Goal: Task Accomplishment & Management: Manage account settings

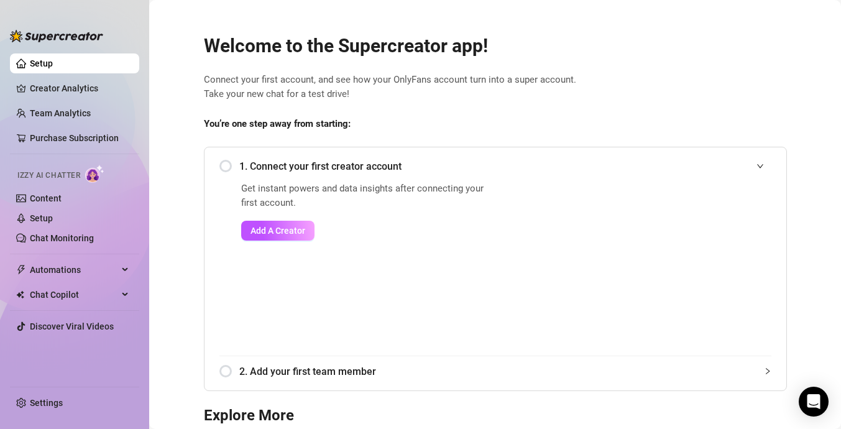
click at [341, 230] on link "Add A Creator" at bounding box center [366, 231] width 251 height 20
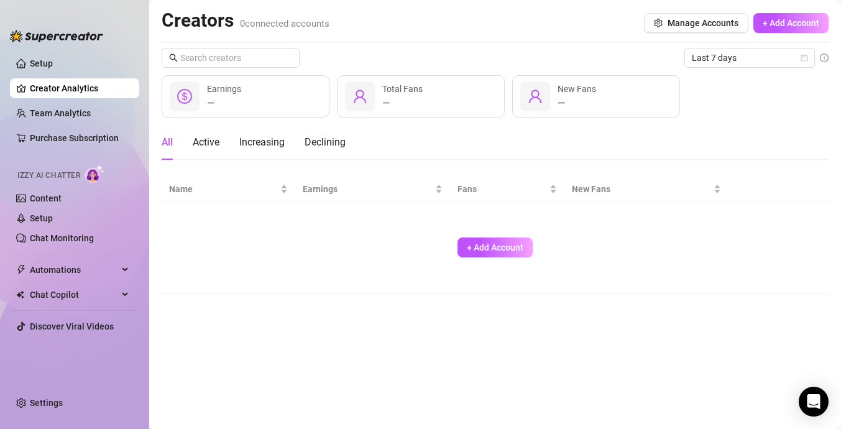
click at [579, 208] on div "+ Add Account" at bounding box center [495, 247] width 652 height 82
click at [503, 238] on button "+ Add Account" at bounding box center [495, 248] width 75 height 20
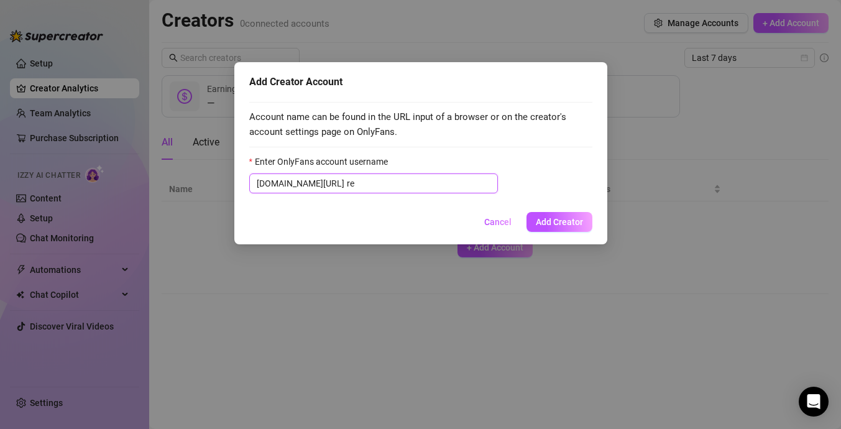
type input "r"
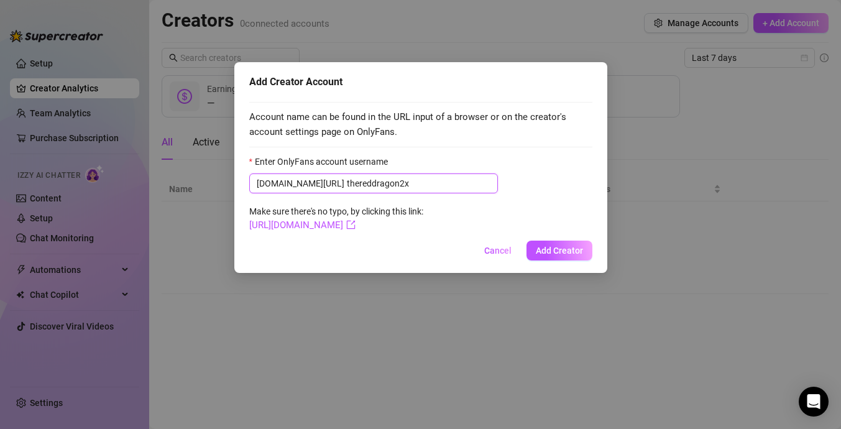
type input "thereddragon2x"
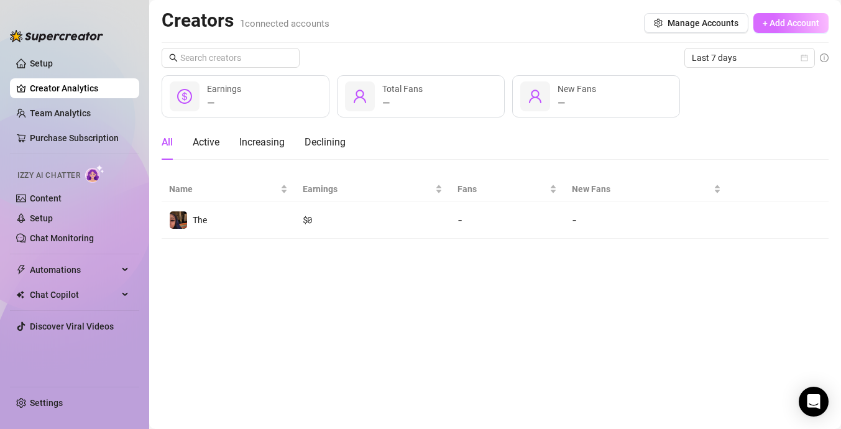
click at [785, 28] on button "+ Add Account" at bounding box center [791, 23] width 75 height 20
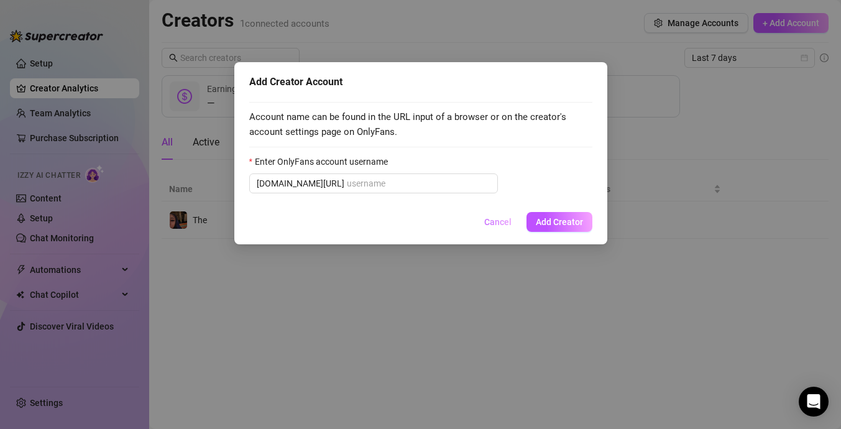
click at [488, 221] on span "Cancel" at bounding box center [497, 222] width 27 height 10
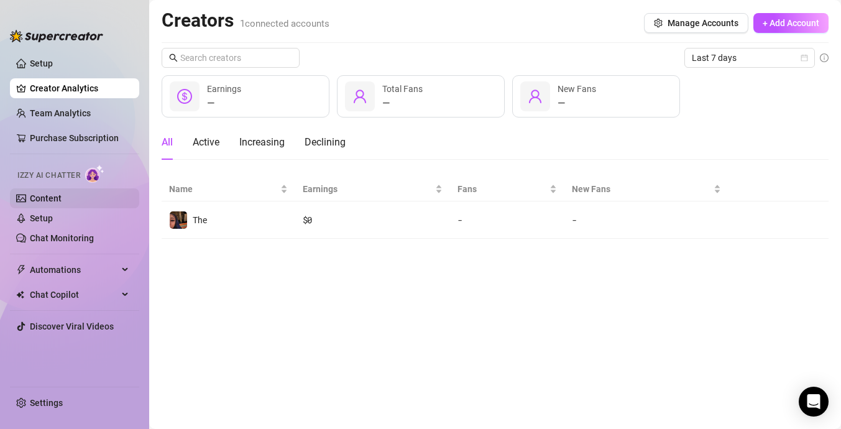
click at [62, 193] on link "Content" at bounding box center [46, 198] width 32 height 10
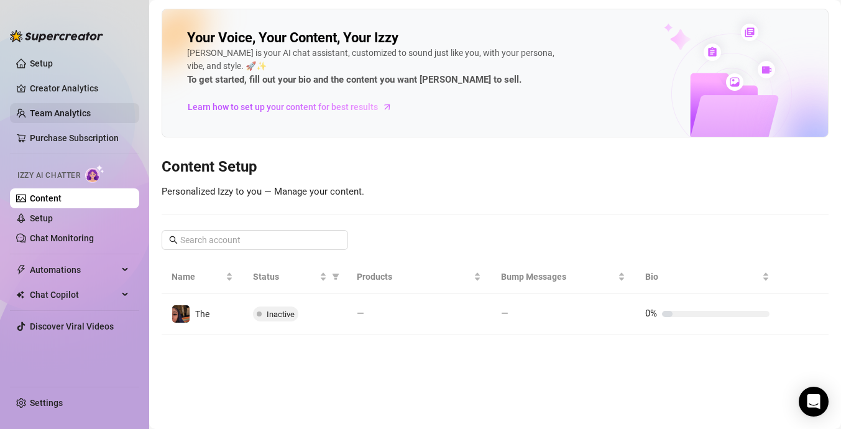
click at [91, 111] on link "Team Analytics" at bounding box center [60, 113] width 61 height 10
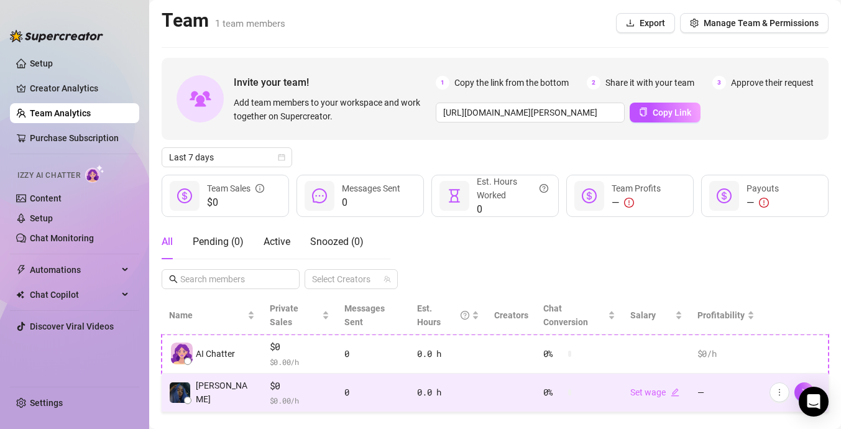
click at [307, 379] on span "$0" at bounding box center [300, 386] width 60 height 15
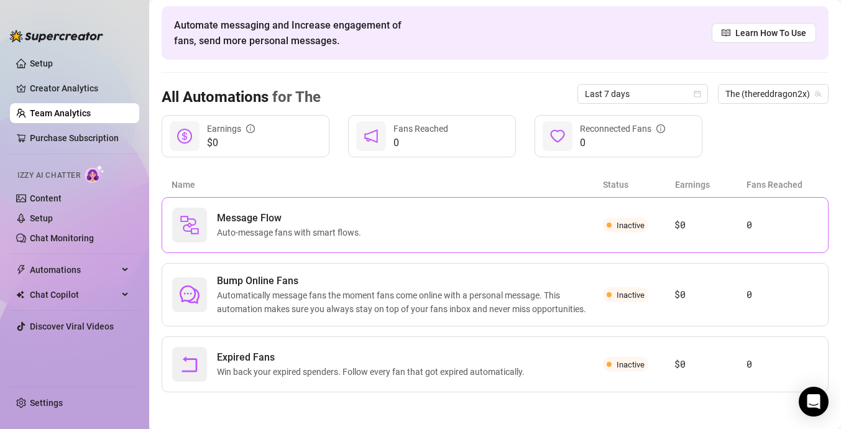
scroll to position [47, 0]
click at [361, 223] on span "Message Flow" at bounding box center [291, 217] width 149 height 15
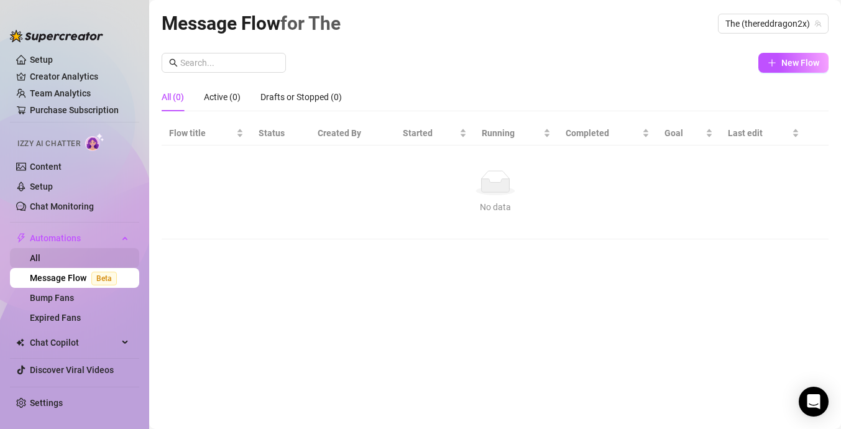
click at [40, 260] on link "All" at bounding box center [35, 258] width 11 height 10
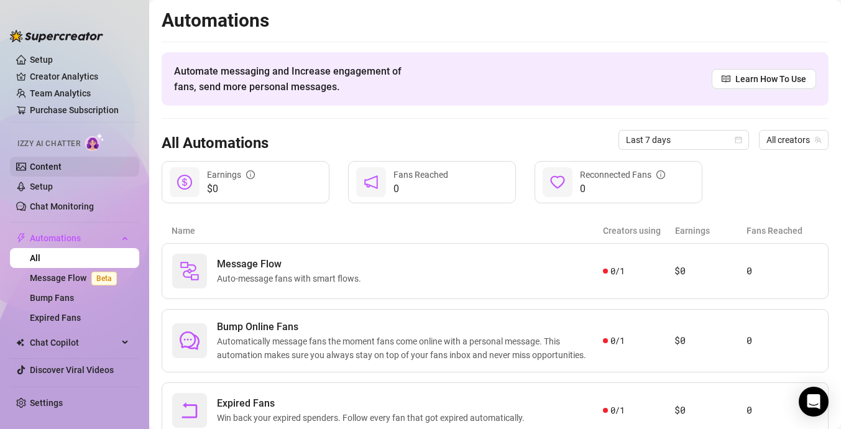
click at [62, 163] on link "Content" at bounding box center [46, 167] width 32 height 10
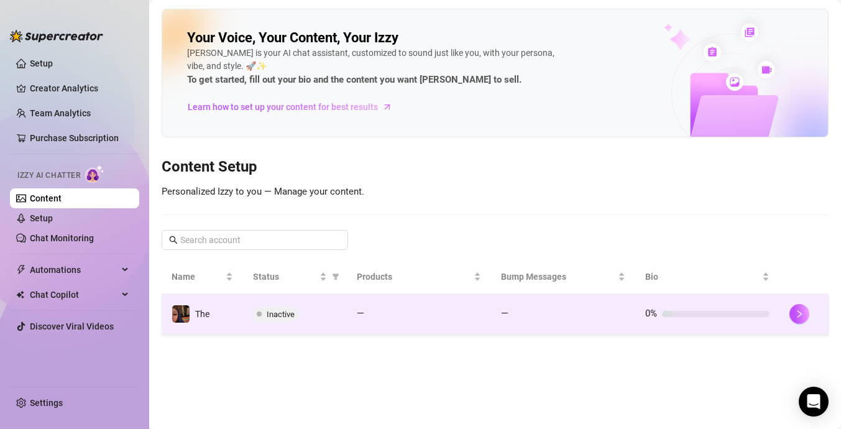
click at [322, 319] on div "Inactive" at bounding box center [295, 314] width 84 height 15
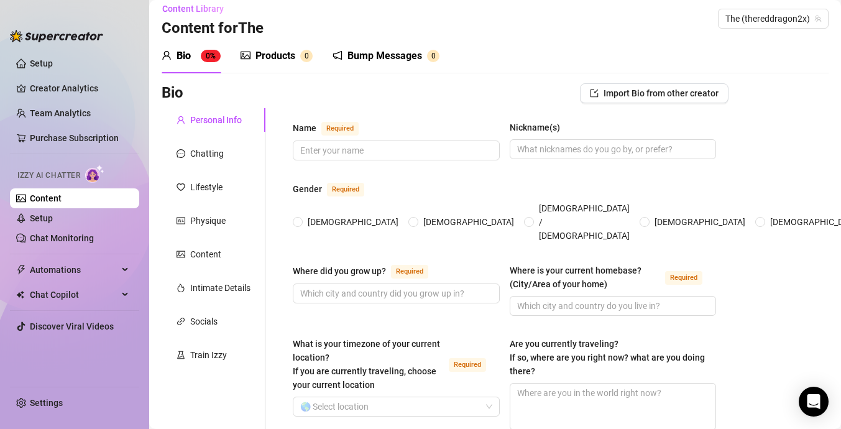
scroll to position [9, 0]
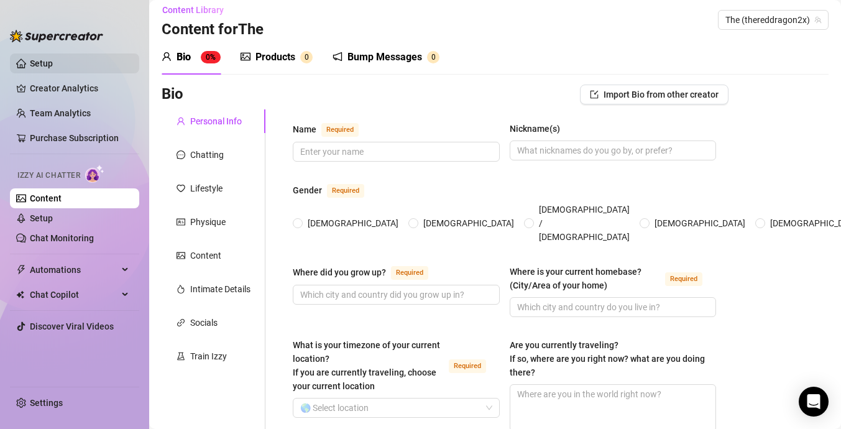
click at [53, 60] on link "Setup" at bounding box center [41, 63] width 23 height 10
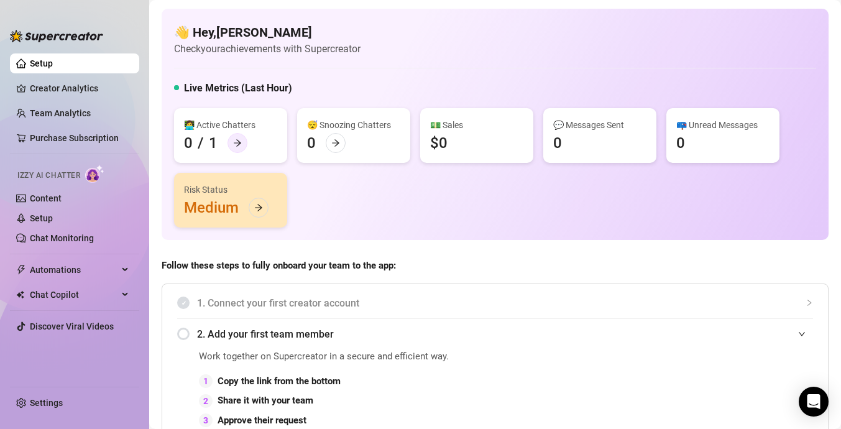
click at [239, 142] on icon "arrow-right" at bounding box center [237, 143] width 7 height 7
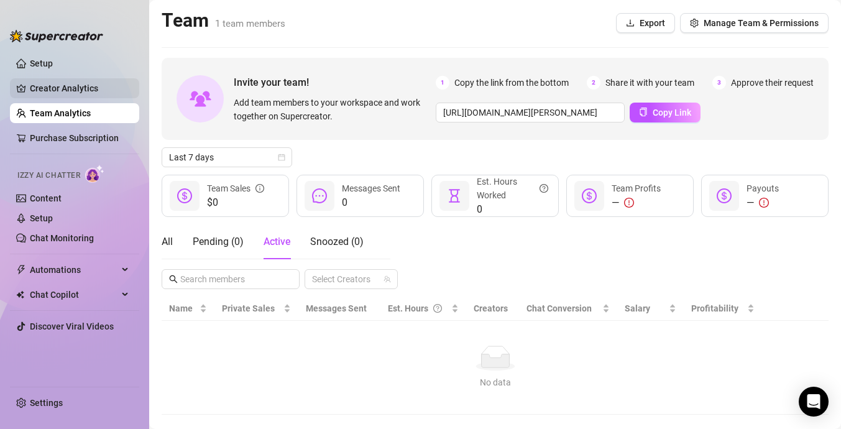
click at [90, 93] on link "Creator Analytics" at bounding box center [79, 88] width 99 height 20
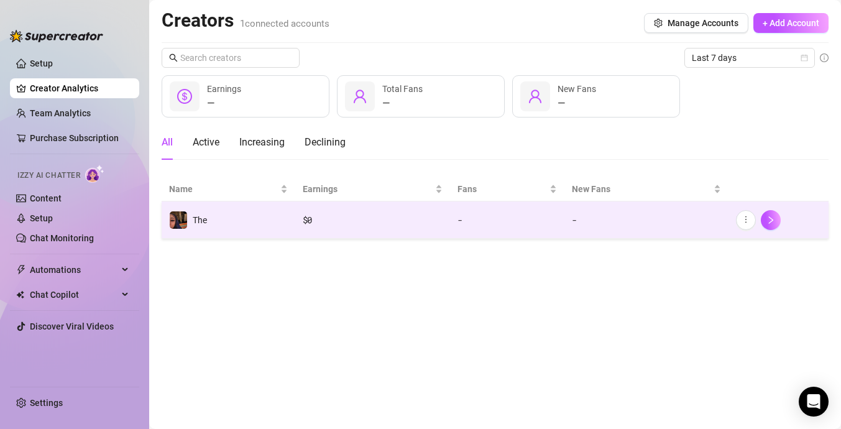
click at [215, 209] on td "The" at bounding box center [229, 219] width 134 height 37
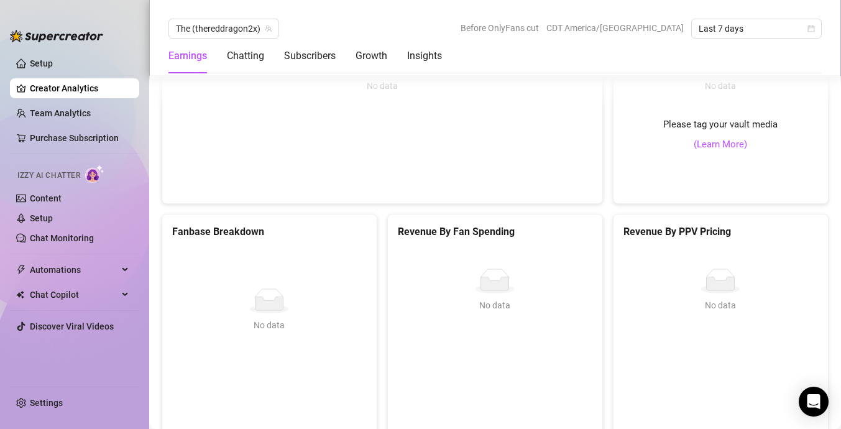
scroll to position [2291, 0]
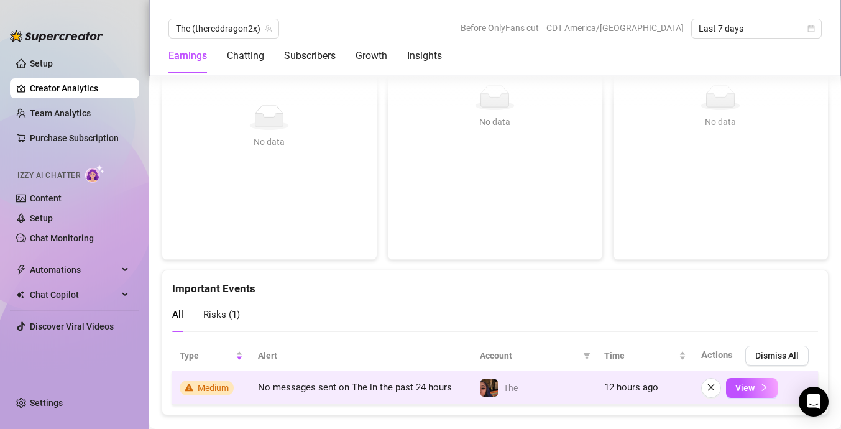
click at [213, 383] on span "Medium" at bounding box center [213, 388] width 31 height 10
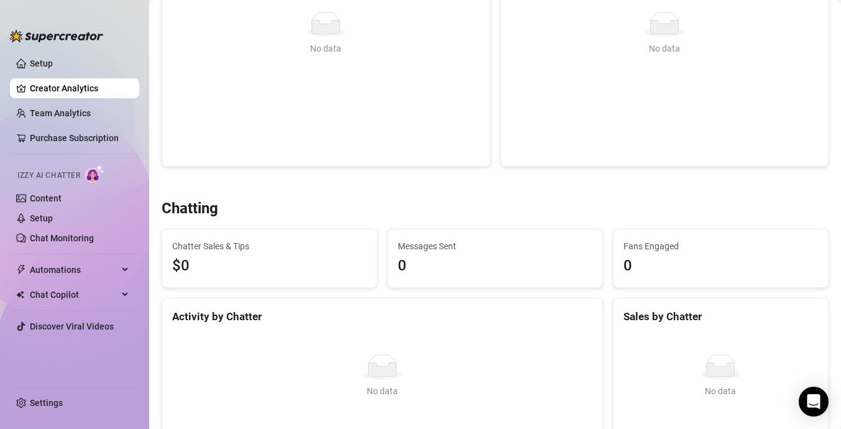
scroll to position [0, 0]
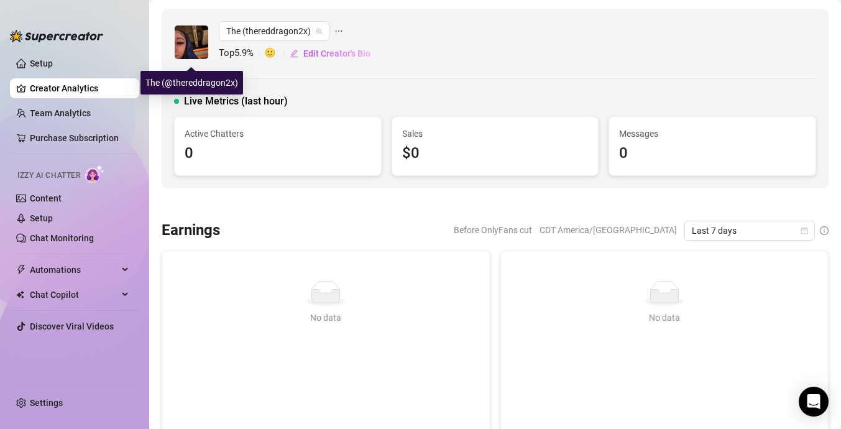
click at [199, 40] on img at bounding box center [192, 42] width 34 height 34
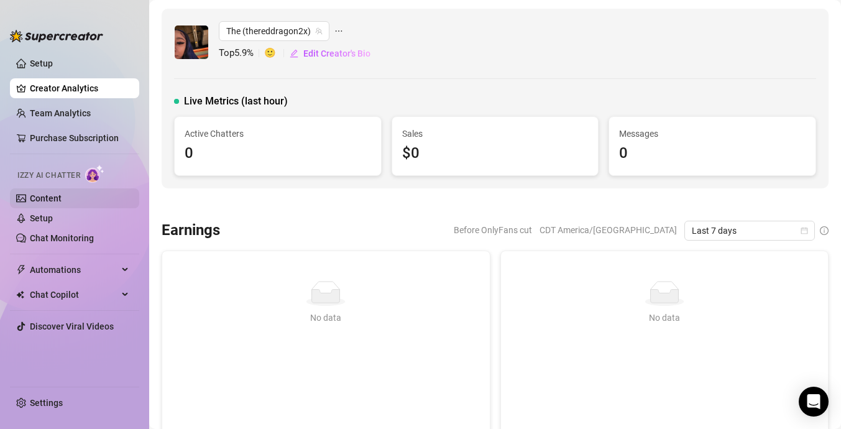
click at [62, 201] on link "Content" at bounding box center [46, 198] width 32 height 10
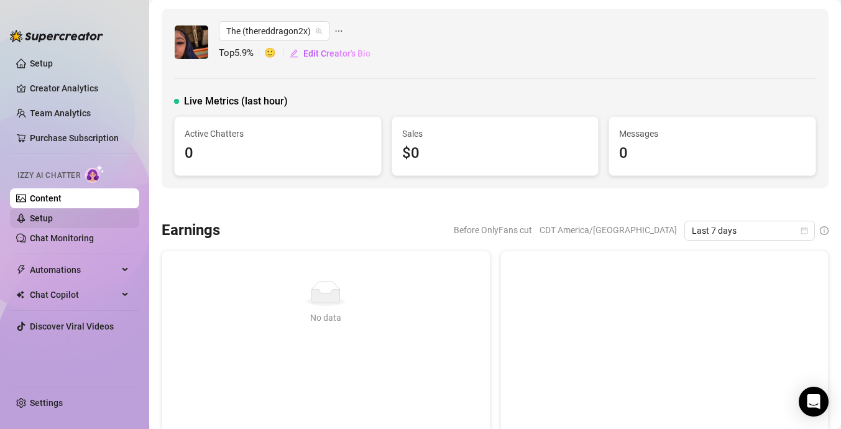
click at [53, 223] on link "Setup" at bounding box center [41, 218] width 23 height 10
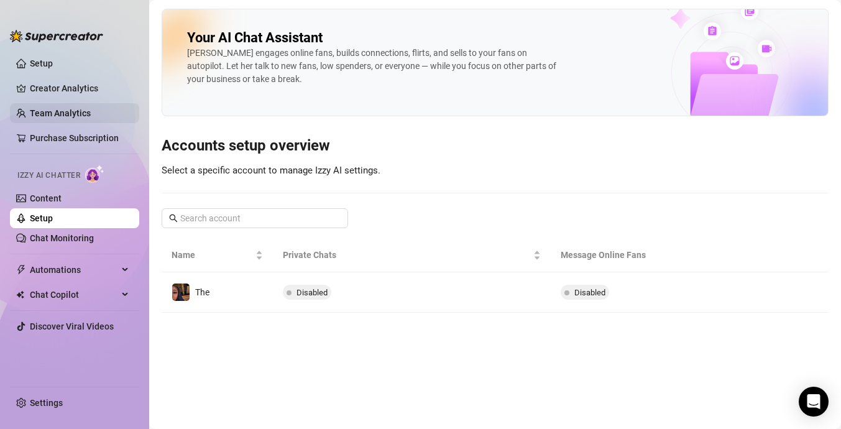
click at [66, 118] on link "Team Analytics" at bounding box center [60, 113] width 61 height 10
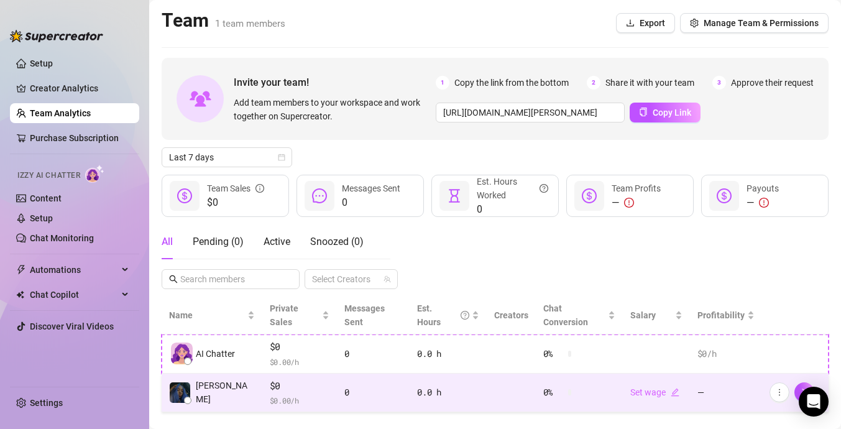
click at [270, 394] on span "$ 0.00 /h" at bounding box center [300, 400] width 60 height 12
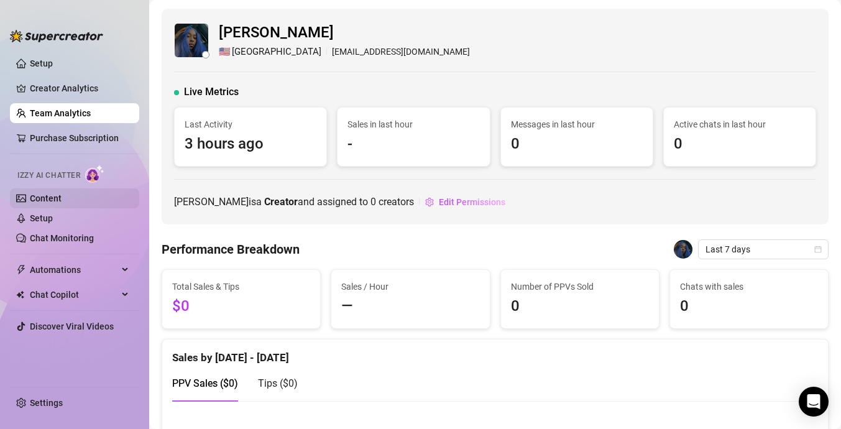
click at [62, 196] on link "Content" at bounding box center [46, 198] width 32 height 10
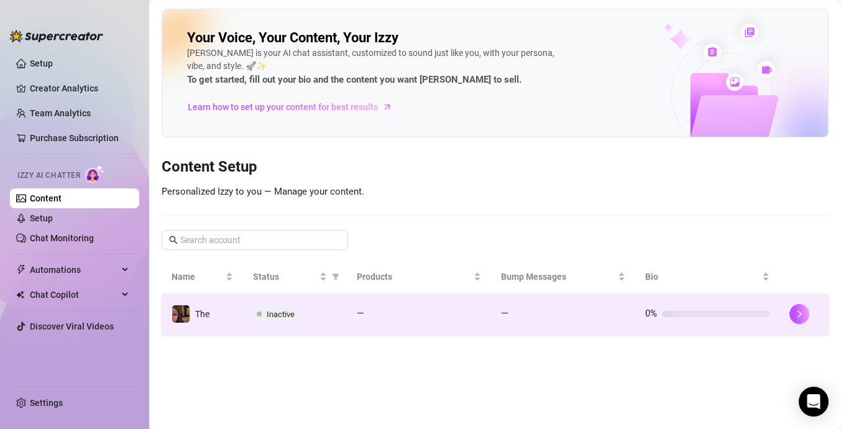
click at [327, 313] on div "Inactive" at bounding box center [295, 314] width 84 height 15
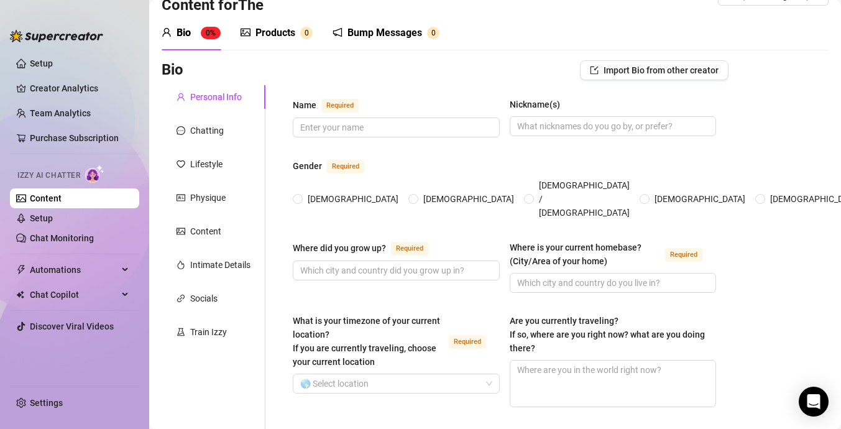
scroll to position [34, 0]
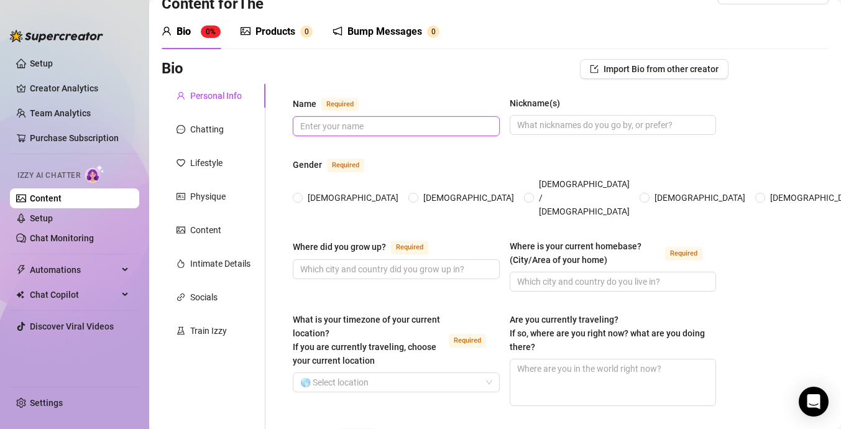
click at [345, 120] on input "Name Required" at bounding box center [395, 126] width 190 height 14
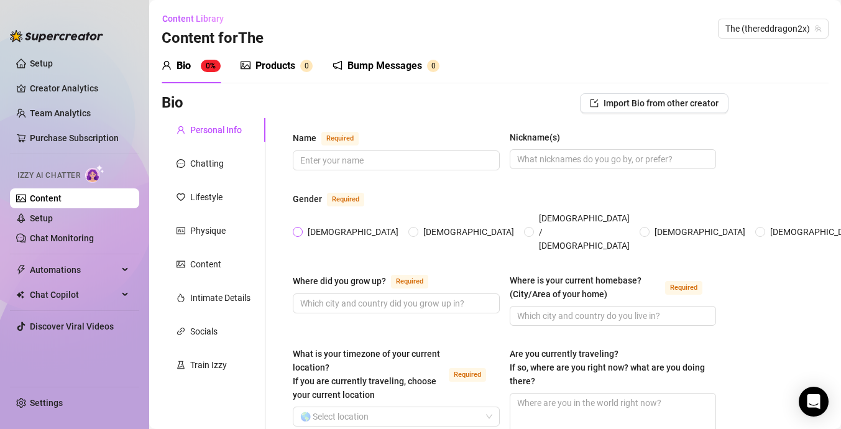
click at [307, 226] on span "[DEMOGRAPHIC_DATA]" at bounding box center [353, 232] width 101 height 14
click at [301, 229] on input "[DEMOGRAPHIC_DATA]" at bounding box center [298, 233] width 5 height 8
radio input "true"
click at [373, 160] on input "Name Required" at bounding box center [395, 161] width 190 height 14
type input "Reddragon2x"
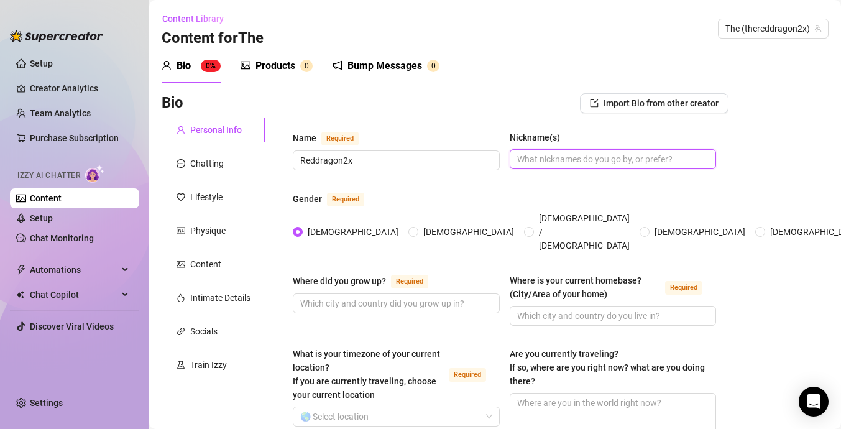
click at [550, 163] on input "Nickname(s)" at bounding box center [612, 159] width 190 height 14
type input "l"
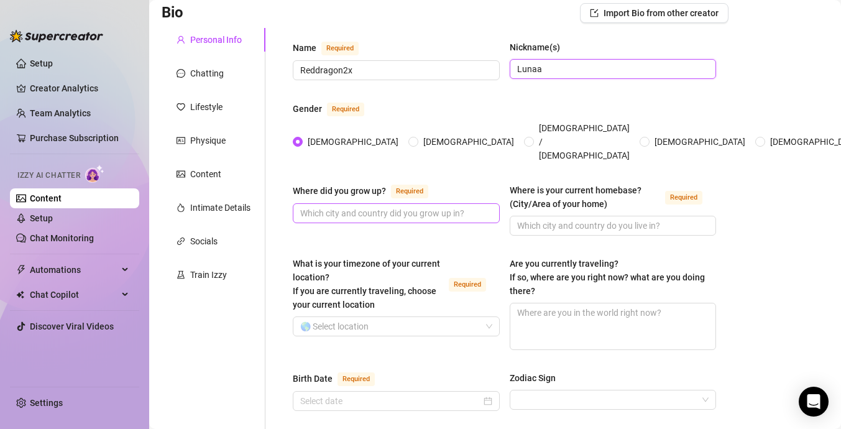
type input "Lunaa"
click at [428, 206] on input "Where did you grow up? Required" at bounding box center [395, 213] width 190 height 14
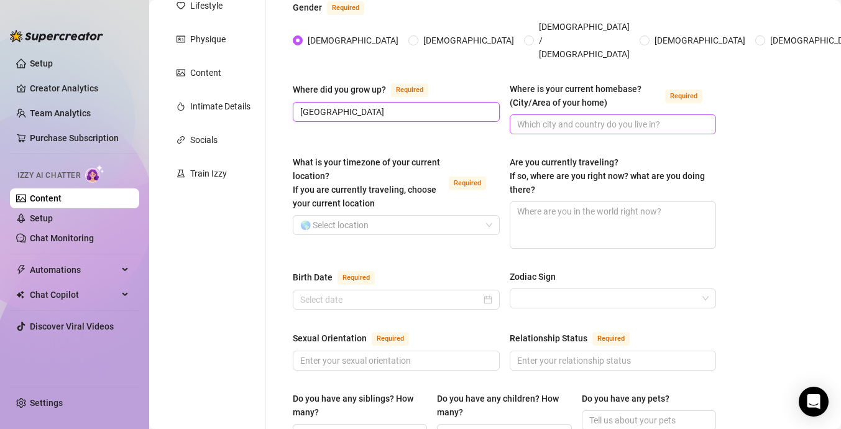
scroll to position [198, 0]
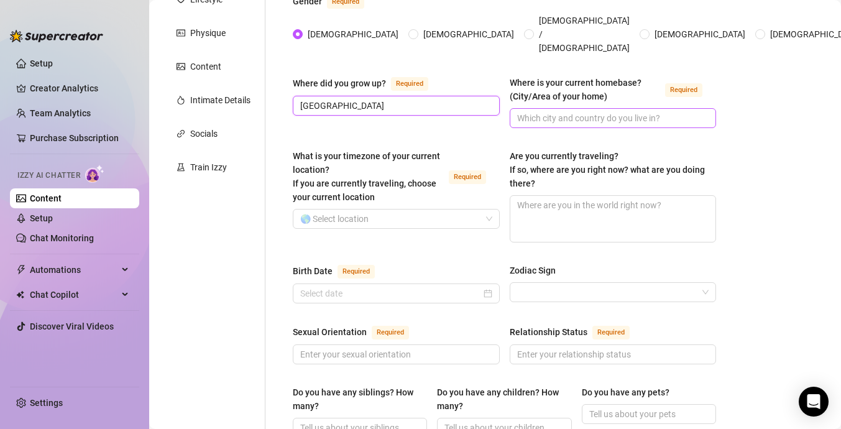
type input "[GEOGRAPHIC_DATA]"
click at [589, 111] on input "Where is your current homebase? (City/Area of your home) Required" at bounding box center [612, 118] width 190 height 14
type input "[US_STATE]"
click at [427, 211] on input "What is your timezone of your current location? If you are currently traveling,…" at bounding box center [390, 219] width 181 height 19
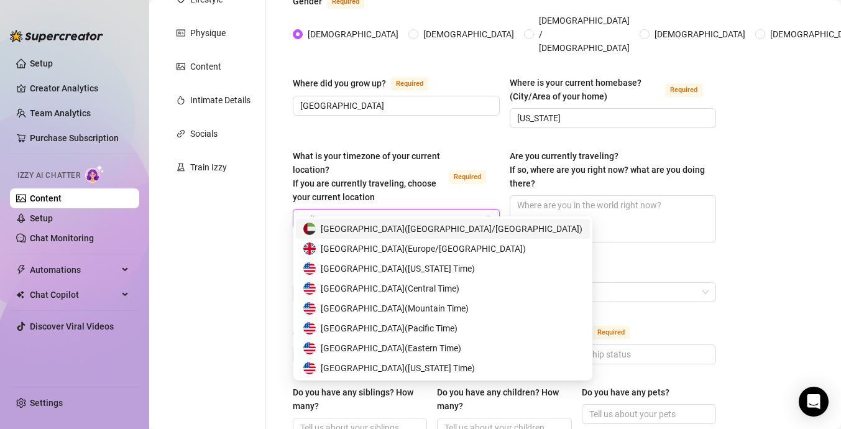
type input "united"
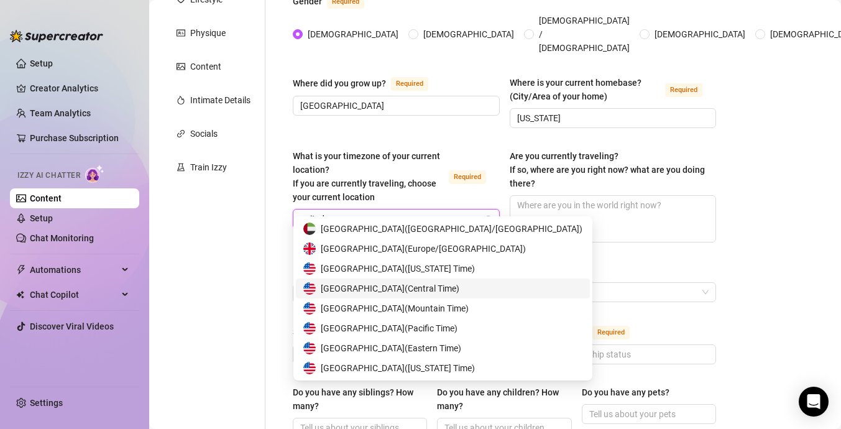
click at [429, 288] on span "[GEOGRAPHIC_DATA] ( Central Time )" at bounding box center [390, 289] width 139 height 14
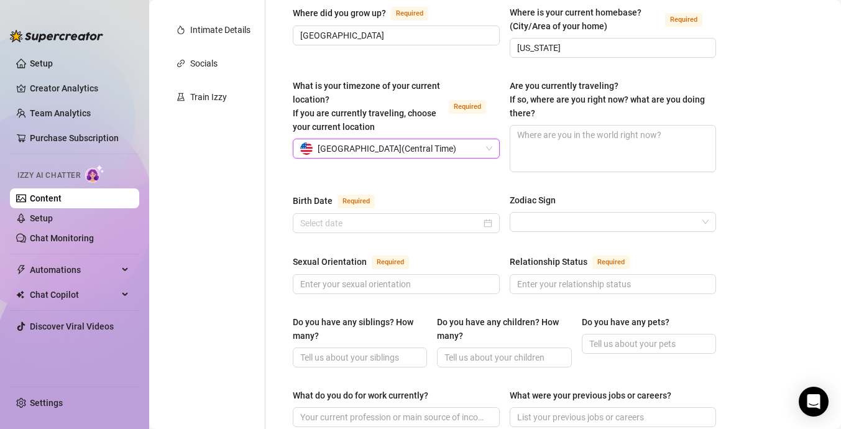
scroll to position [269, 0]
click at [562, 212] on input "Zodiac Sign" at bounding box center [607, 221] width 181 height 19
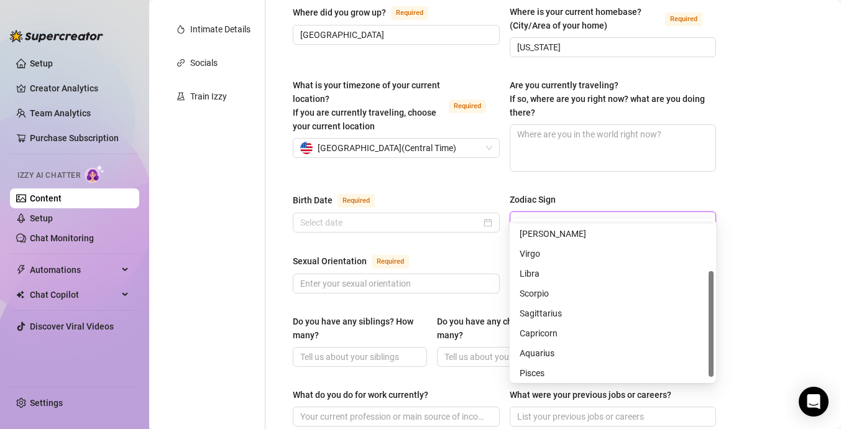
scroll to position [80, 0]
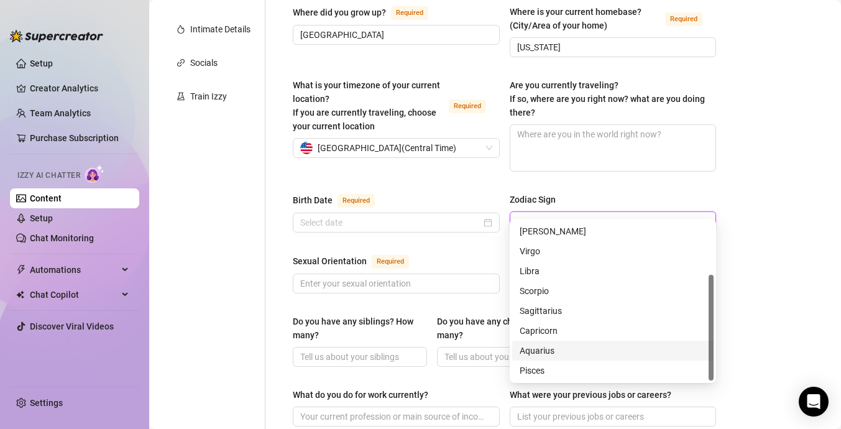
click at [555, 354] on div "Aquarius" at bounding box center [613, 351] width 187 height 14
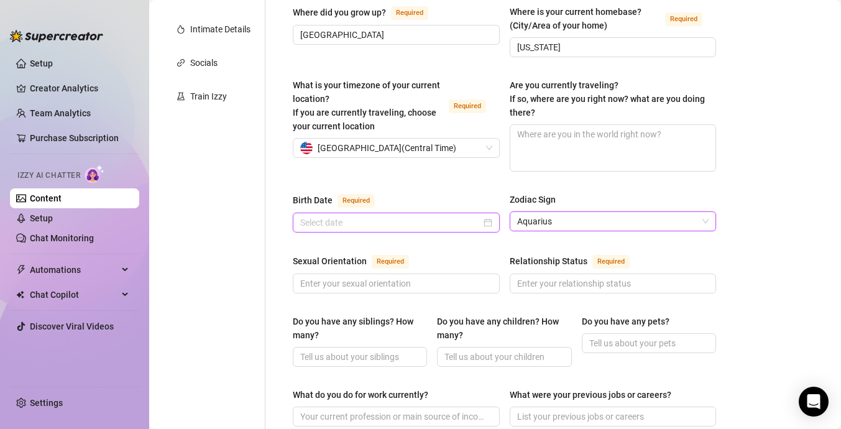
click at [434, 216] on input "Birth Date Required" at bounding box center [390, 223] width 181 height 14
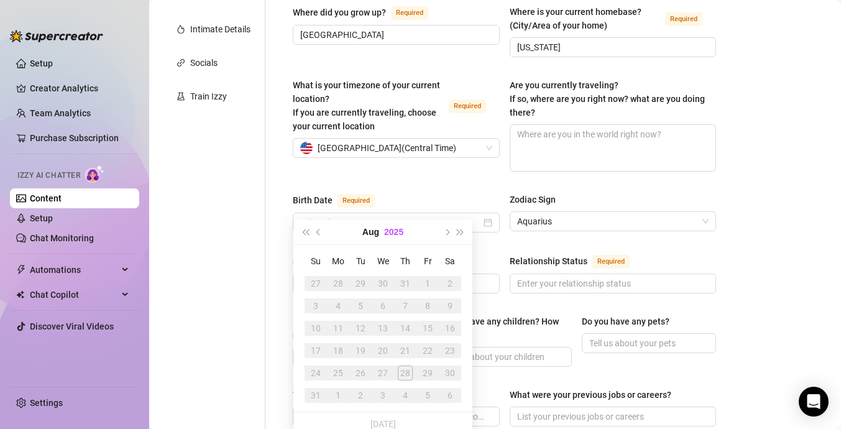
click at [389, 231] on button "2025" at bounding box center [393, 231] width 19 height 25
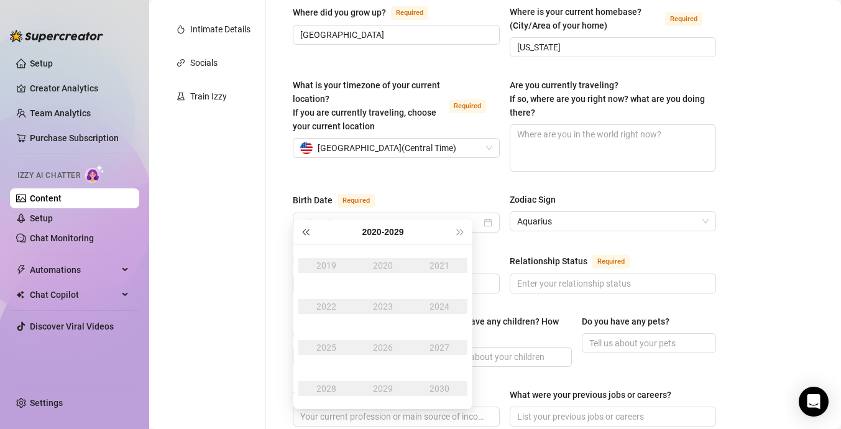
click at [308, 233] on span "Last year (Control + left)" at bounding box center [305, 232] width 6 height 6
click at [346, 308] on td "2002" at bounding box center [326, 306] width 57 height 41
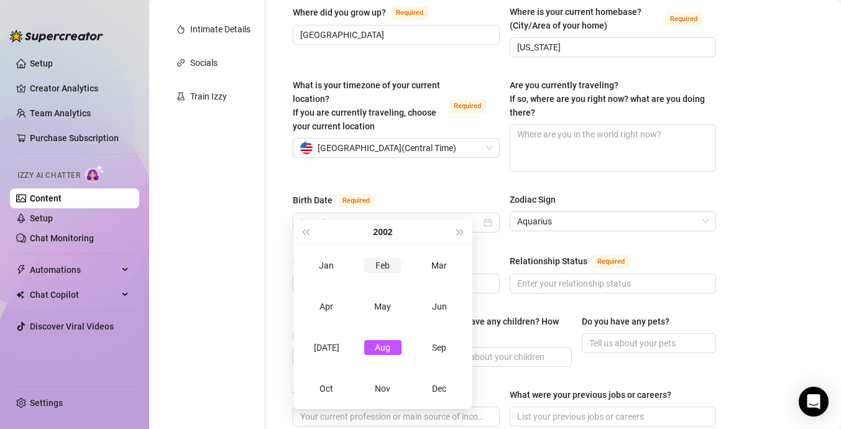
click at [395, 263] on div "Feb" at bounding box center [382, 265] width 37 height 15
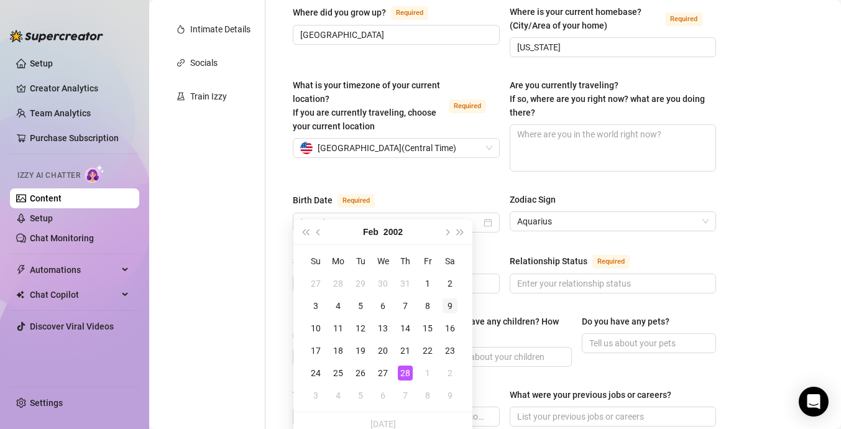
type input "[DATE]"
click at [448, 308] on div "9" at bounding box center [450, 305] width 15 height 15
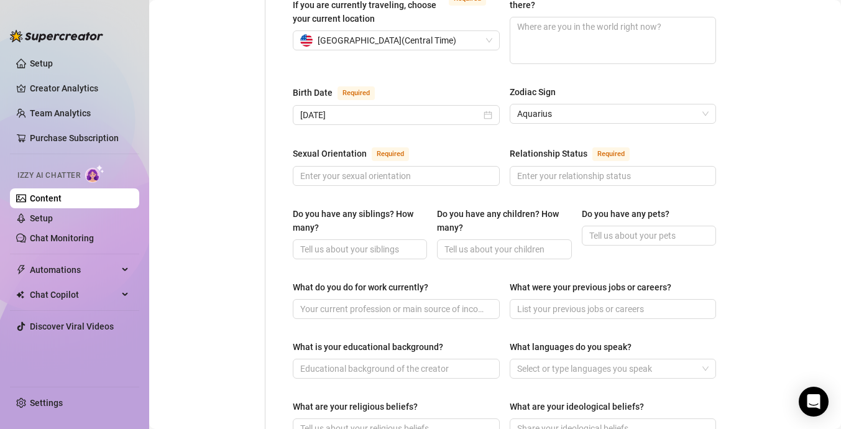
scroll to position [377, 0]
click at [451, 168] on input "Sexual Orientation Required" at bounding box center [395, 175] width 190 height 14
click at [572, 168] on input "Relationship Status Required" at bounding box center [612, 175] width 190 height 14
type input "Engage"
click at [454, 168] on input "Sexual Orientation Required" at bounding box center [395, 175] width 190 height 14
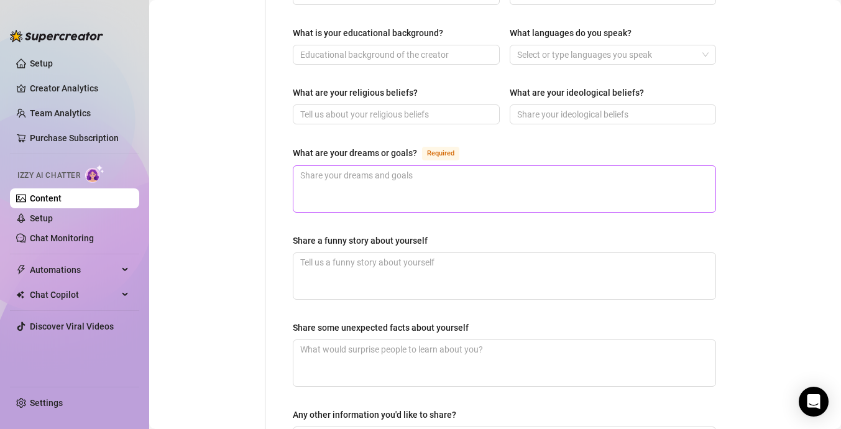
scroll to position [742, 0]
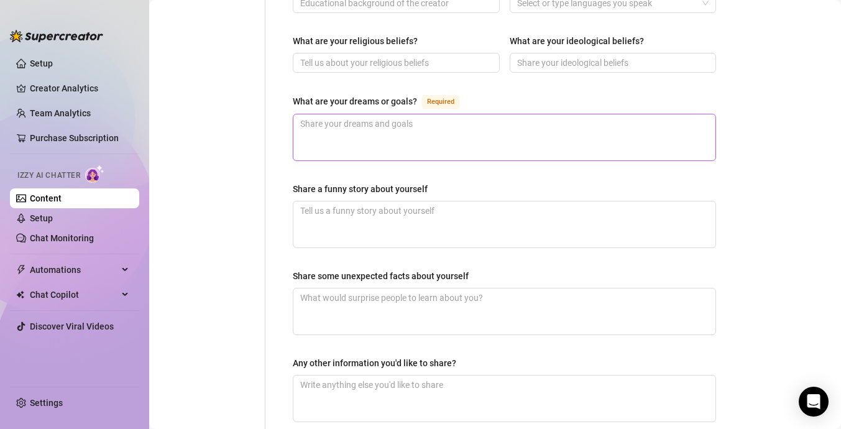
type input "straight"
click at [428, 132] on textarea "What are your dreams or goals? Required" at bounding box center [504, 137] width 422 height 46
type textarea "t"
type textarea "to"
type textarea "t"
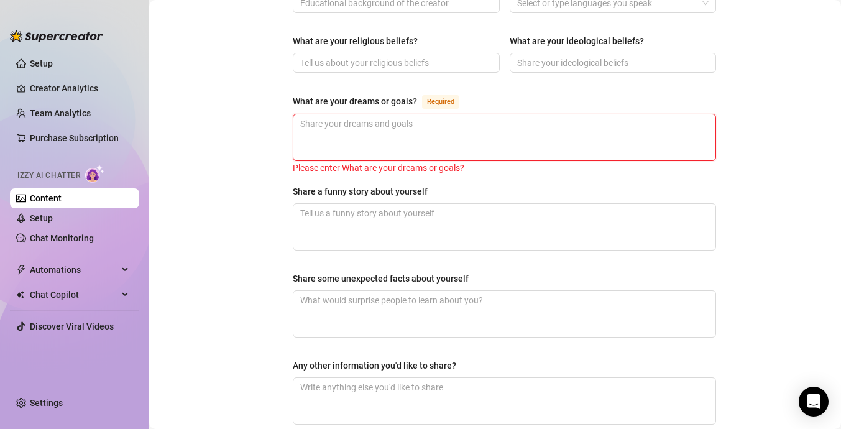
type textarea "T"
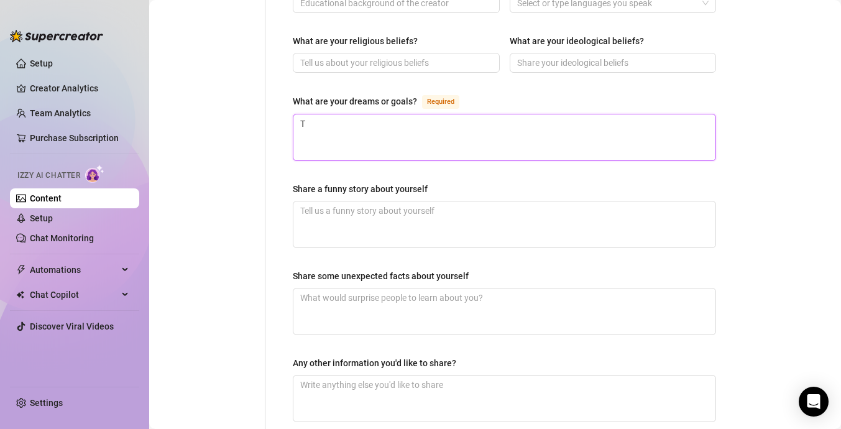
type textarea "To"
type textarea "To b"
type textarea "To be"
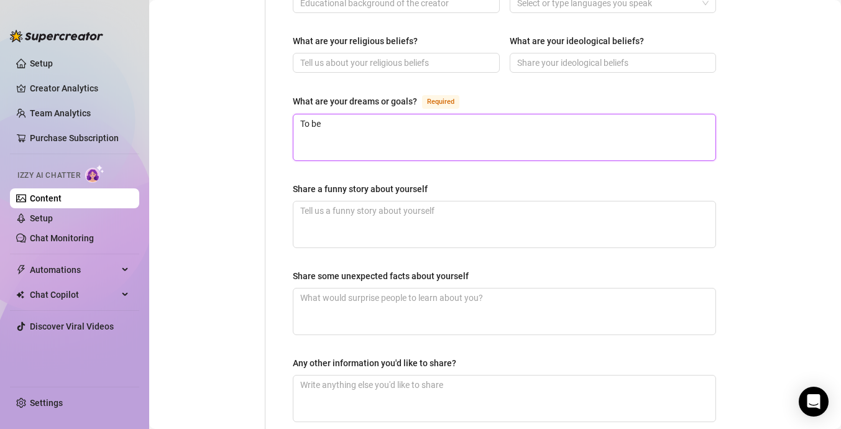
type textarea "To be w"
type textarea "To be we"
type textarea "To be wea"
type textarea "To be weat"
type textarea "To be weath"
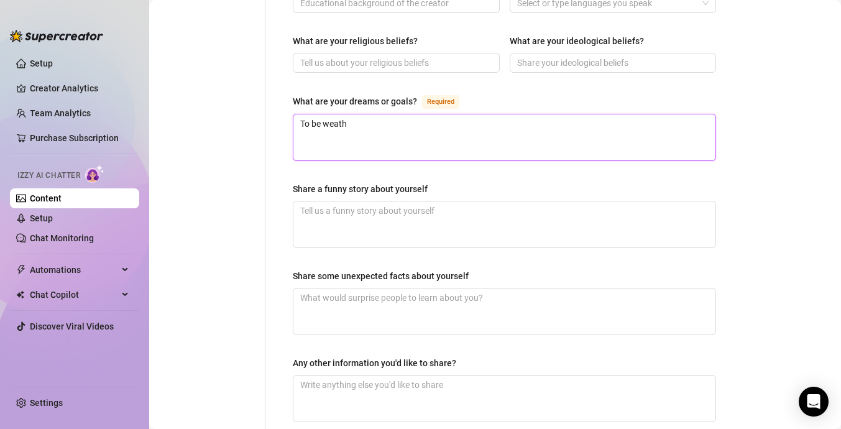
type textarea "To be weathl"
type textarea "To be weathly"
type textarea "To be weathly a"
type textarea "To be weathly an"
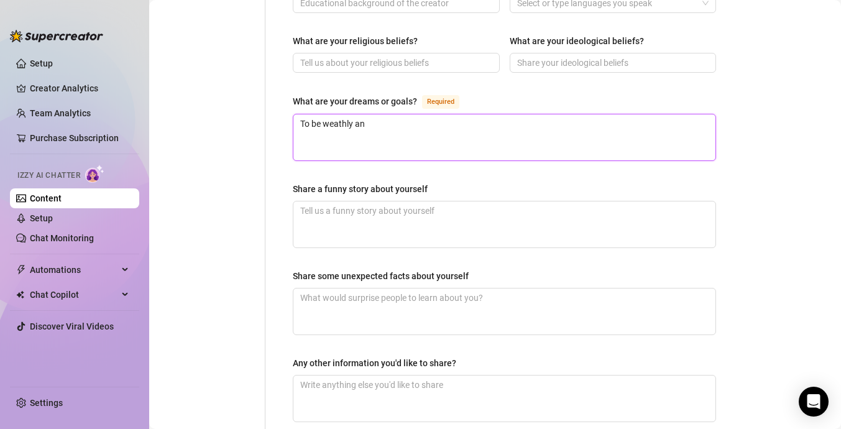
type textarea "To be weathly and"
type textarea "To be weathly and s"
type textarea "To be weathly and su"
type textarea "To be weathly and suc"
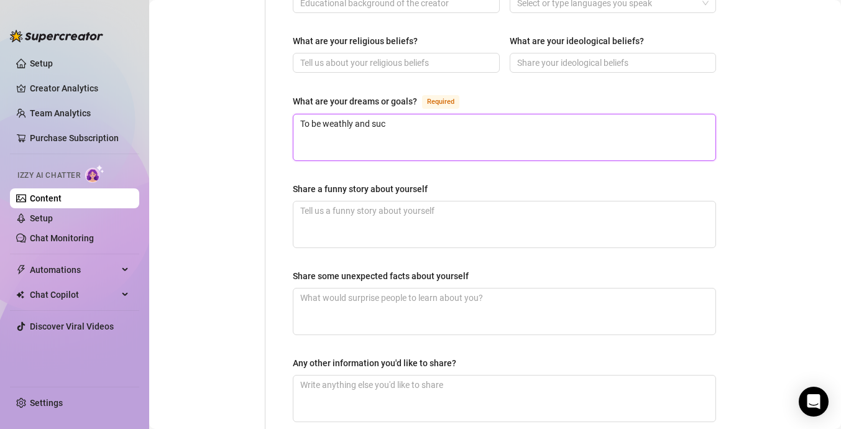
type textarea "To be weathly and succ"
type textarea "To be weathly and successful"
type textarea "To be weathly and successful,"
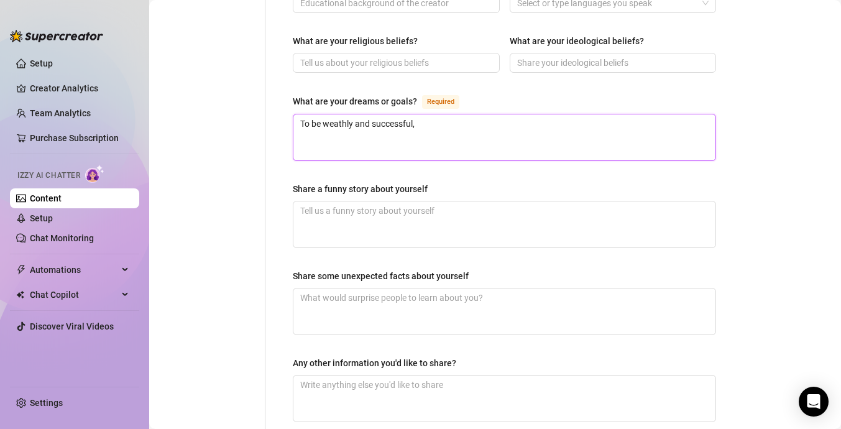
type textarea "To be weathly and successful, s"
type textarea "To be weathly and successful, so"
type textarea "To be weathly and successful, so i"
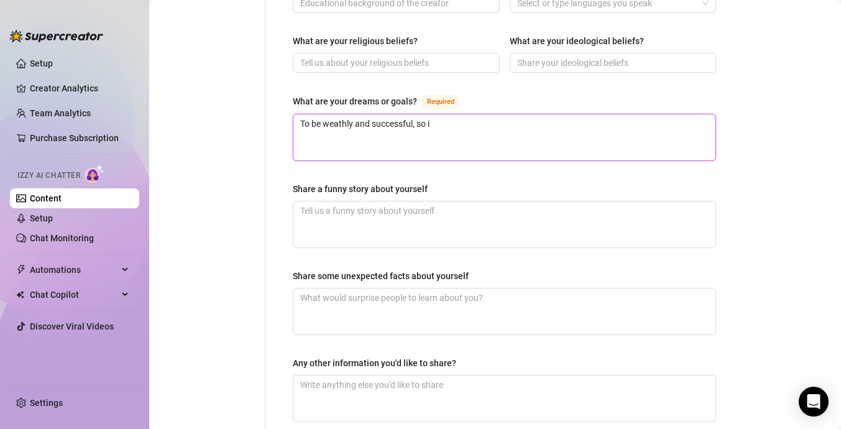
type textarea "To be weathly and successful, so i c"
type textarea "To be weathly and successful, so i ca"
type textarea "To be weathly and successful, so i can"
type textarea "To be weathly and successful, so i can h"
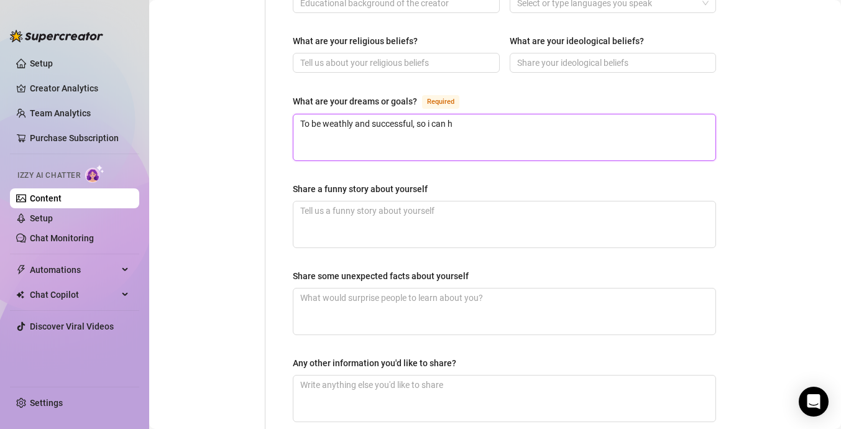
type textarea "To be weathly and successful, so i can he"
type textarea "To be weathly and successful, so i can hel"
type textarea "To be weathly and successful, so i can help"
type textarea "To be weathly and successful, so i can help t"
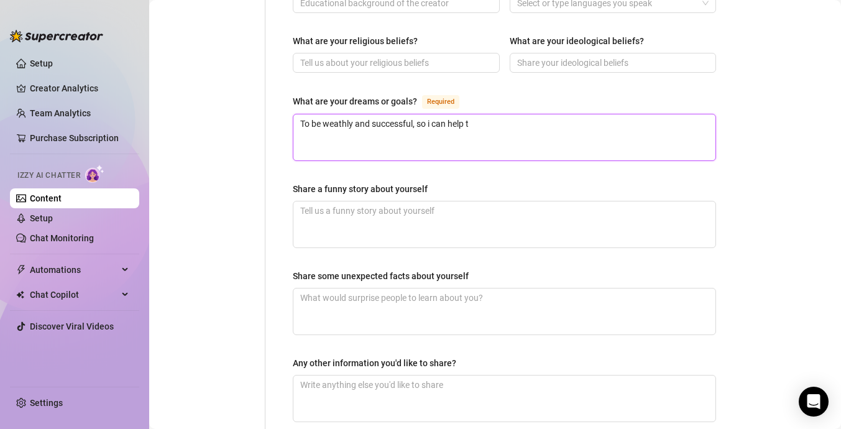
type textarea "To be weathly and successful, so i can help th"
type textarea "To be weathly and successful, so i can help tho"
type textarea "To be weathly and successful, so i can help [PERSON_NAME]"
type textarea "To be weathly and successful, so i can help those"
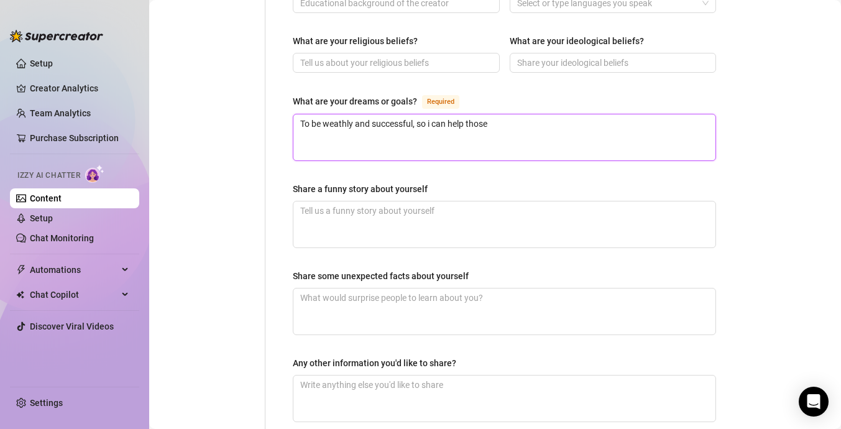
type textarea "To be weathly and successful, so i can help those i"
type textarea "To be weathly and successful, so i can help those in"
type textarea "To be weathly and successful, so i can help those in n"
type textarea "To be weathly and successful, so i can help those in ne"
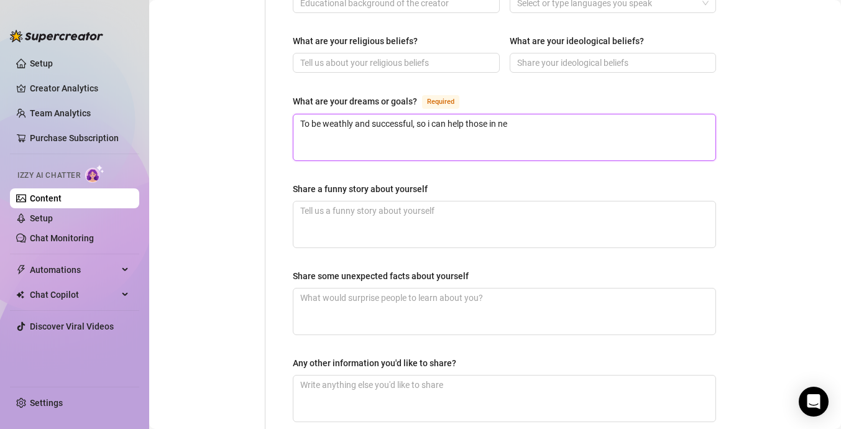
type textarea "To be weathly and successful, so i can help those in nee"
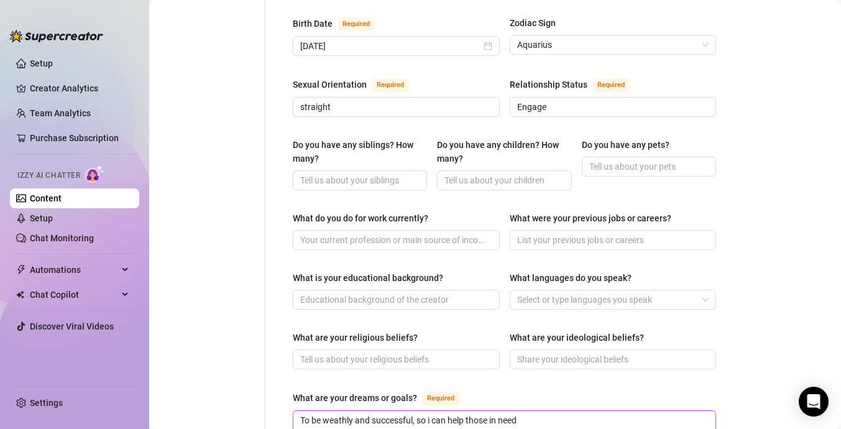
scroll to position [830, 0]
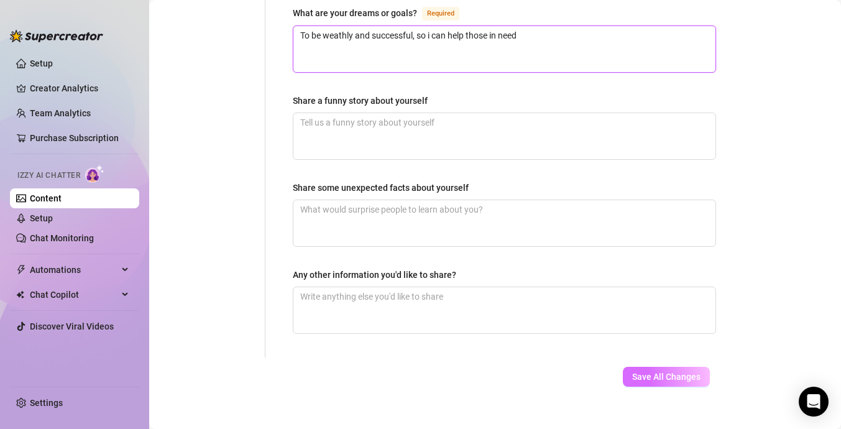
type textarea "To be weathly and successful, so i can help those in need"
click at [674, 367] on button "Save All Changes" at bounding box center [666, 377] width 87 height 20
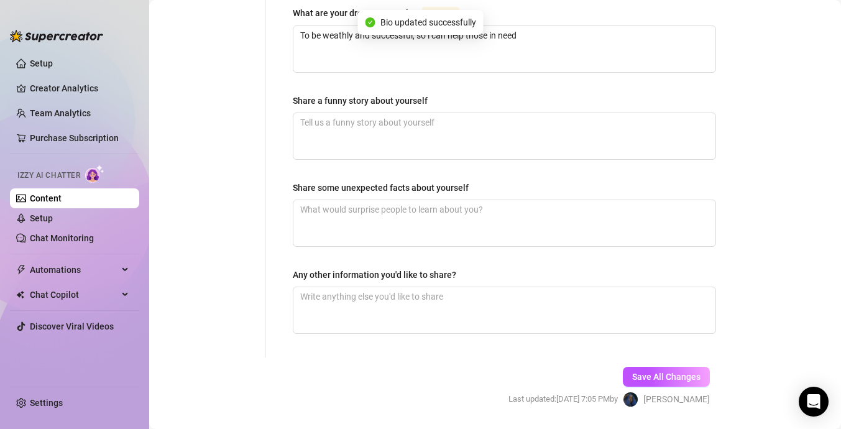
type input "Reddragon2x"
type input "Engage"
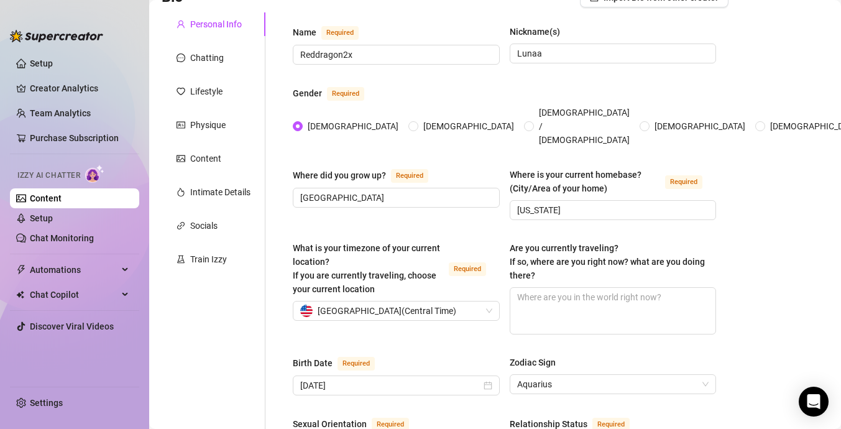
scroll to position [0, 0]
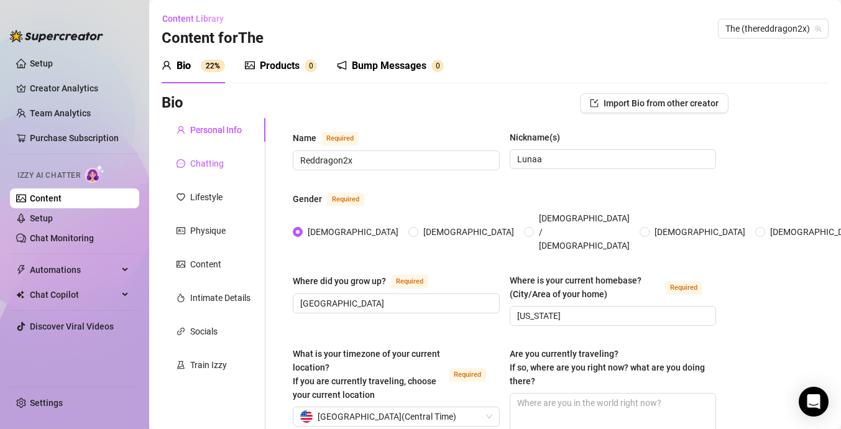
click at [204, 165] on div "Chatting" at bounding box center [207, 164] width 34 height 14
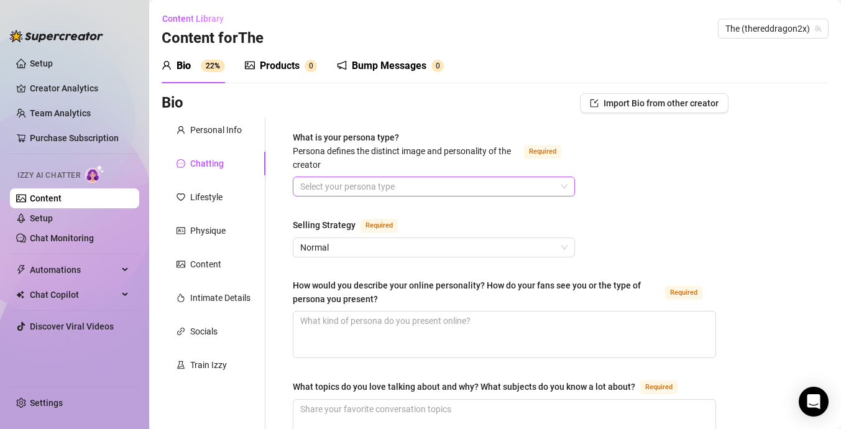
click at [484, 187] on input "What is your persona type? [PERSON_NAME] defines the distinct image and persona…" at bounding box center [428, 186] width 256 height 19
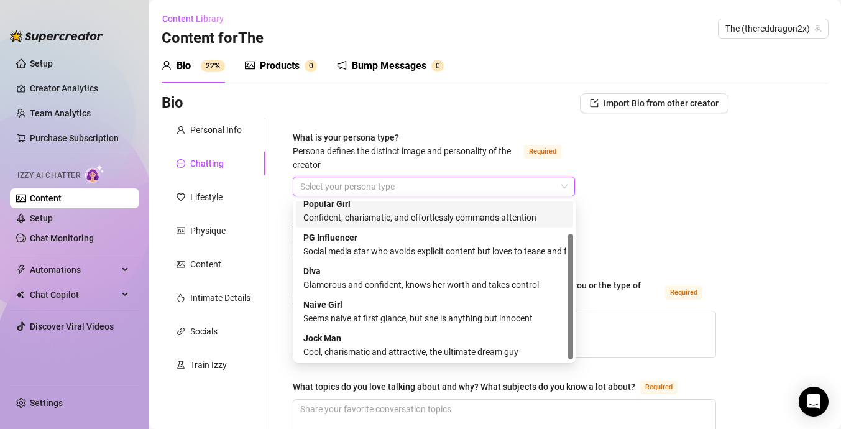
scroll to position [42, 0]
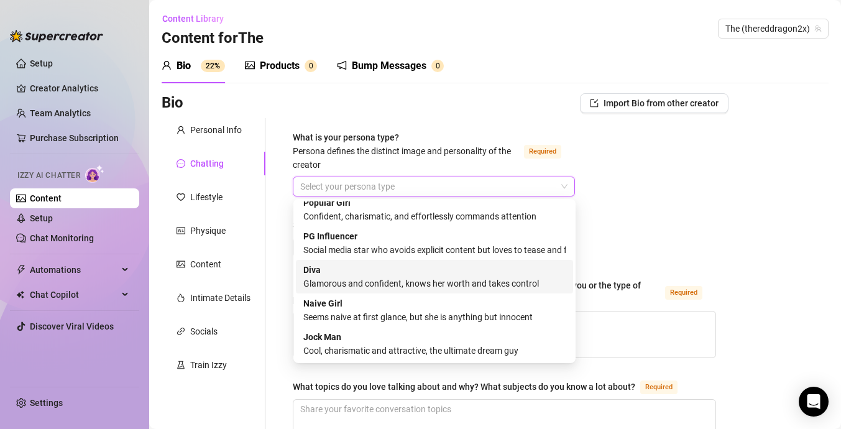
click at [476, 271] on div "[PERSON_NAME] and confident, knows her worth and takes control" at bounding box center [434, 276] width 262 height 27
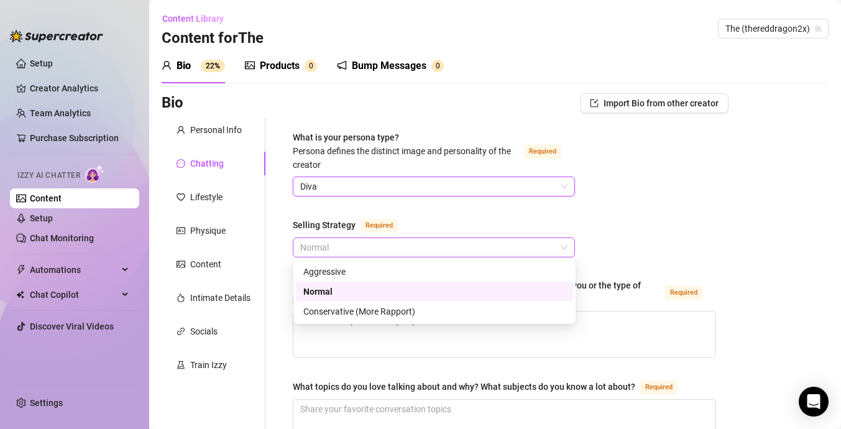
click at [410, 241] on span "Normal" at bounding box center [433, 247] width 267 height 19
click at [429, 315] on div "Conservative (More Rapport)" at bounding box center [434, 312] width 262 height 14
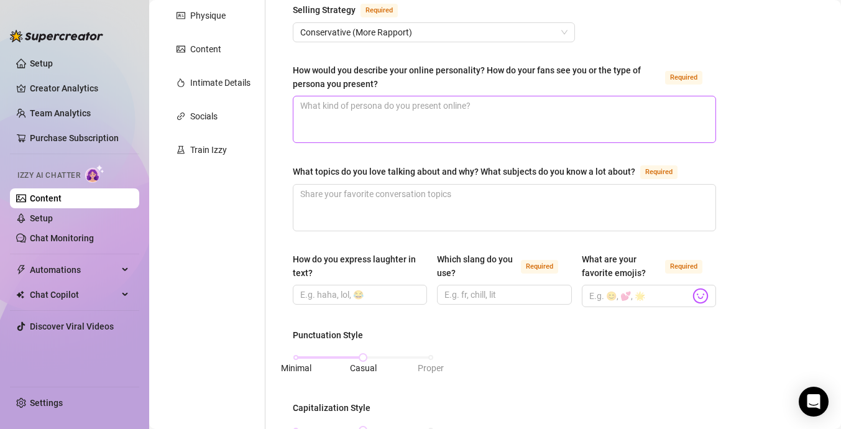
scroll to position [216, 0]
click at [433, 116] on textarea "How would you describe your online personality? How do your fans see you or the…" at bounding box center [504, 118] width 422 height 46
type textarea "s"
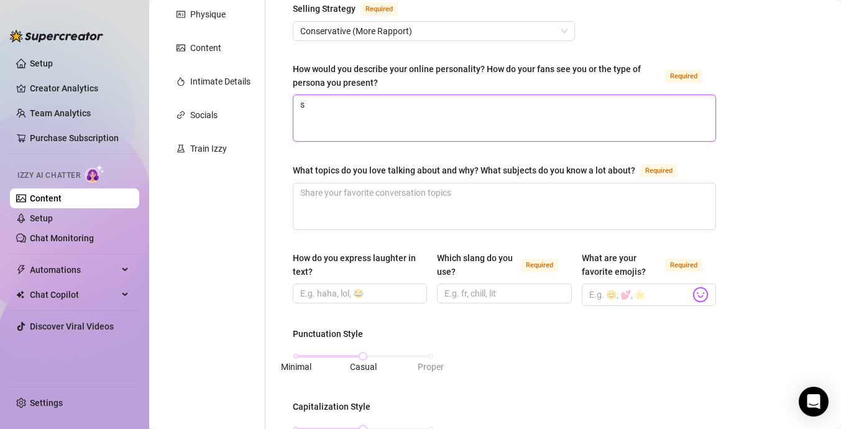
type textarea "se"
type textarea "sed"
type textarea "sedu"
type textarea "seduc"
type textarea "seduct"
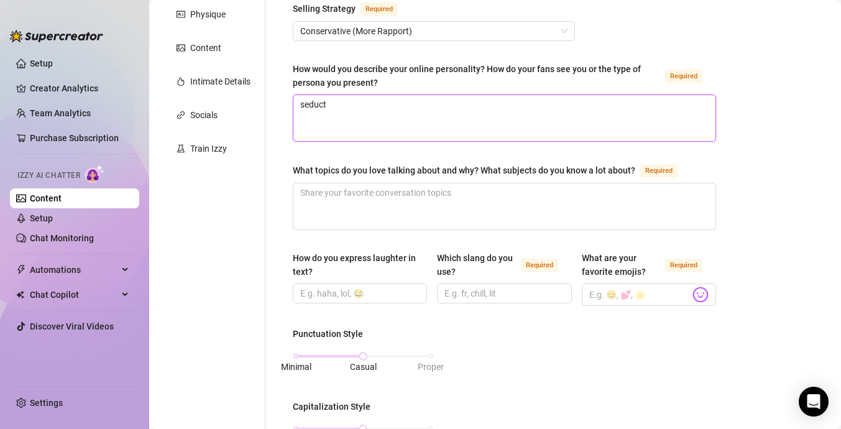
type textarea "seducti"
type textarea "seductiv"
type textarea "seductive"
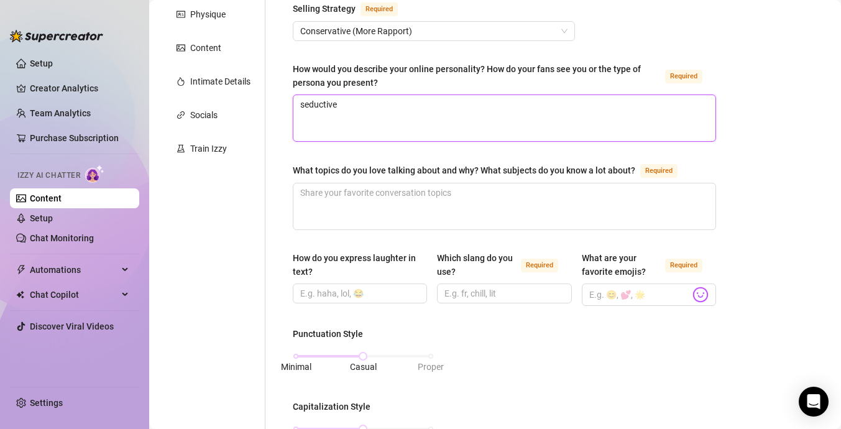
type textarea "seductive,"
type textarea "seductive, b"
type textarea "seductive, br"
type textarea "seductive, bra"
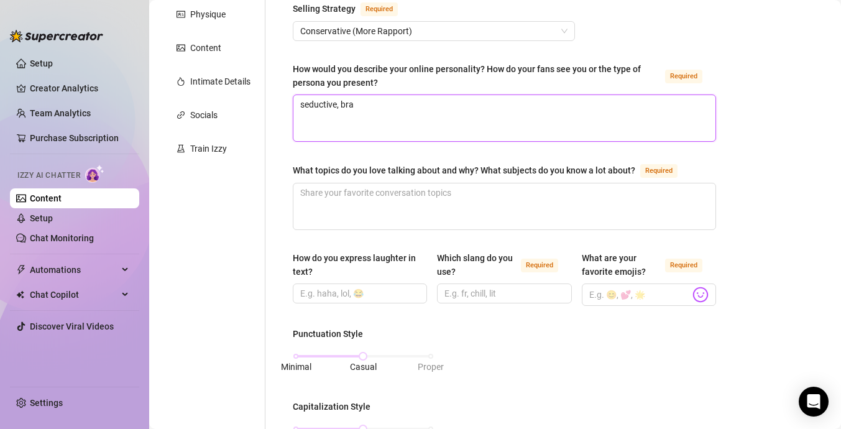
type textarea "seductive, brat"
type textarea "seductive, [PERSON_NAME]"
type textarea "seductive, bratty"
type textarea "seductive, bratty,"
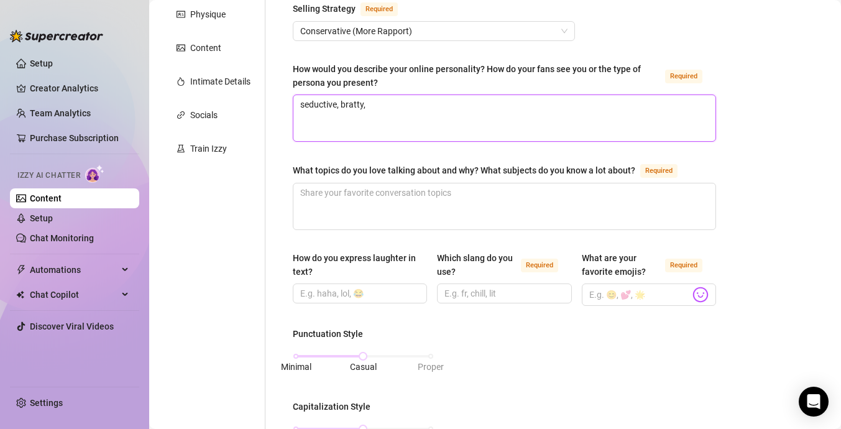
type textarea "seductive, bratty, c"
type textarea "seductive, bratty, co"
type textarea "seductive, bratty, con"
type textarea "seductive, bratty, conf"
type textarea "seductive, bratty, confi"
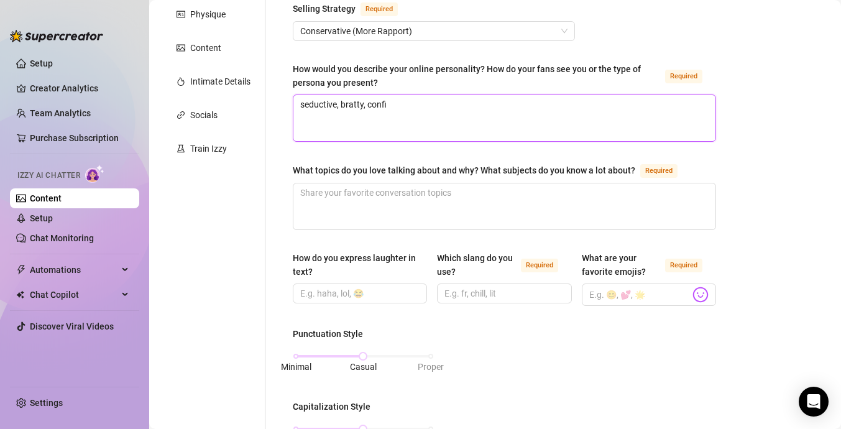
type textarea "seductive, bratty, conf"
type textarea "seductive, bratty, con"
type textarea "seductive, bratty, co"
type textarea "seductive, bratty, con"
type textarea "seductive, bratty, conf"
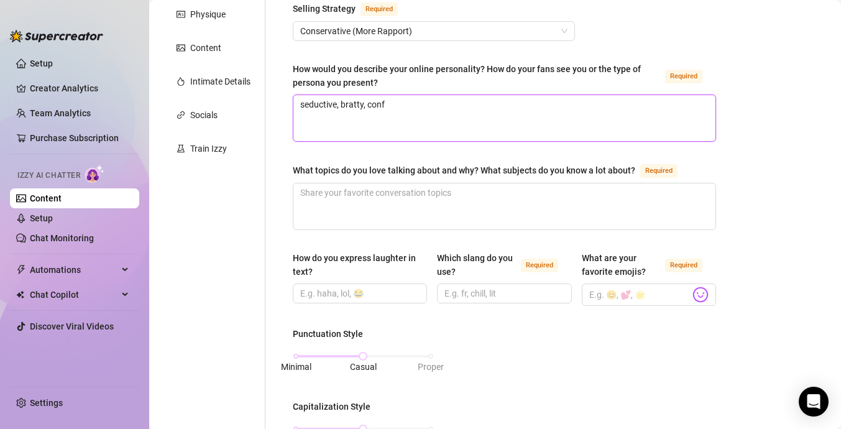
type textarea "seductive, bratty, confi"
type textarea "seductive, bratty, confid"
type textarea "seductive, bratty, confide"
type textarea "seductive, bratty, confiden"
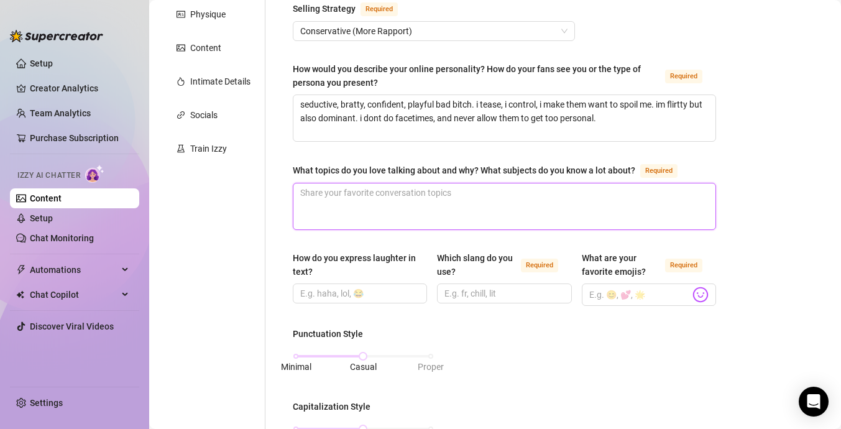
click at [382, 198] on textarea "What topics do you love talking about and why? What subjects do you know a lot …" at bounding box center [504, 206] width 422 height 46
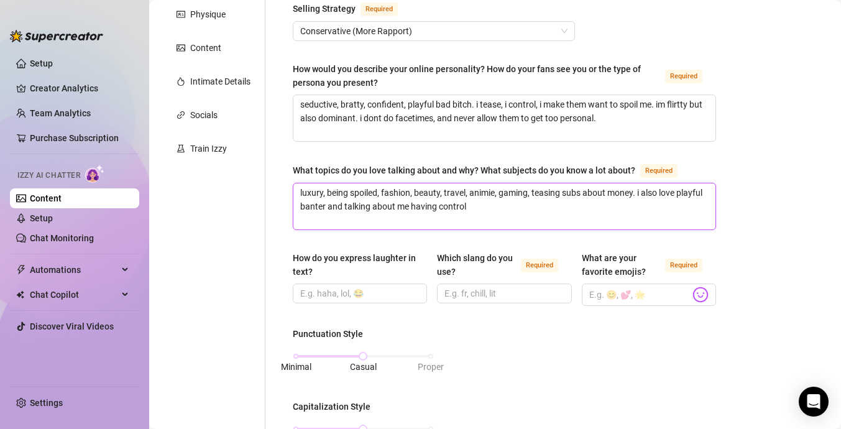
click at [483, 192] on textarea "luxury, being spoiled, fashion, beauty, travel, animie, gaming, teasing subs ab…" at bounding box center [504, 206] width 422 height 46
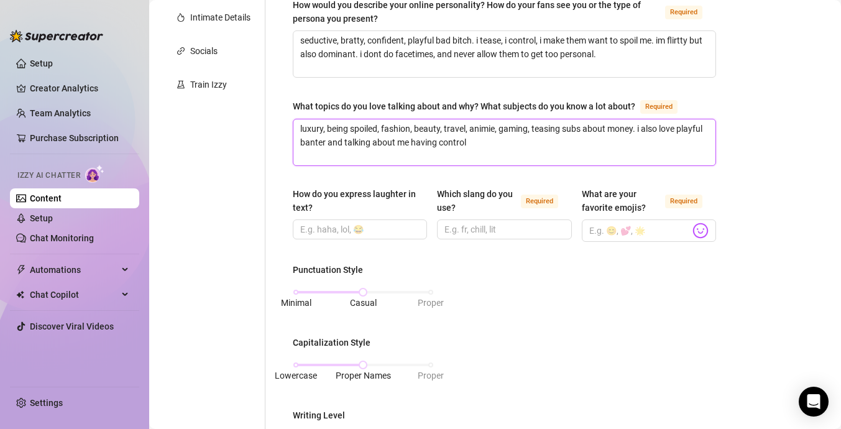
scroll to position [282, 0]
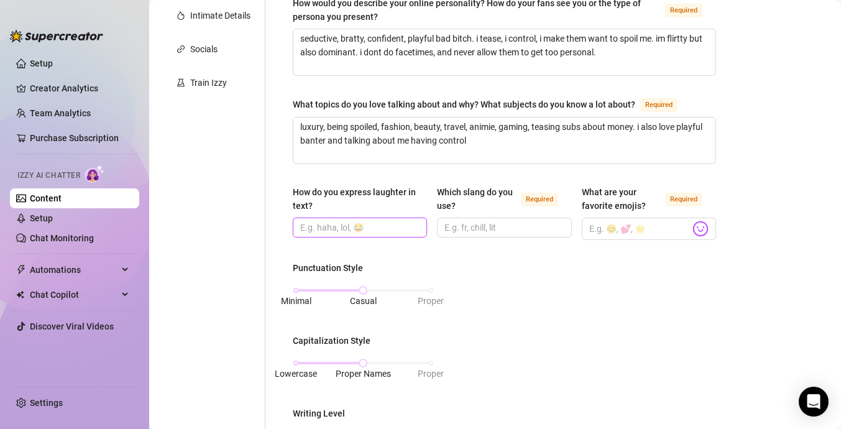
click at [362, 229] on input "How do you express laughter in text?" at bounding box center [358, 228] width 117 height 14
click at [515, 231] on input "Which slang do you use? Required" at bounding box center [503, 228] width 117 height 14
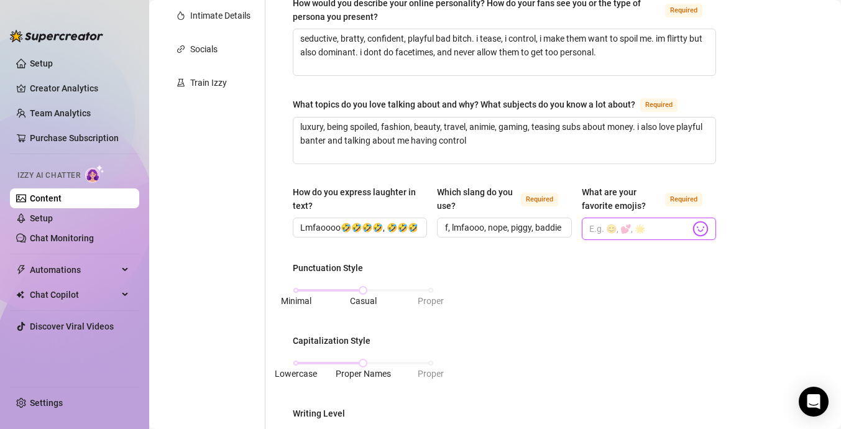
click at [617, 226] on input "What are your favorite emojis? Required" at bounding box center [639, 229] width 101 height 16
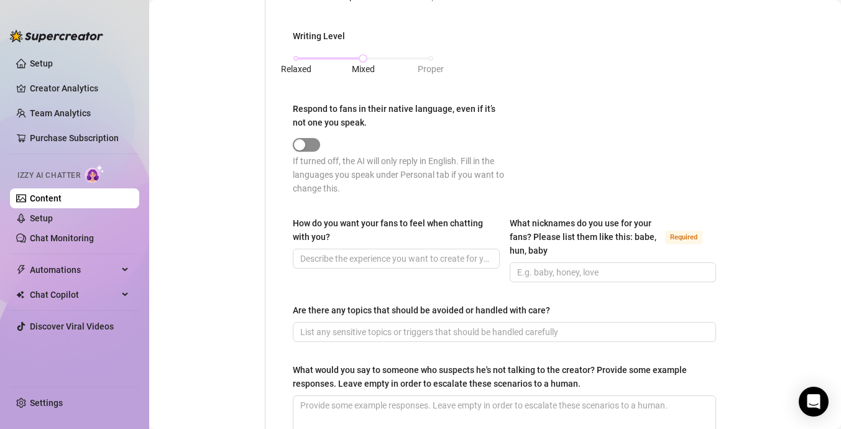
scroll to position [0, 0]
click at [315, 143] on span "button" at bounding box center [306, 145] width 27 height 14
click at [301, 143] on div "button" at bounding box center [299, 144] width 11 height 11
click at [310, 139] on span "button" at bounding box center [306, 145] width 27 height 14
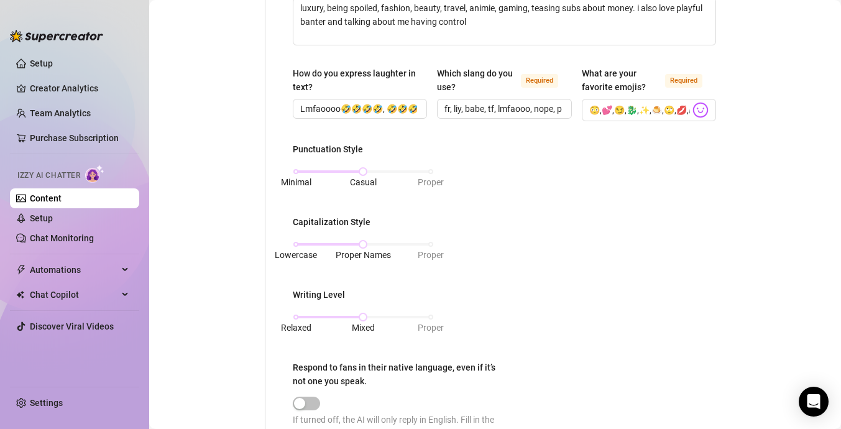
scroll to position [379, 0]
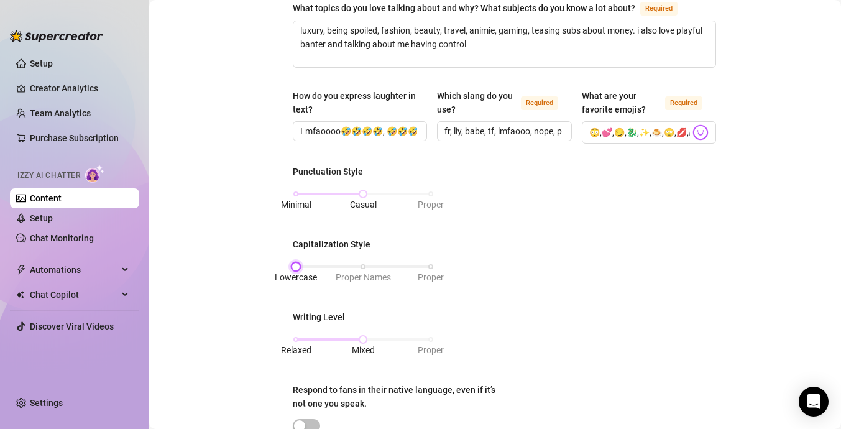
click at [297, 267] on div "Lowercase Proper Names Proper" at bounding box center [363, 266] width 135 height 7
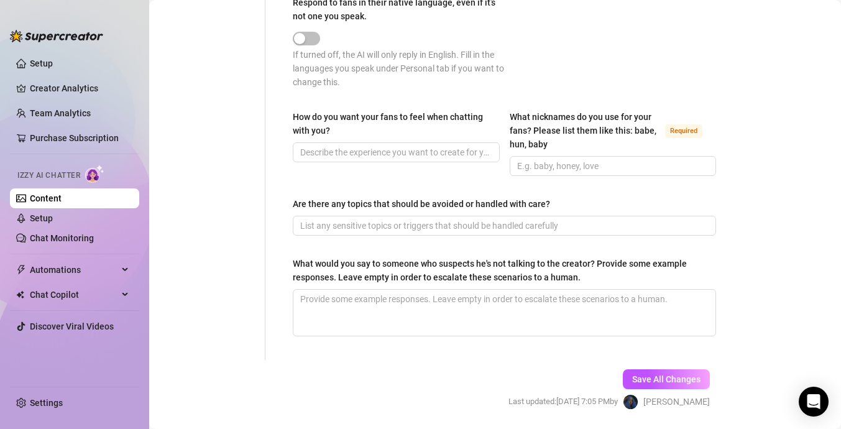
scroll to position [770, 0]
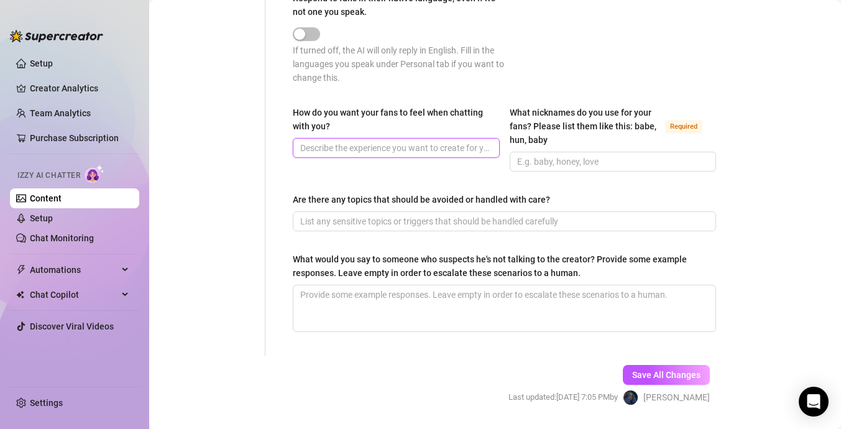
click at [390, 142] on input "How do you want your fans to feel when chatting with you?" at bounding box center [395, 148] width 190 height 14
click at [446, 147] on input "i want them to feel teased, turned on, controlled, and always wanting more. the…" at bounding box center [376, 148] width 152 height 14
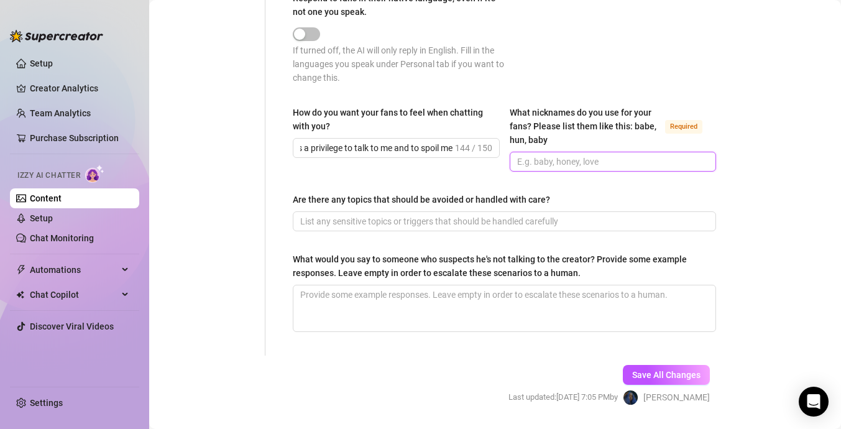
click at [572, 159] on input "What nicknames do you use for your fans? Please list them like this: babe, hun,…" at bounding box center [612, 162] width 190 height 14
click at [581, 159] on input "babe baby good boy loser paiggy sweetie love" at bounding box center [612, 162] width 190 height 14
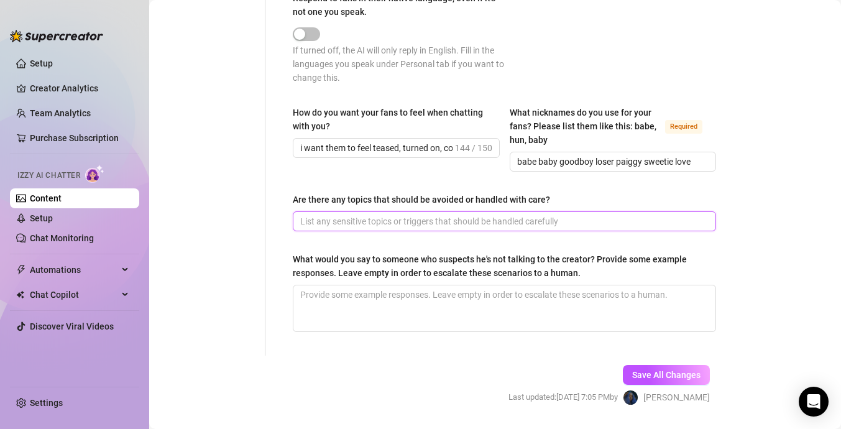
click at [532, 222] on input "Are there any topics that should be avoided or handled with care?" at bounding box center [503, 222] width 406 height 14
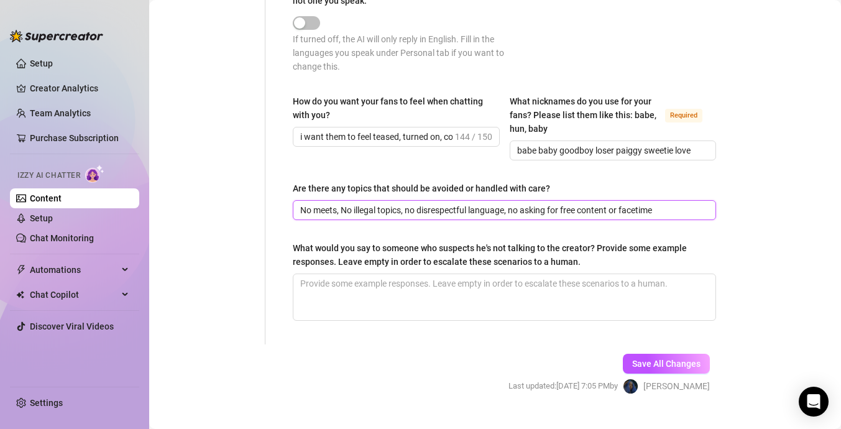
scroll to position [792, 0]
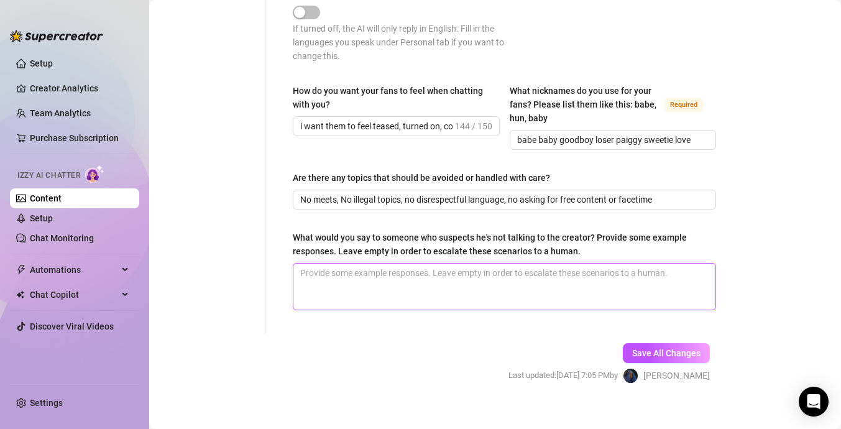
click at [500, 287] on textarea "What would you say to someone who suspects he's not talking to the creator? Pro…" at bounding box center [504, 287] width 422 height 46
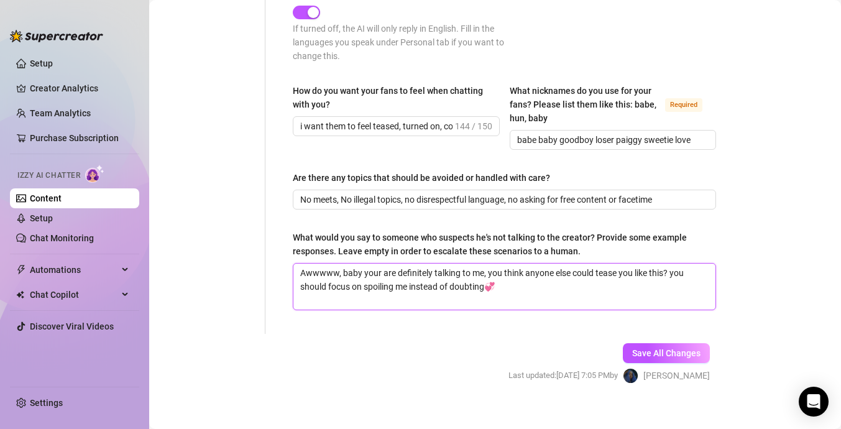
click at [486, 271] on textarea "Awwwww, baby your are definitely talking to me, you think anyone else could tea…" at bounding box center [504, 287] width 422 height 46
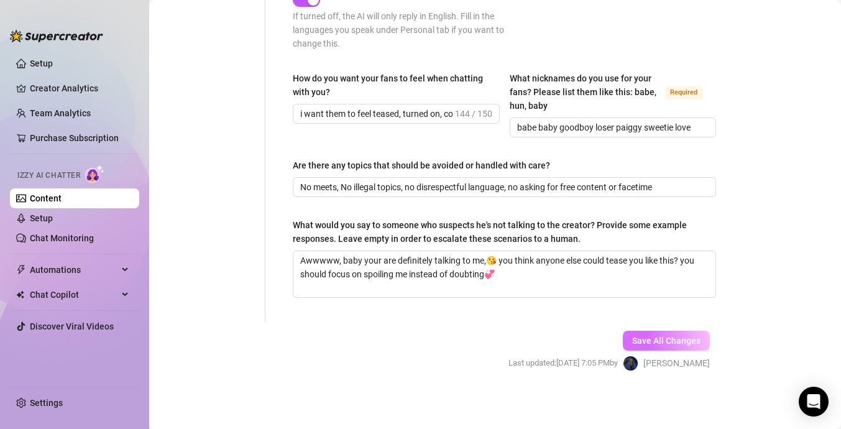
click at [647, 343] on span "Save All Changes" at bounding box center [666, 341] width 68 height 10
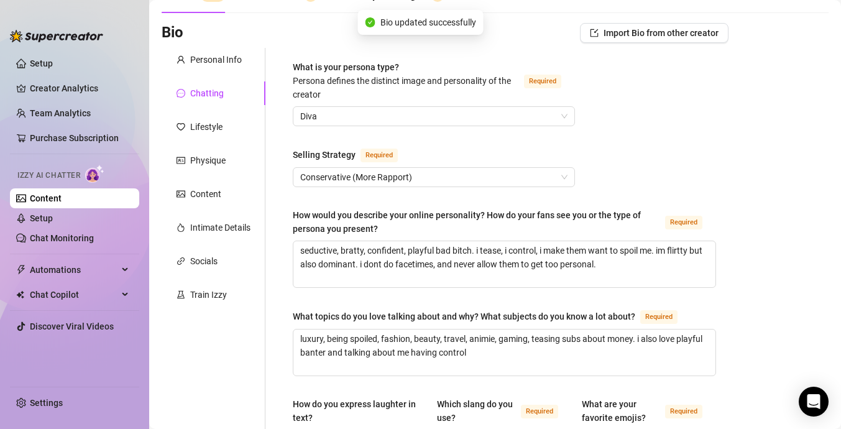
scroll to position [0, 0]
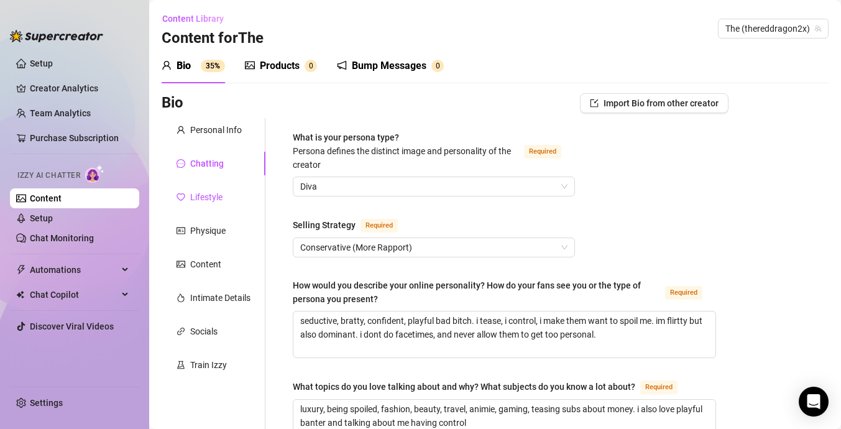
click at [200, 198] on div "Lifestyle" at bounding box center [206, 197] width 32 height 14
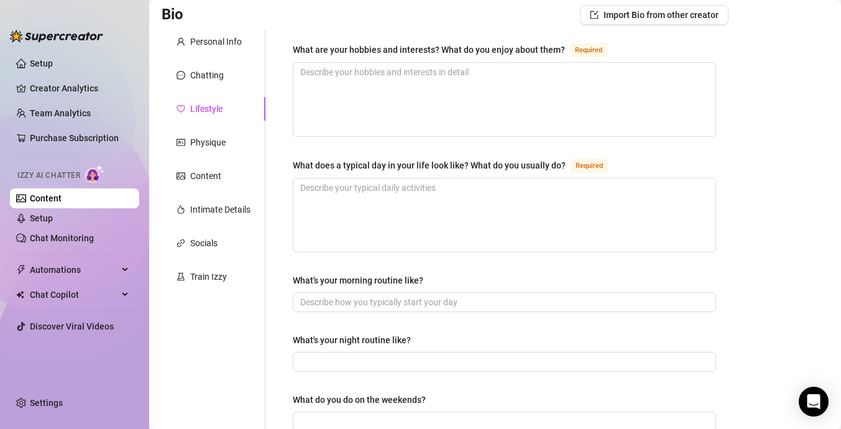
scroll to position [87, 0]
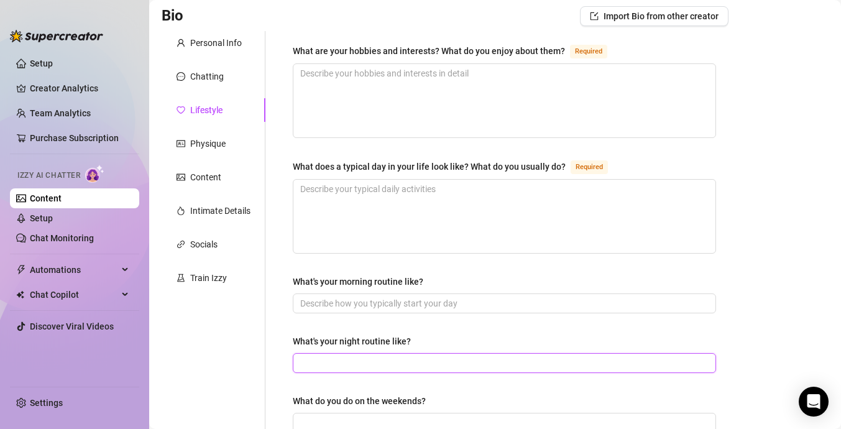
click at [356, 361] on input "What's your night routine like?" at bounding box center [503, 363] width 406 height 14
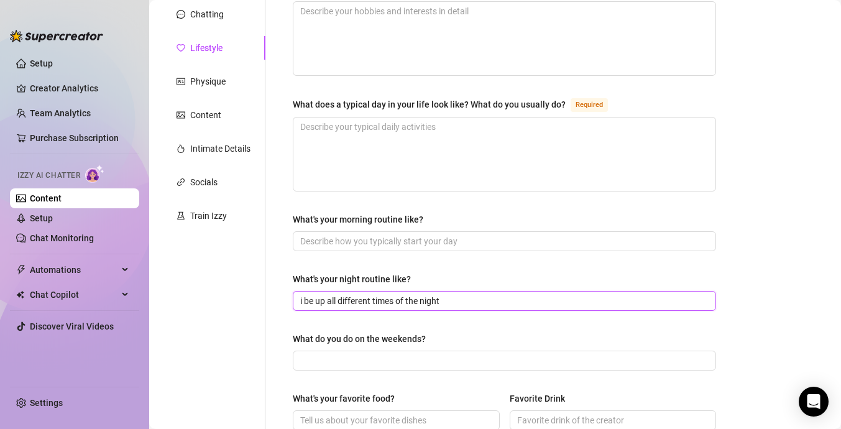
scroll to position [150, 0]
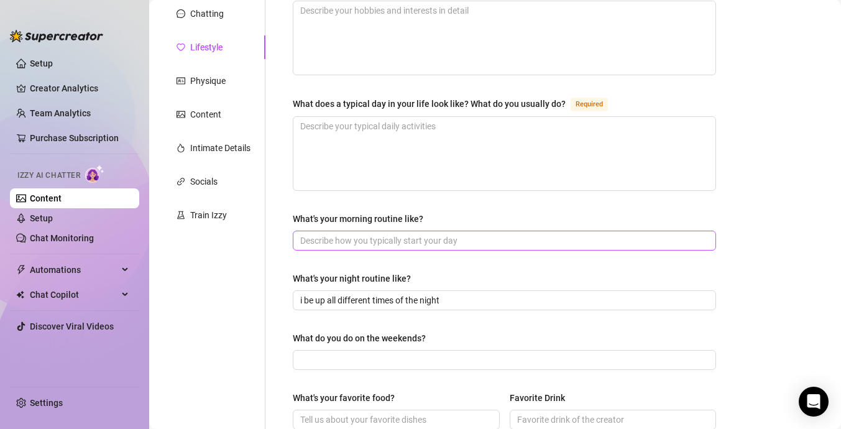
click at [432, 246] on span at bounding box center [504, 241] width 423 height 20
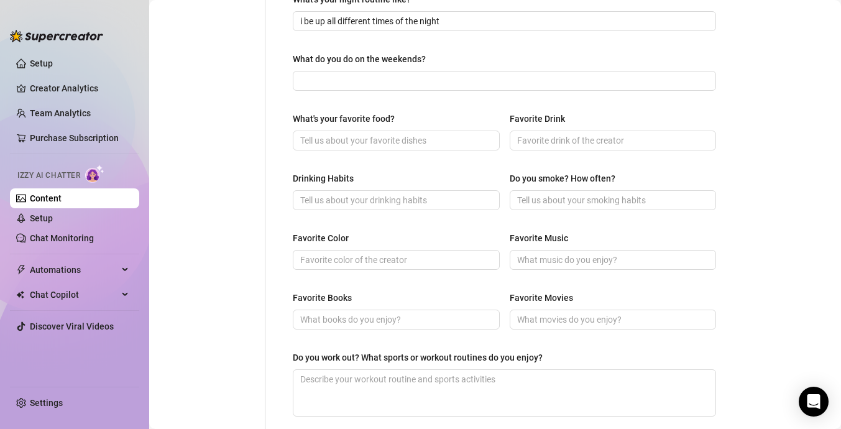
scroll to position [366, 0]
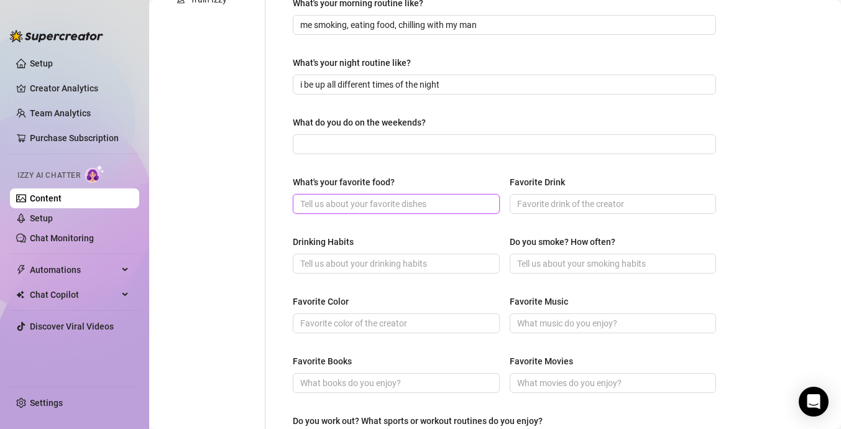
click at [423, 204] on input "What's your favorite food?" at bounding box center [395, 204] width 190 height 14
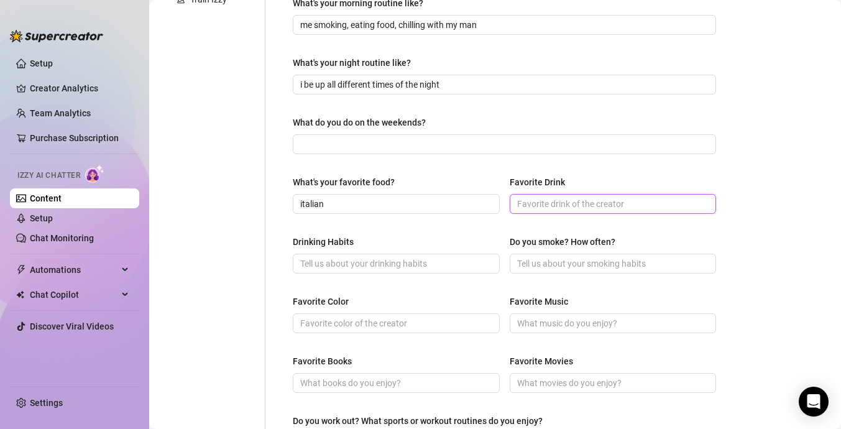
click at [566, 202] on input "Favorite Drink" at bounding box center [612, 204] width 190 height 14
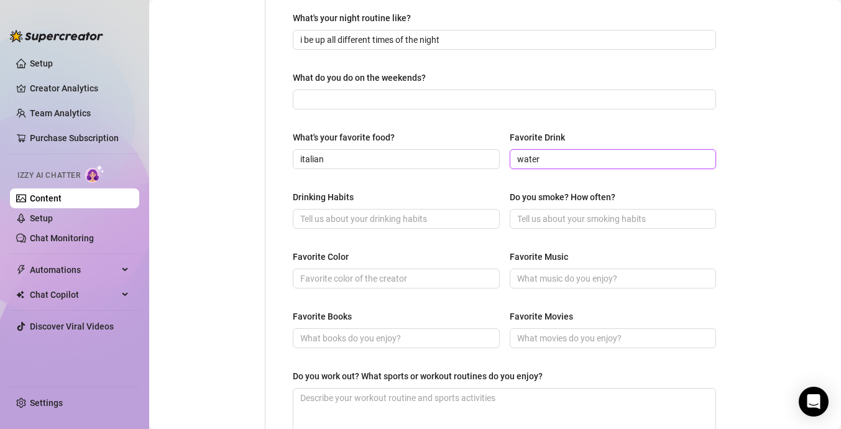
scroll to position [412, 0]
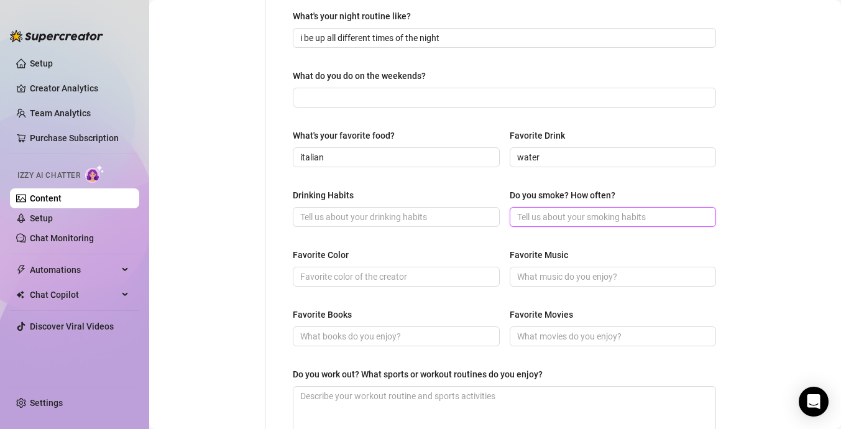
click at [521, 216] on input "Do you smoke? How often?" at bounding box center [612, 217] width 190 height 14
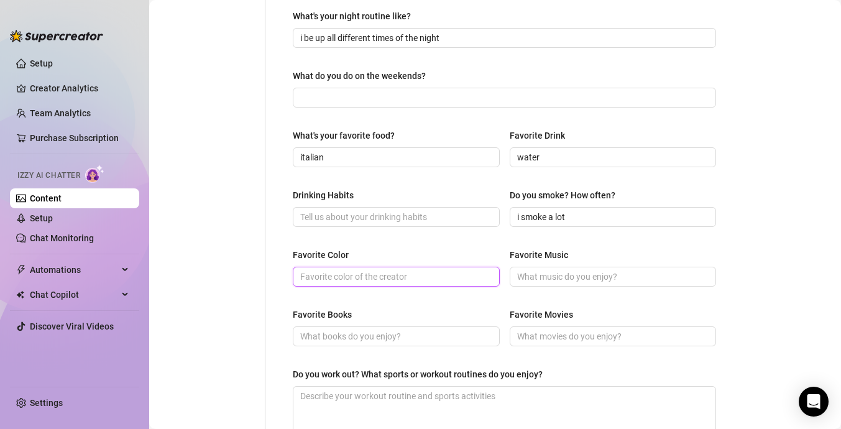
click at [433, 279] on input "Favorite Color" at bounding box center [395, 277] width 190 height 14
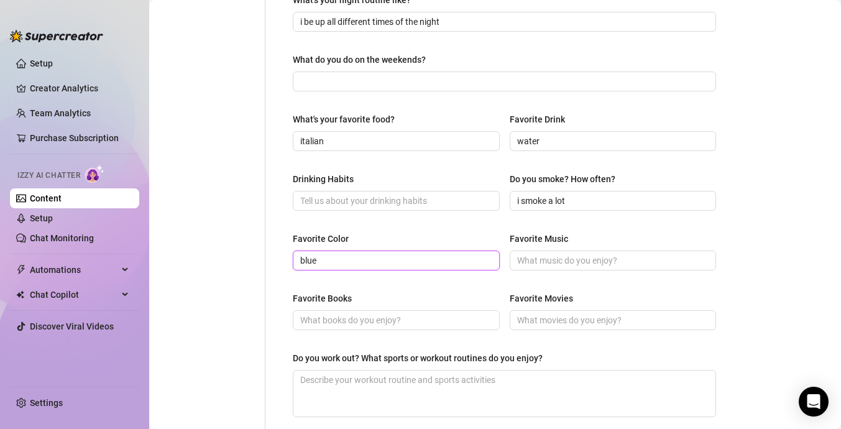
scroll to position [441, 0]
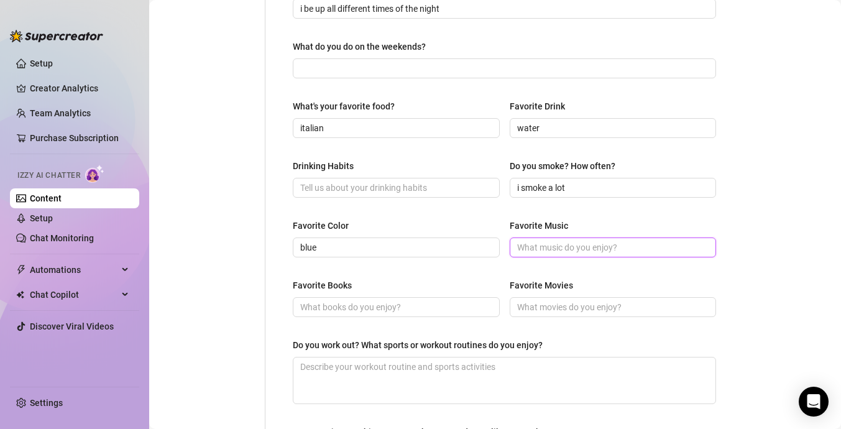
click at [591, 247] on input "Favorite Music" at bounding box center [612, 248] width 190 height 14
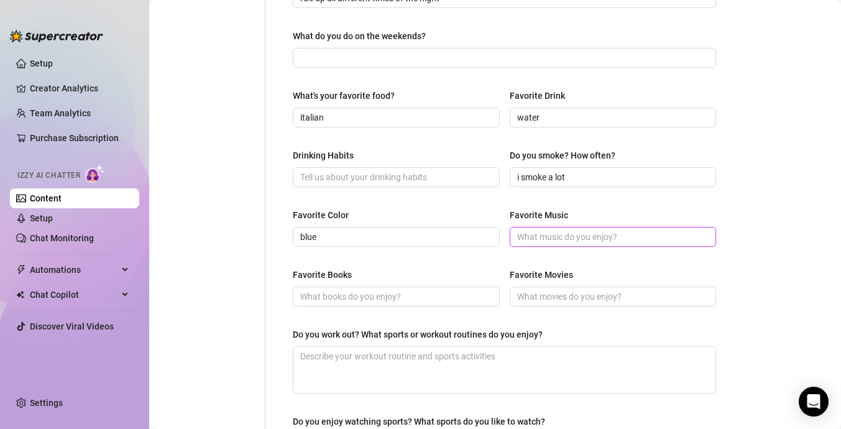
scroll to position [458, 0]
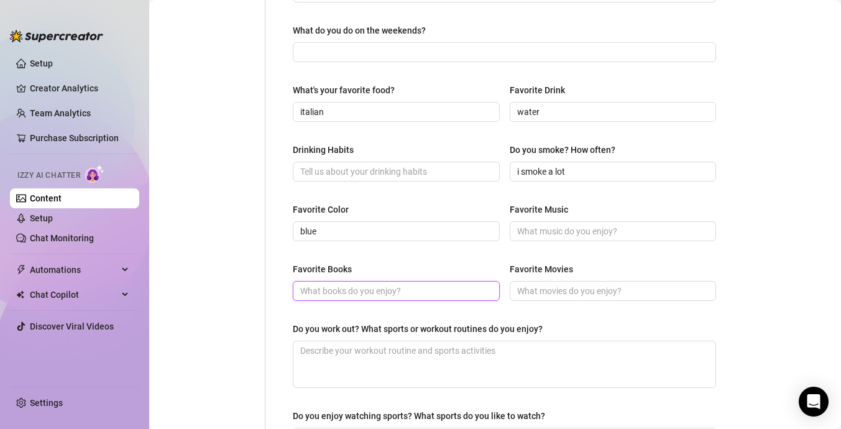
click at [485, 289] on input "Favorite Books" at bounding box center [395, 291] width 190 height 14
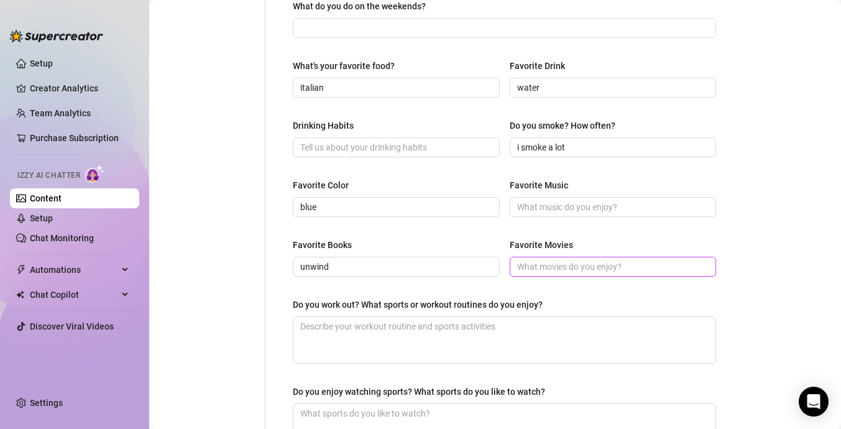
click at [581, 265] on input "Favorite Movies" at bounding box center [612, 267] width 190 height 14
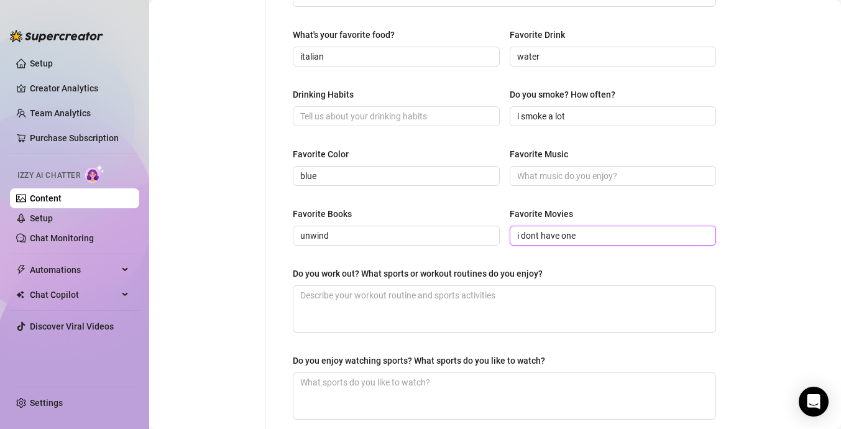
scroll to position [514, 0]
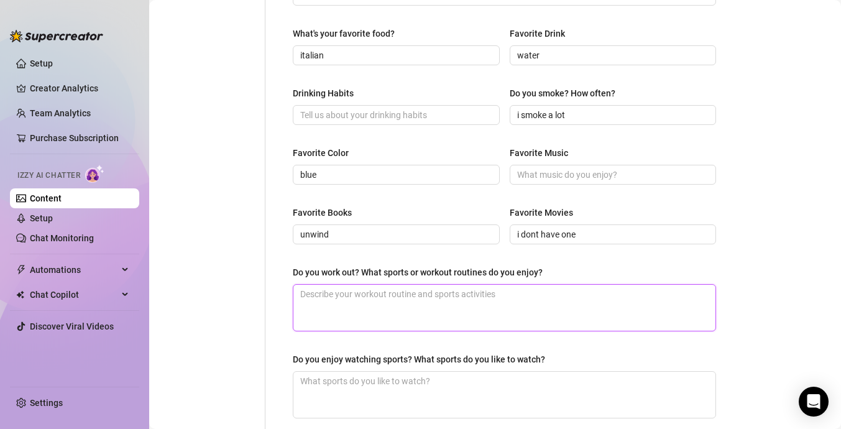
click at [570, 302] on textarea "Do you work out? What sports or workout routines do you enjoy?" at bounding box center [504, 308] width 422 height 46
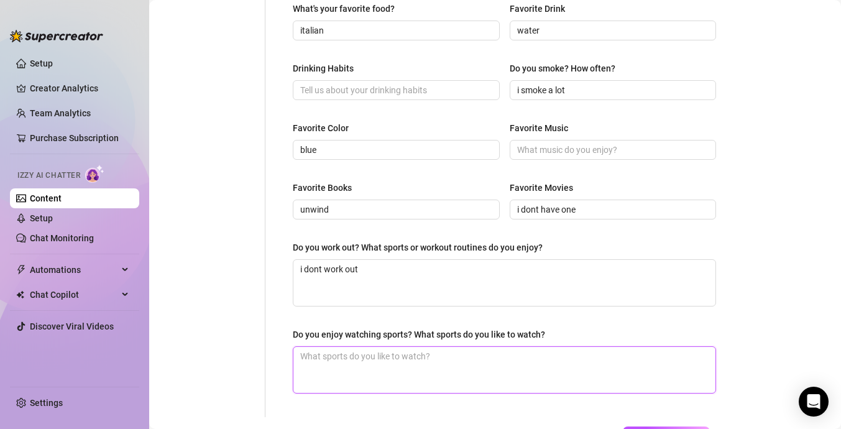
click at [510, 382] on textarea "Do you enjoy watching sports? What sports do you like to watch?" at bounding box center [504, 370] width 422 height 46
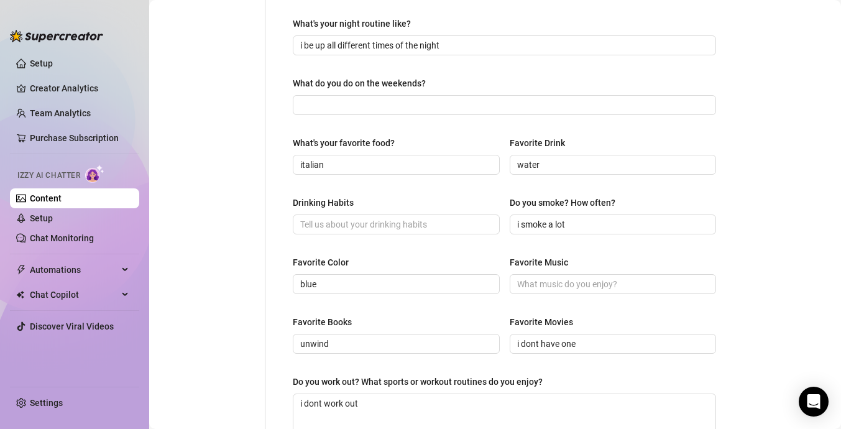
scroll to position [0, 0]
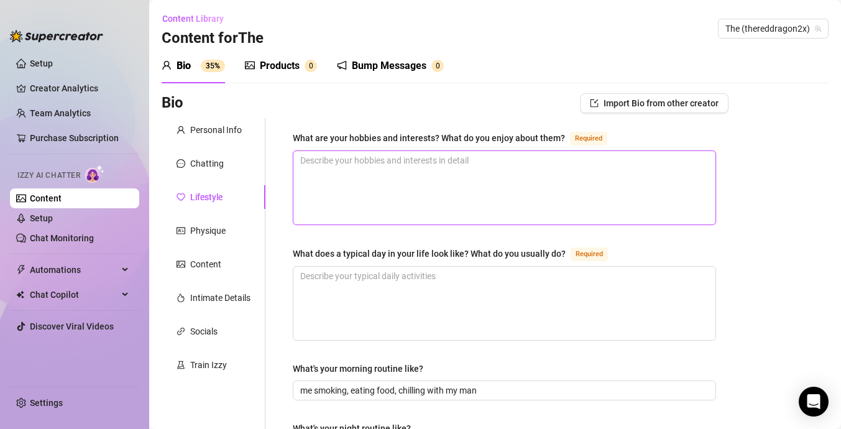
click at [403, 180] on textarea "What are your hobbies and interests? What do you enjoy about them? Required" at bounding box center [504, 187] width 422 height 73
drag, startPoint x: 296, startPoint y: 135, endPoint x: 545, endPoint y: 140, distance: 248.8
click at [545, 140] on div "What are your hobbies and interests? What do you enjoy about them?" at bounding box center [429, 138] width 272 height 14
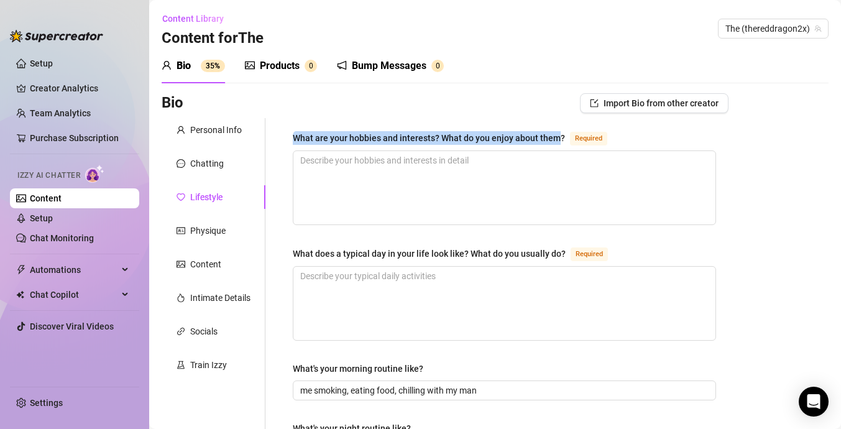
drag, startPoint x: 558, startPoint y: 137, endPoint x: 290, endPoint y: 133, distance: 268.0
copy div "What are your hobbies and interests? What do you enjoy about them"
click at [583, 188] on textarea "What are your hobbies and interests? What do you enjoy about them? Required" at bounding box center [504, 187] width 422 height 73
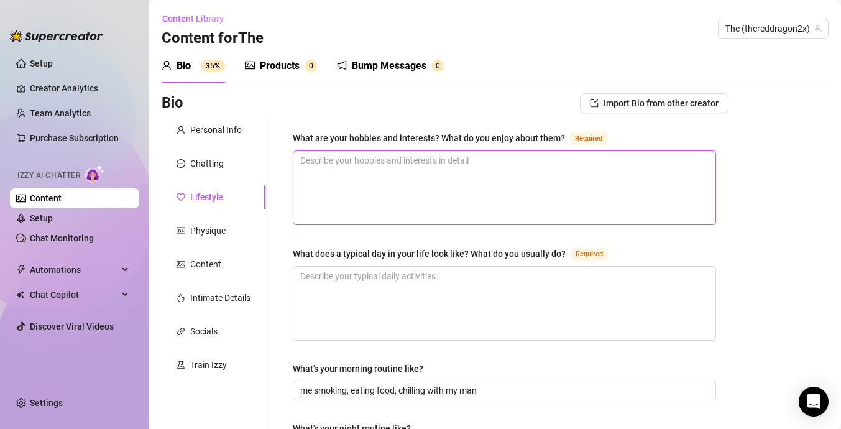
paste textarea "I love creating content, exploring new aesthetics, and expressing myself throug…"
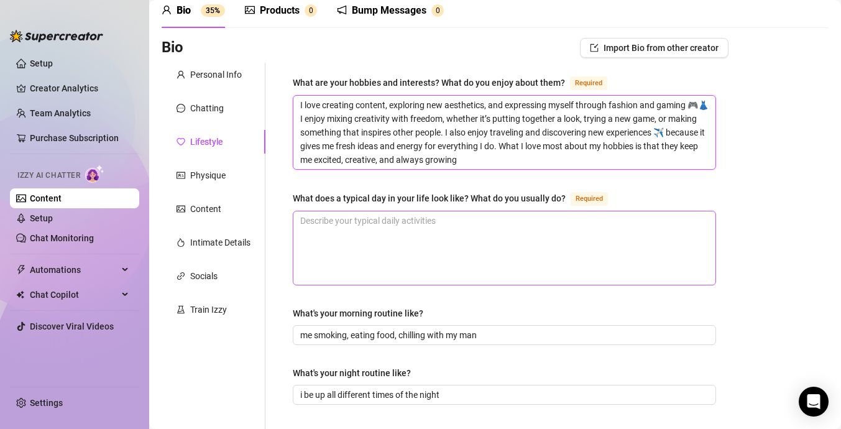
scroll to position [95, 0]
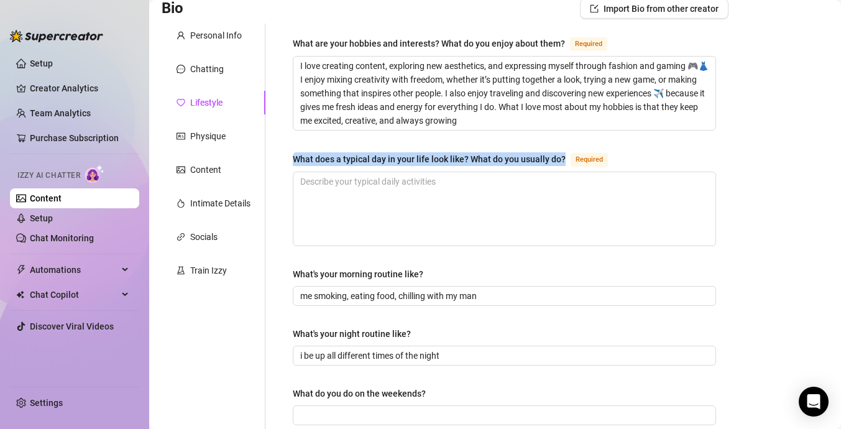
drag, startPoint x: 294, startPoint y: 156, endPoint x: 562, endPoint y: 156, distance: 268.0
click at [562, 156] on div "What does a typical day in your life look like? What do you usually do?" at bounding box center [429, 159] width 273 height 14
copy div "What does a typical day in your life look like? What do you usually do?"
click at [538, 210] on textarea "What does a typical day in your life look like? What do you usually do? Required" at bounding box center [504, 208] width 422 height 73
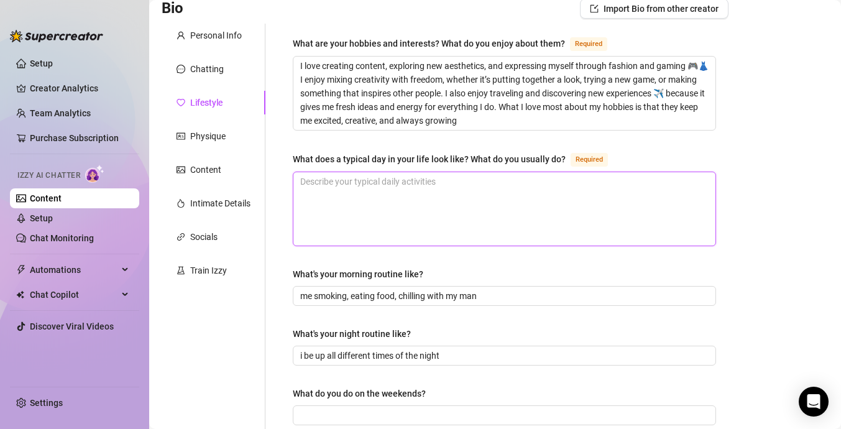
paste textarea "A typical day in my life is honestly pretty chill 🌬️ I spend most of my time wi…"
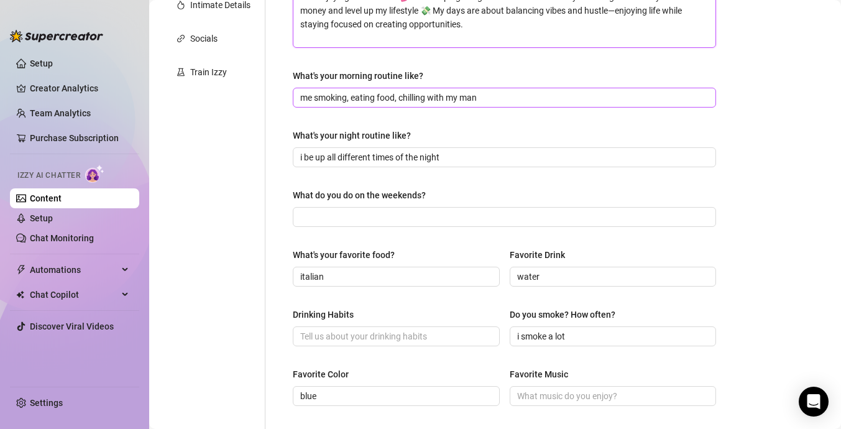
scroll to position [635, 0]
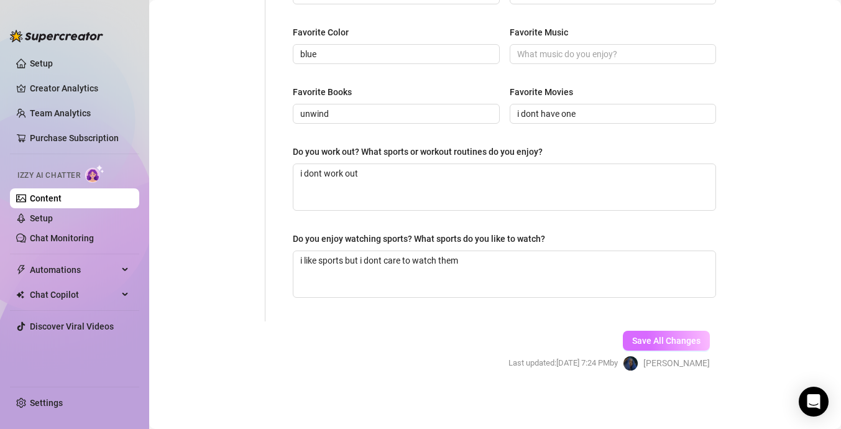
click at [671, 341] on span "Save All Changes" at bounding box center [666, 341] width 68 height 10
click at [672, 341] on span "Save All Changes" at bounding box center [666, 341] width 68 height 10
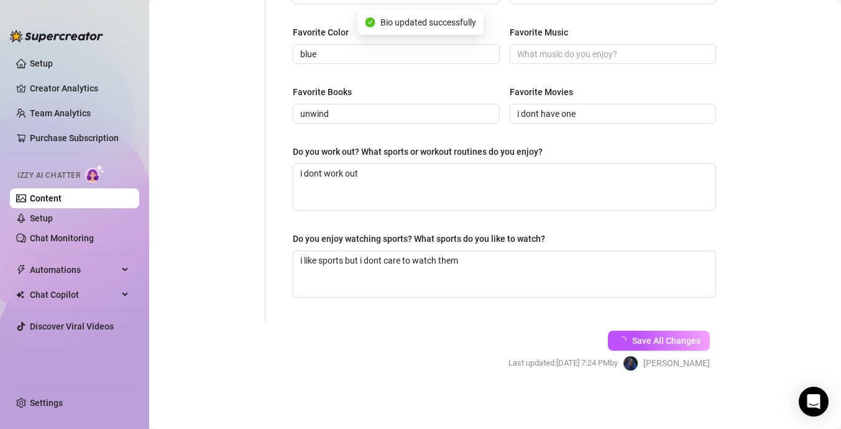
scroll to position [219, 0]
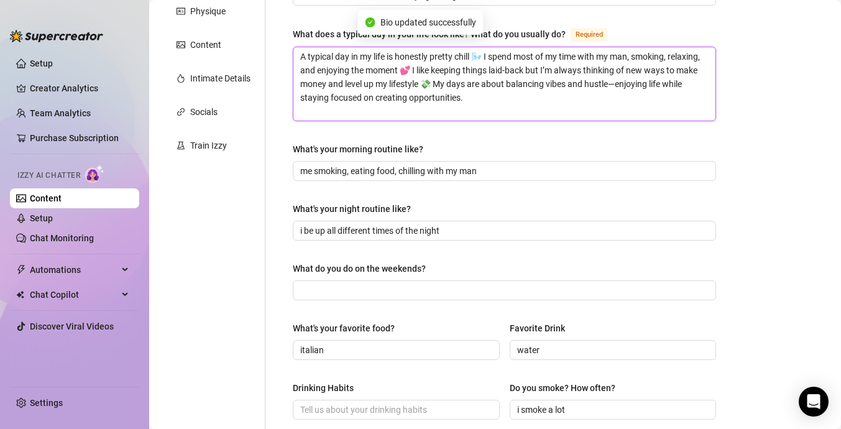
click at [617, 121] on textarea "A typical day in my life is honestly pretty chill 🌬️ I spend most of my time wi…" at bounding box center [504, 83] width 422 height 73
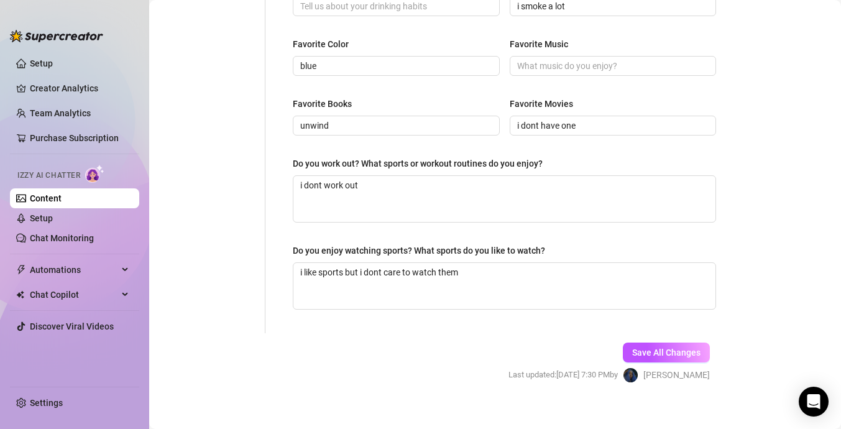
scroll to position [635, 0]
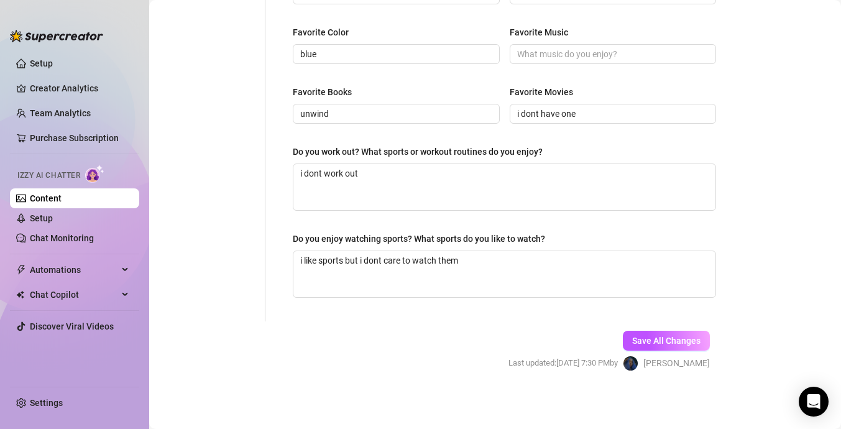
click at [649, 339] on span "Save All Changes" at bounding box center [666, 341] width 68 height 10
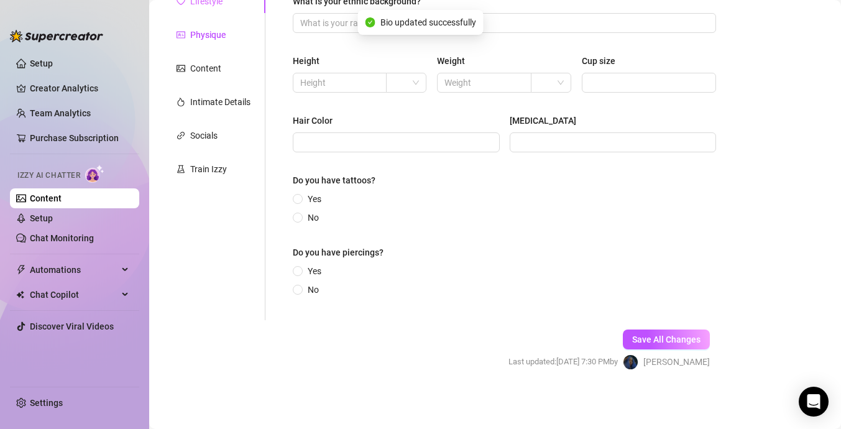
scroll to position [0, 0]
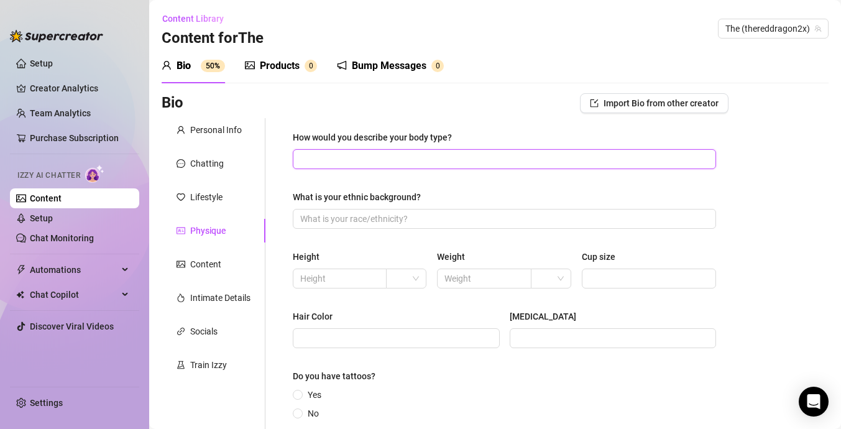
click at [348, 159] on input "How would you describe your body type?" at bounding box center [503, 159] width 406 height 14
click at [382, 220] on input "What is your ethnic background?" at bounding box center [503, 219] width 406 height 14
click at [416, 282] on span at bounding box center [406, 278] width 25 height 19
click at [412, 318] on div "ft" at bounding box center [407, 323] width 21 height 14
click at [358, 282] on input "text" at bounding box center [338, 279] width 76 height 14
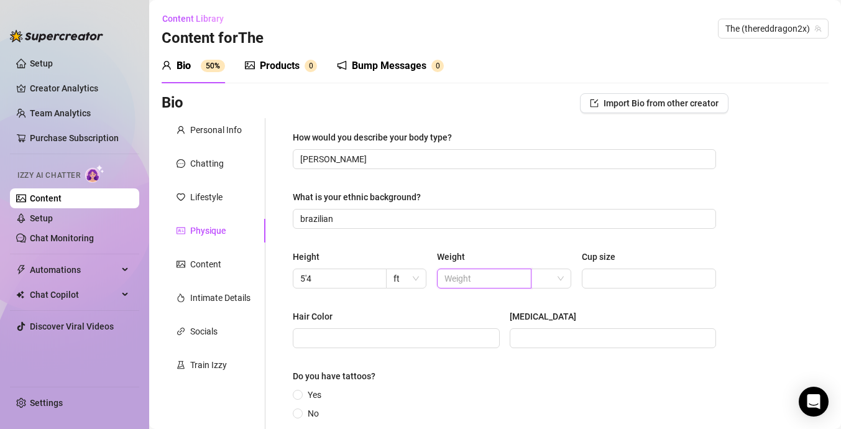
click at [521, 284] on input "text" at bounding box center [483, 279] width 76 height 14
click at [558, 284] on span at bounding box center [550, 278] width 25 height 19
click at [556, 321] on div "lbs" at bounding box center [551, 323] width 21 height 14
click at [615, 280] on input "Cup size" at bounding box center [647, 279] width 117 height 14
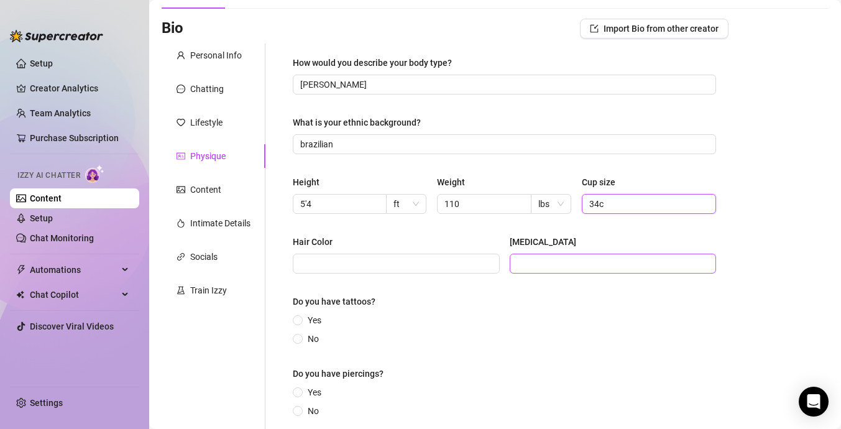
scroll to position [78, 0]
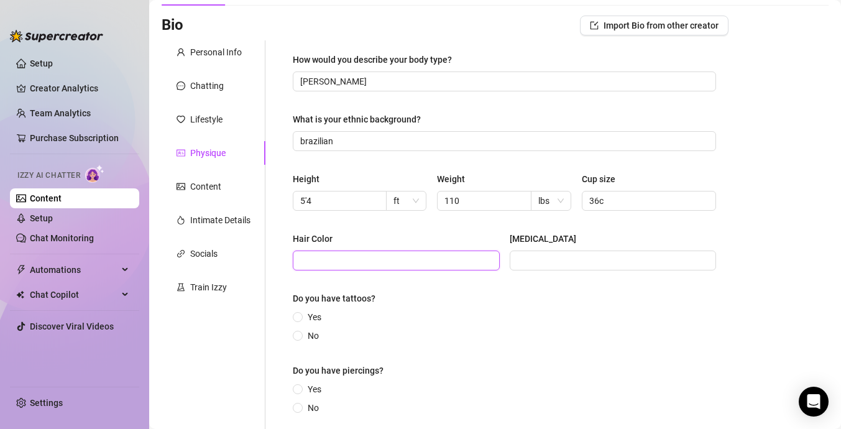
click at [430, 261] on input "Hair Color" at bounding box center [395, 261] width 190 height 14
click at [302, 318] on span at bounding box center [298, 317] width 10 height 10
click at [301, 318] on input "Yes" at bounding box center [298, 318] width 5 height 8
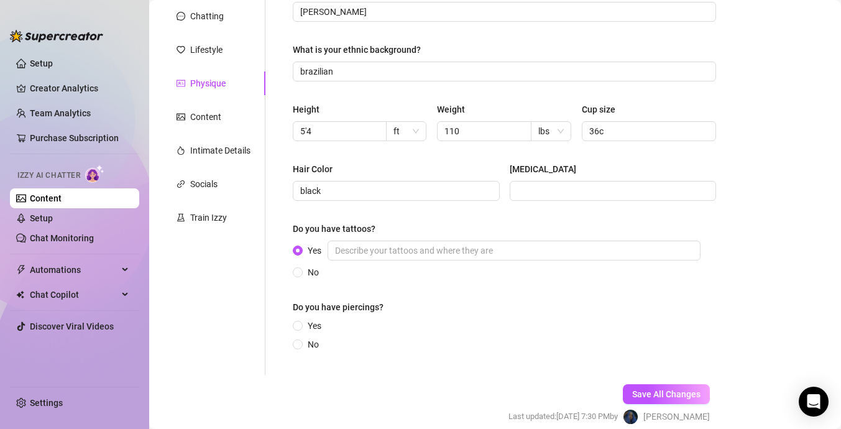
scroll to position [183, 0]
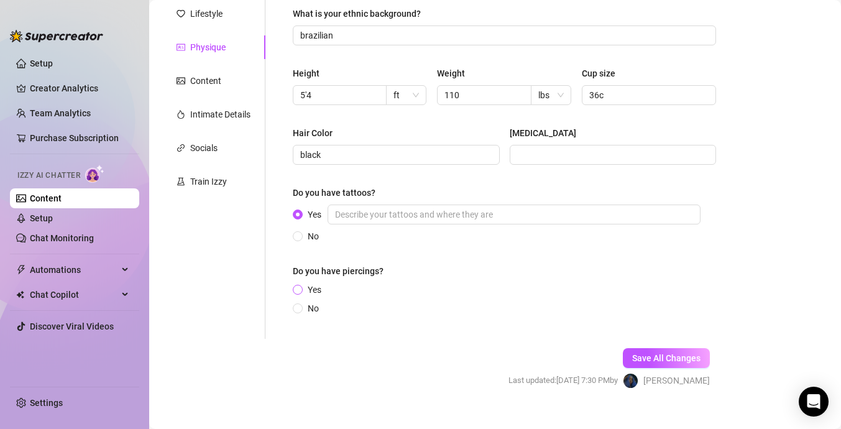
click at [298, 292] on input "Yes" at bounding box center [298, 291] width 5 height 8
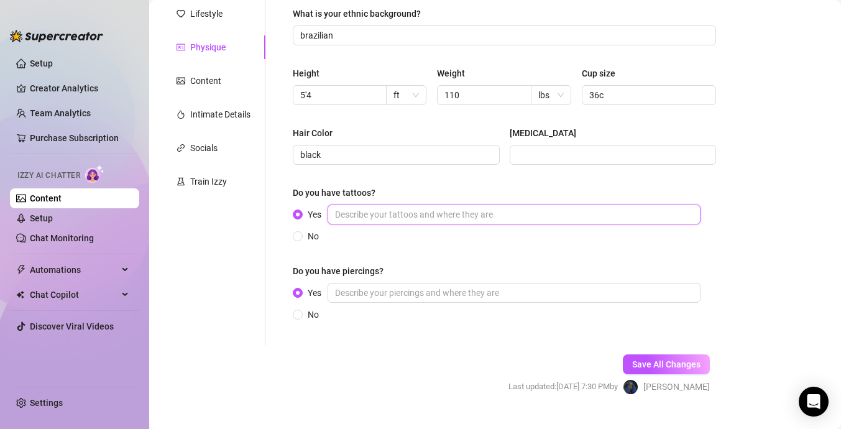
click at [418, 213] on input "Yes" at bounding box center [514, 215] width 373 height 20
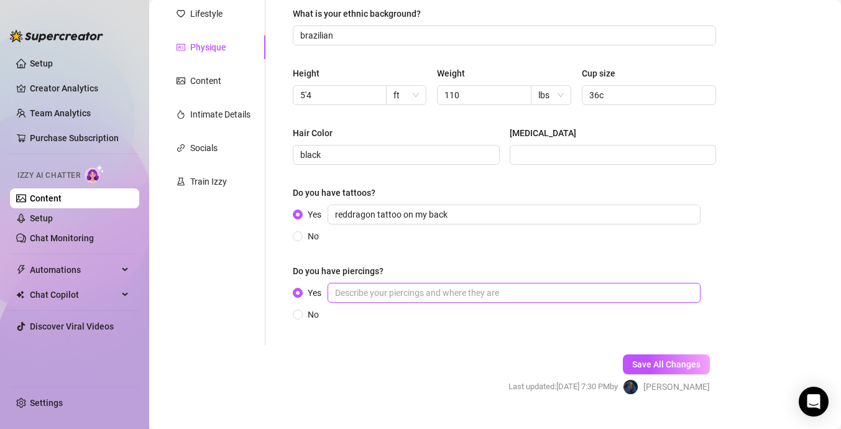
click at [458, 301] on input "Yes" at bounding box center [514, 293] width 373 height 20
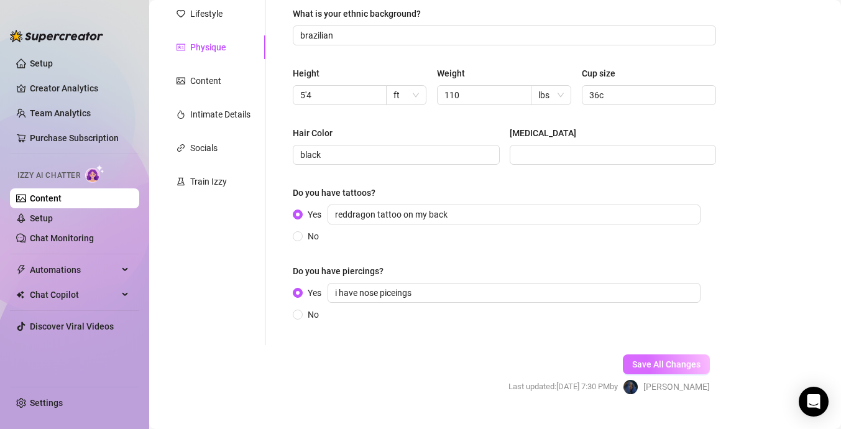
click at [674, 364] on span "Save All Changes" at bounding box center [666, 364] width 68 height 10
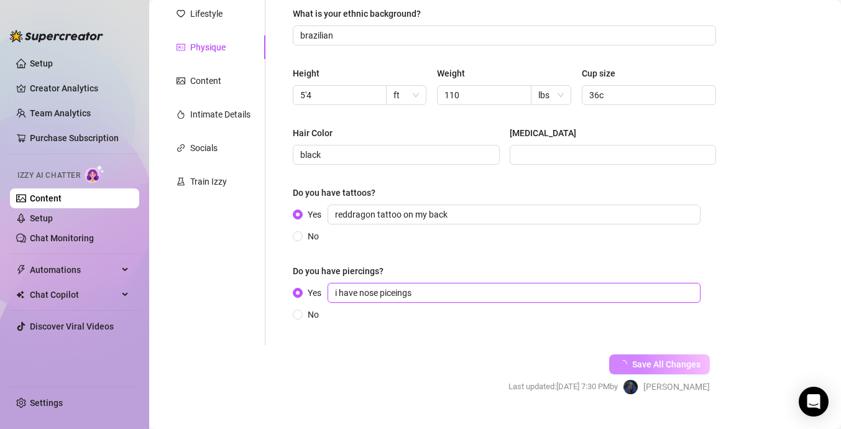
click at [395, 295] on input "i have nose piceings" at bounding box center [514, 293] width 373 height 20
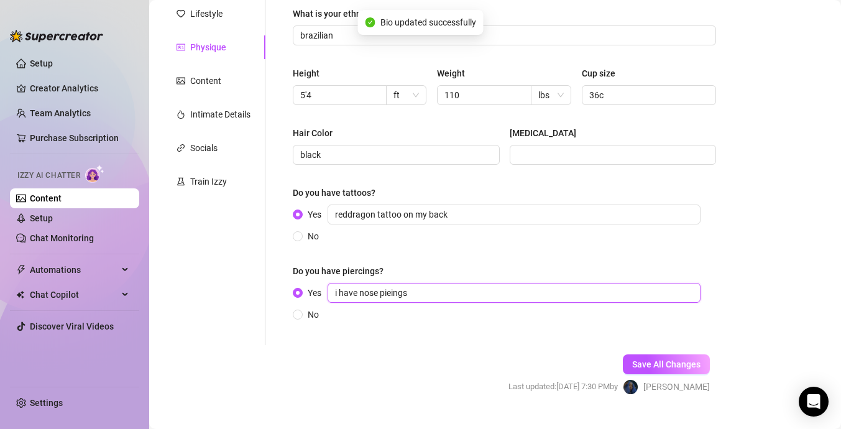
click at [392, 295] on input "i have nose pieings" at bounding box center [514, 293] width 373 height 20
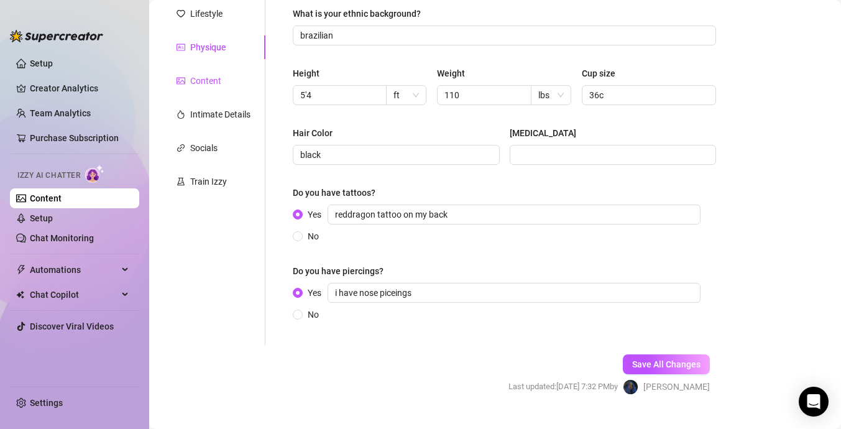
click at [217, 85] on div "Content" at bounding box center [205, 81] width 31 height 14
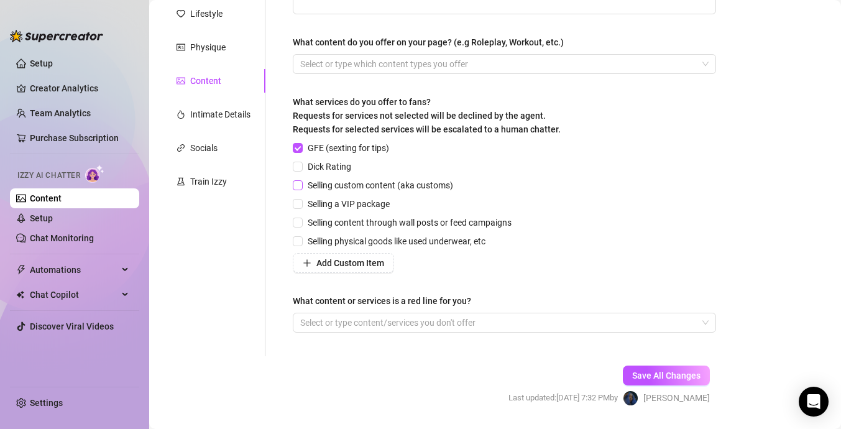
click at [301, 184] on input "Selling custom content (aka customs)" at bounding box center [297, 184] width 9 height 9
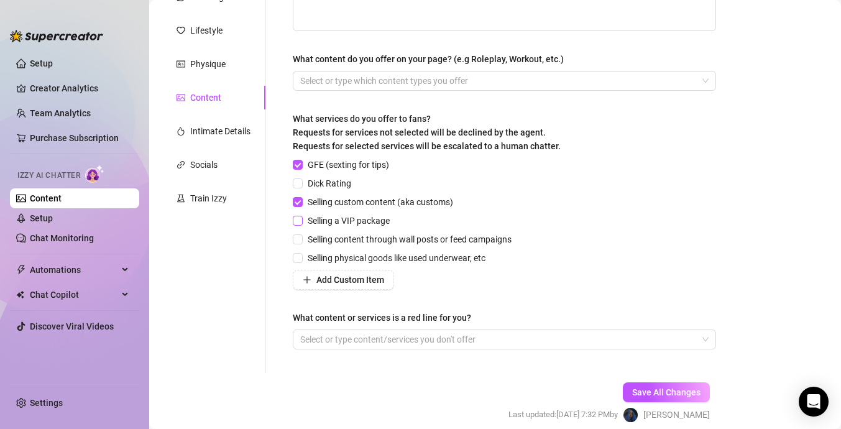
scroll to position [165, 0]
click at [302, 256] on input "Selling physical goods like used underwear, etc" at bounding box center [297, 258] width 9 height 9
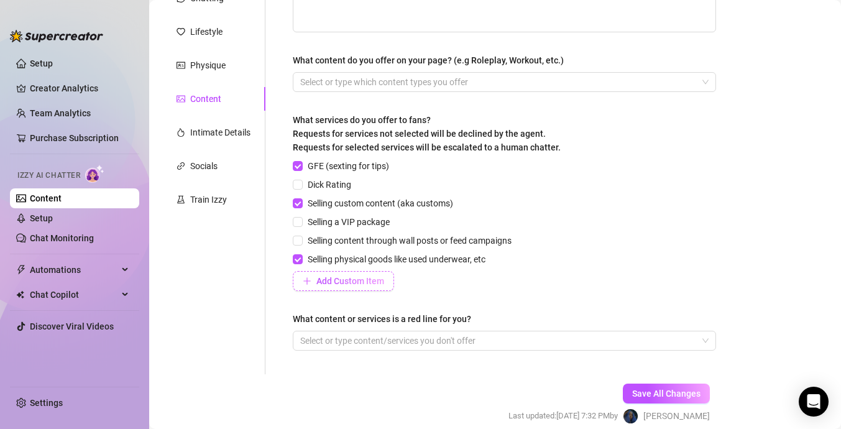
click at [315, 282] on button "Add Custom Item" at bounding box center [343, 281] width 101 height 20
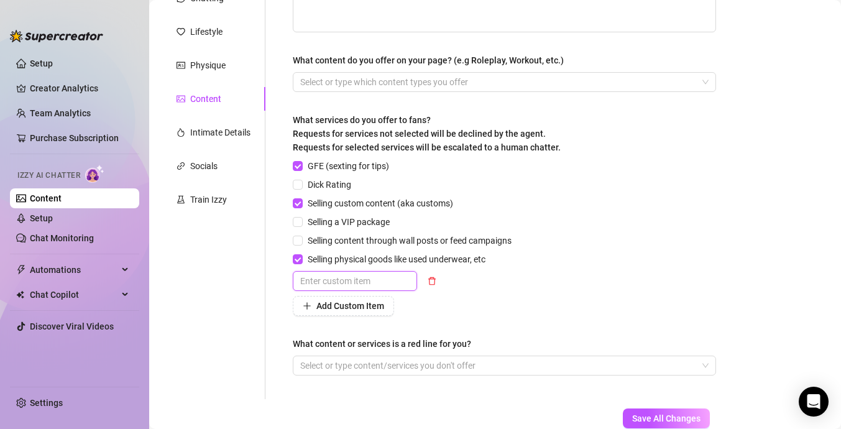
click at [361, 282] on input "text" at bounding box center [355, 281] width 124 height 20
click at [359, 308] on span "Add Custom Item" at bounding box center [350, 306] width 68 height 10
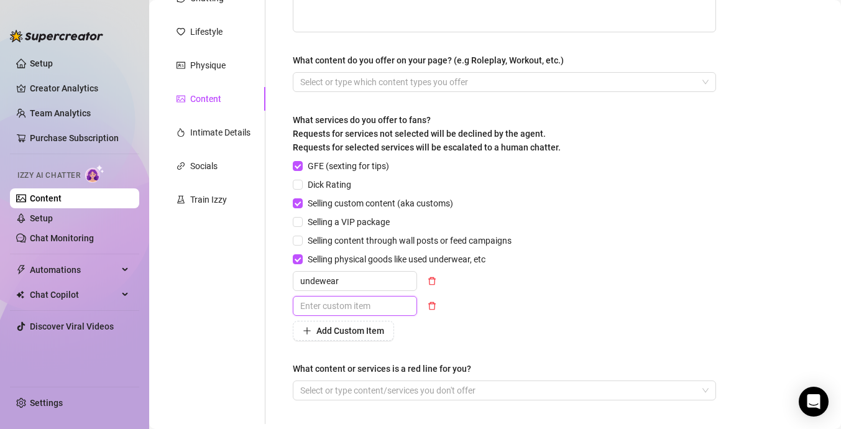
click at [367, 306] on input "text" at bounding box center [355, 306] width 124 height 20
click at [359, 335] on span "Add Custom Item" at bounding box center [350, 331] width 68 height 10
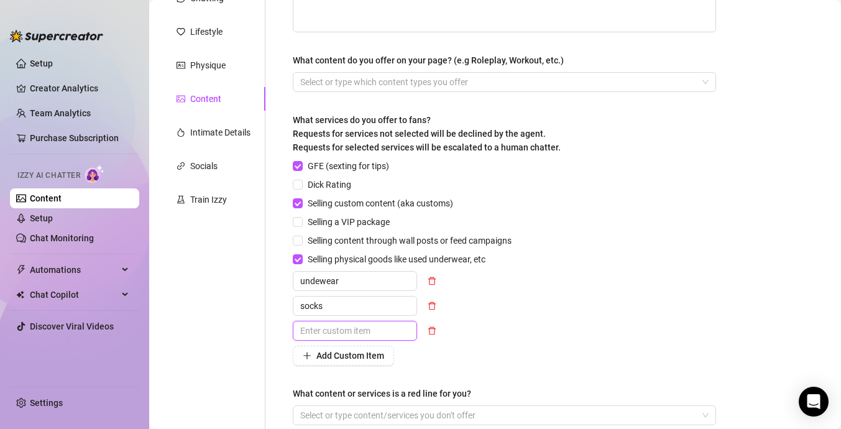
click at [362, 329] on input "text" at bounding box center [355, 331] width 124 height 20
click at [333, 222] on span "Selling a VIP package" at bounding box center [349, 222] width 92 height 14
click at [302, 222] on input "Selling a VIP package" at bounding box center [297, 221] width 9 height 9
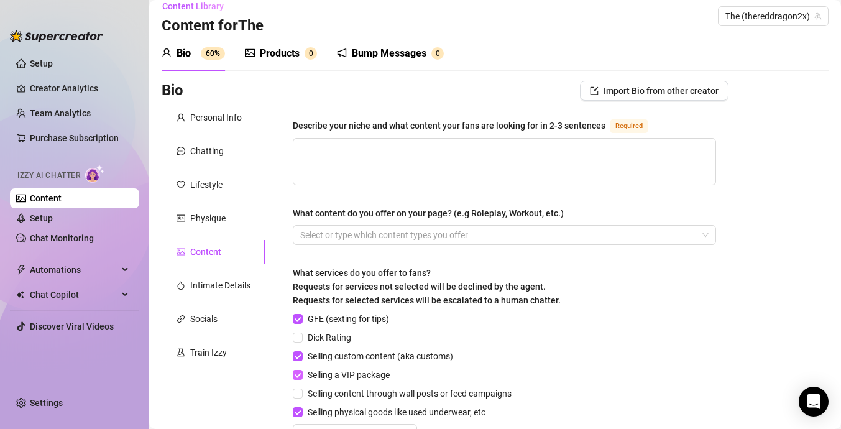
scroll to position [11, 0]
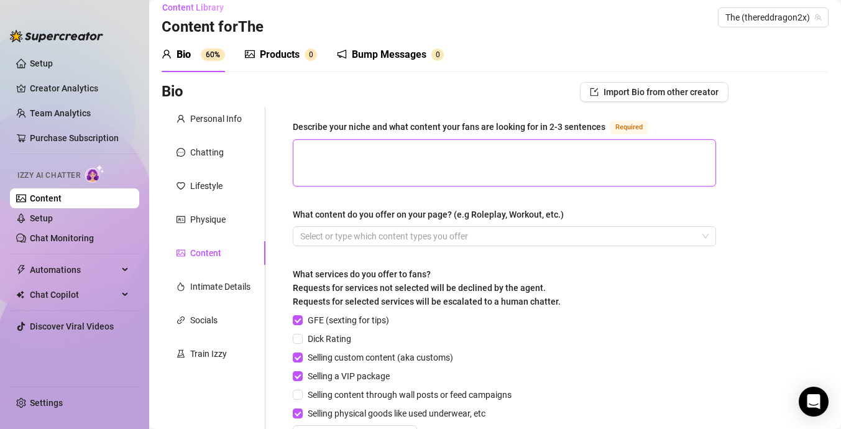
click at [395, 167] on textarea "Describe your niche and what content your fans are looking for in 2-3 sentences…" at bounding box center [504, 163] width 422 height 46
click at [473, 162] on textarea "Describe your niche and what content your fans are looking for in 2-3 sentences…" at bounding box center [504, 163] width 422 height 46
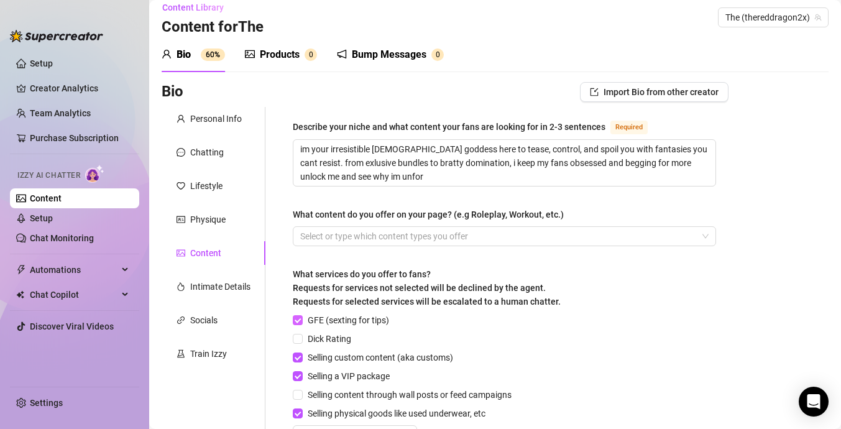
click at [300, 320] on input "GFE (sexting for tips)" at bounding box center [297, 319] width 9 height 9
click at [350, 238] on div at bounding box center [497, 236] width 405 height 17
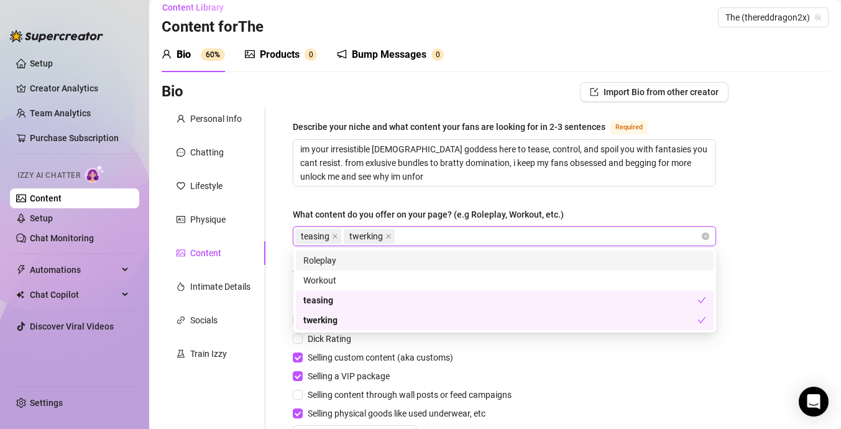
click at [320, 262] on div "Roleplay" at bounding box center [504, 261] width 403 height 14
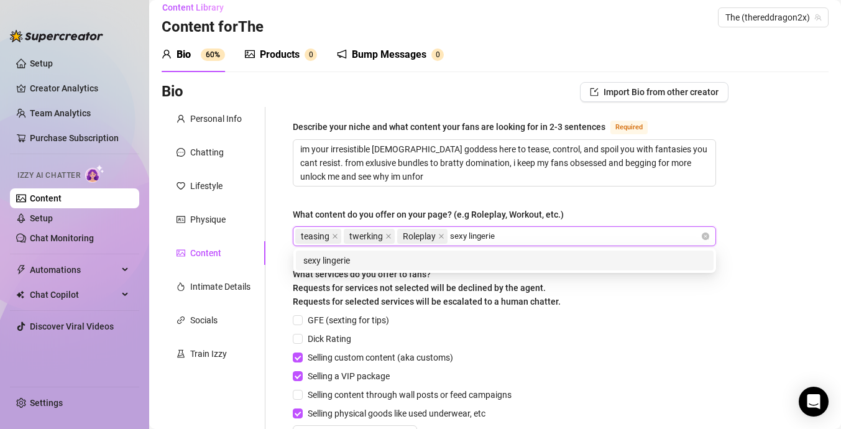
click at [483, 260] on div "sexy lingerie" at bounding box center [504, 261] width 403 height 14
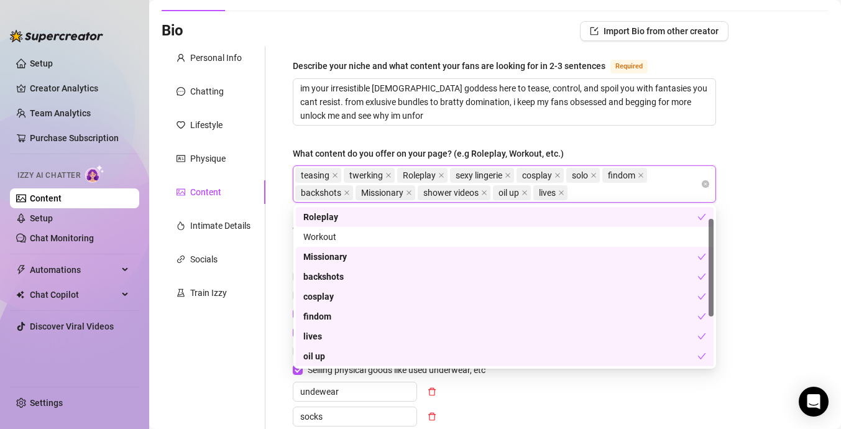
scroll to position [99, 0]
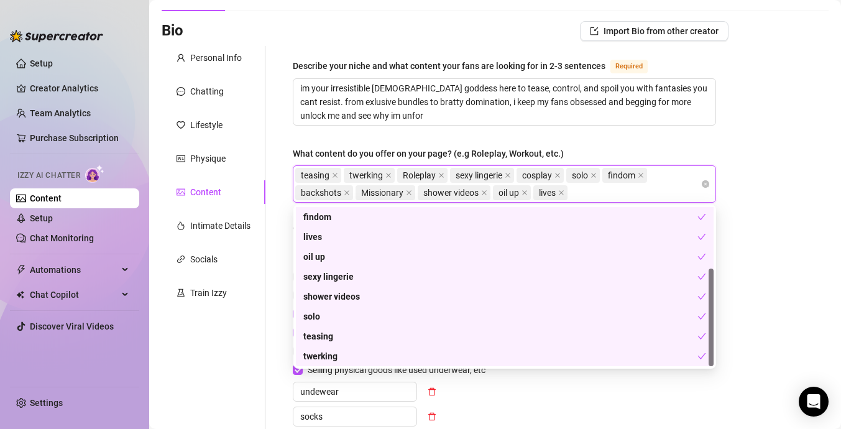
click at [790, 224] on div "Bio Import Bio from other creator Personal Info Chatting Lifestyle Physique Con…" at bounding box center [495, 326] width 667 height 610
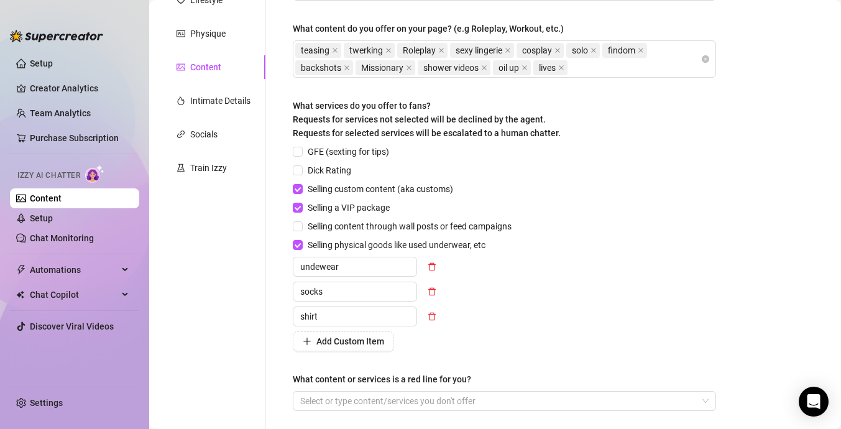
scroll to position [311, 0]
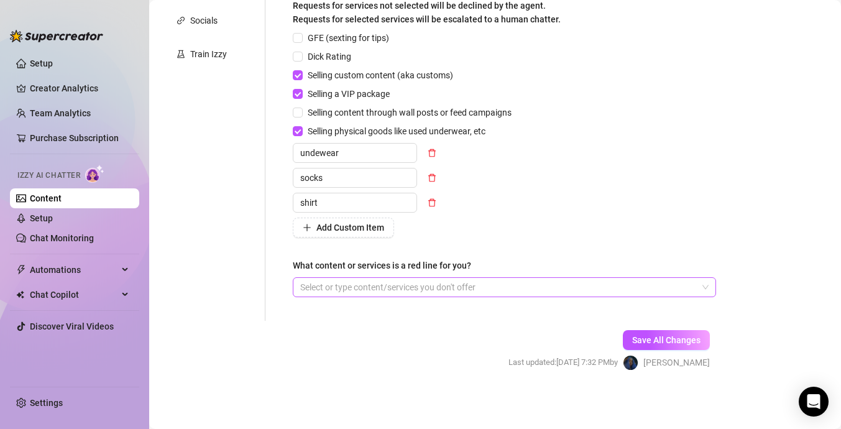
click at [454, 290] on div at bounding box center [497, 287] width 405 height 17
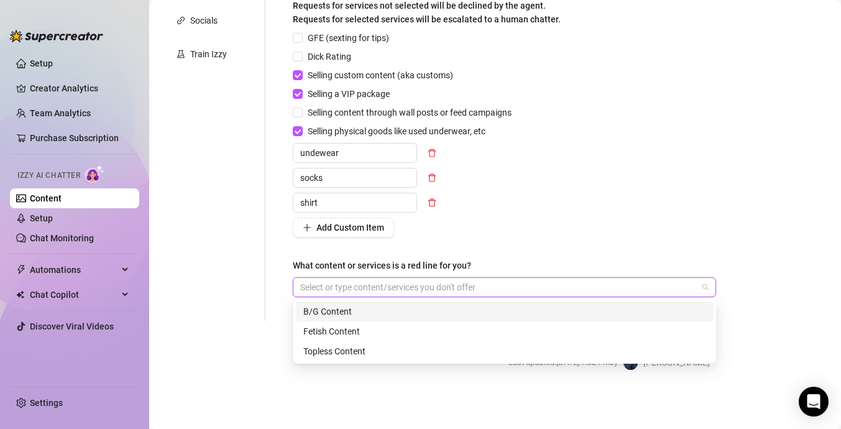
click at [487, 247] on div "Describe your niche and what content your fans are looking for in 2-3 sentences…" at bounding box center [504, 64] width 423 height 489
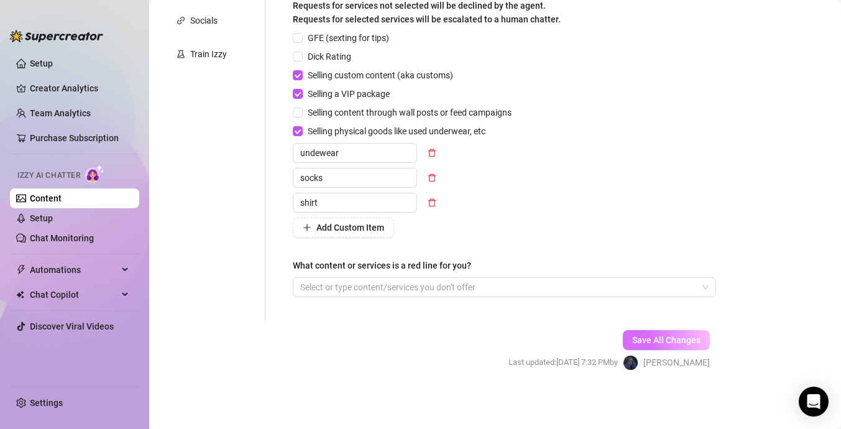
click at [649, 340] on span "Save All Changes" at bounding box center [666, 340] width 68 height 10
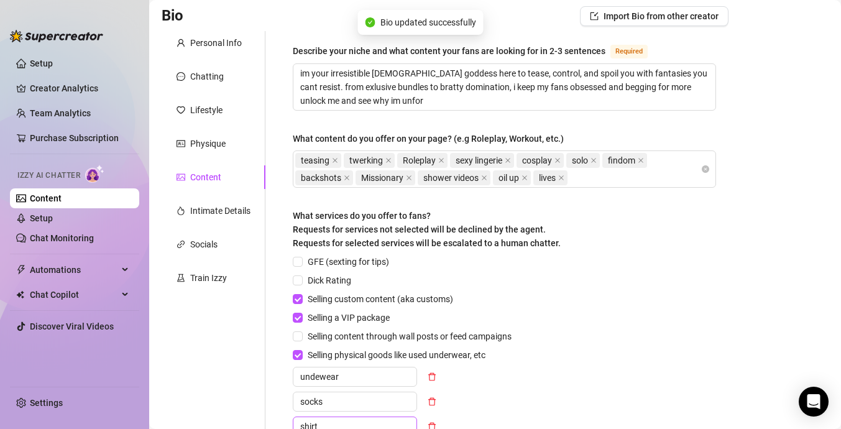
scroll to position [57, 0]
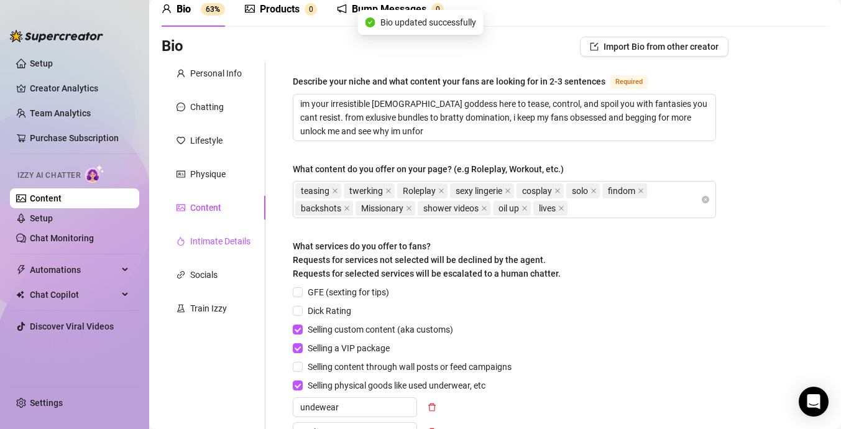
click at [206, 241] on div "Intimate Details" at bounding box center [220, 241] width 60 height 14
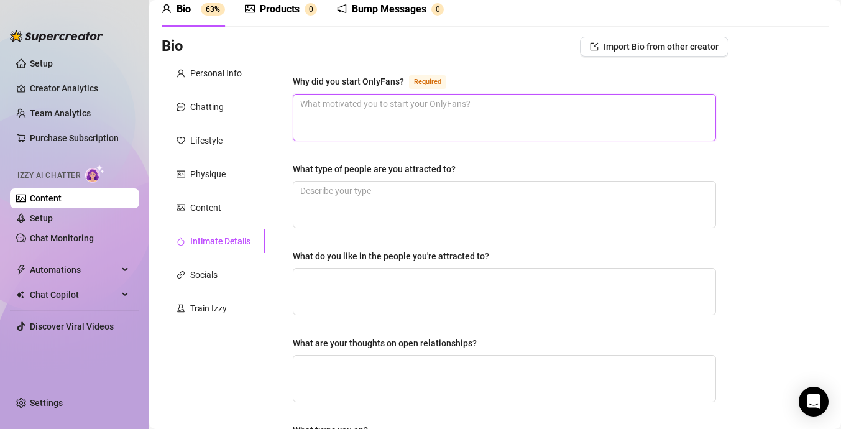
click at [466, 105] on textarea "Why did you start OnlyFans? Required" at bounding box center [504, 118] width 422 height 46
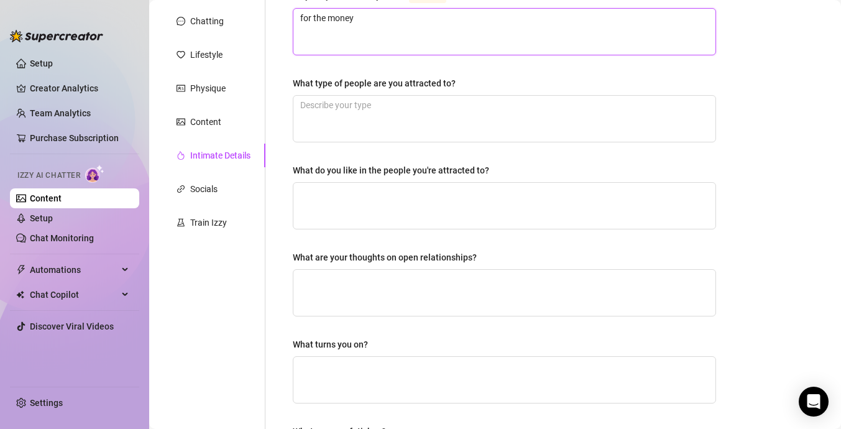
scroll to position [168, 0]
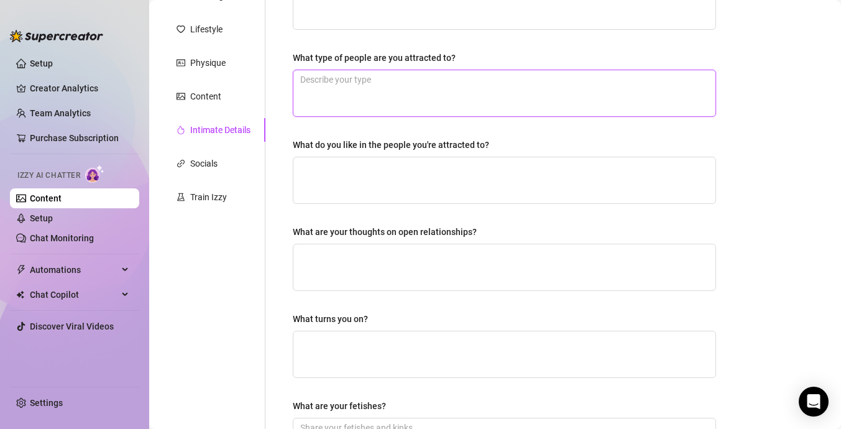
click at [462, 91] on textarea "What type of people are you attracted to?" at bounding box center [504, 93] width 422 height 46
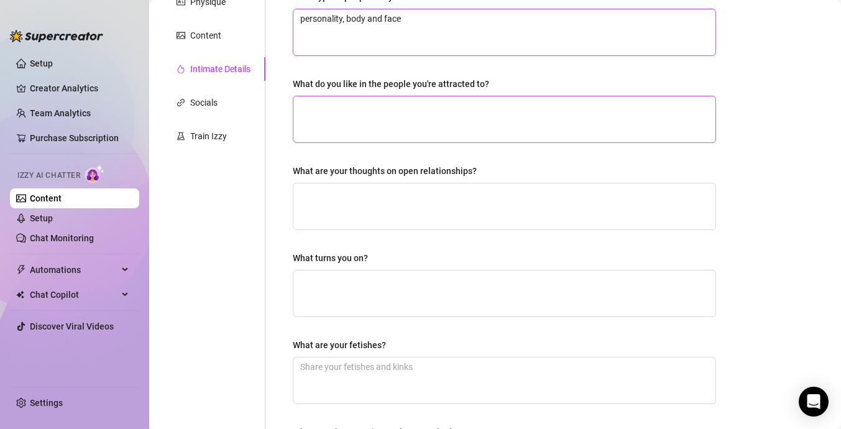
scroll to position [234, 0]
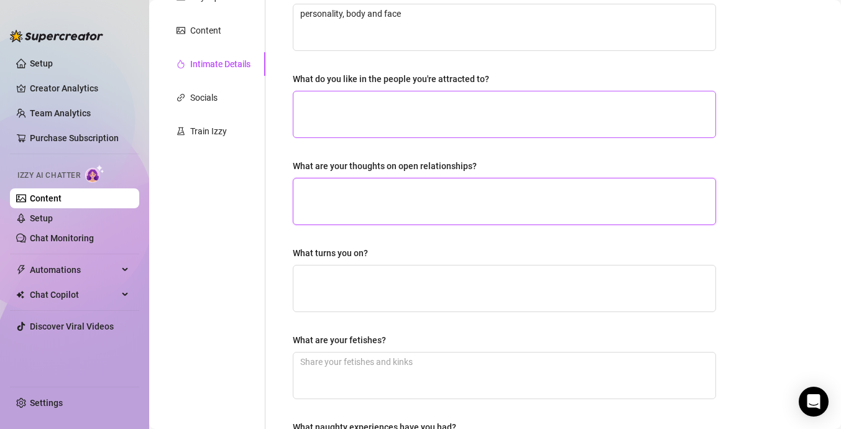
click at [519, 202] on textarea "What are your thoughts on open relationships?" at bounding box center [504, 201] width 422 height 46
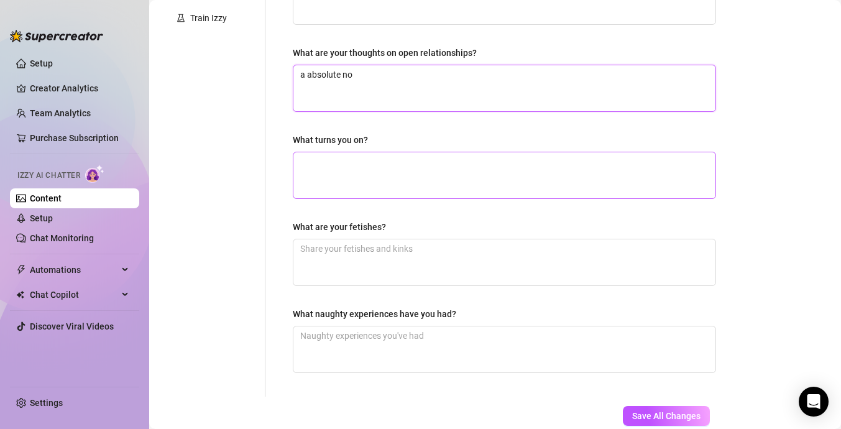
scroll to position [379, 0]
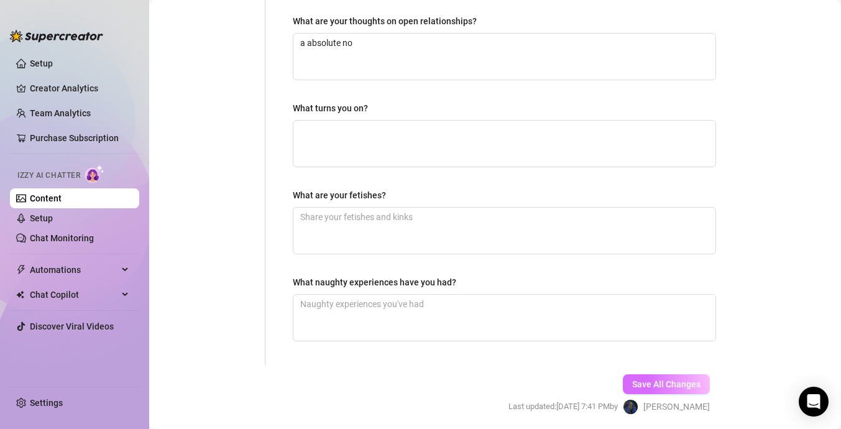
click at [634, 380] on span "Save All Changes" at bounding box center [666, 384] width 68 height 10
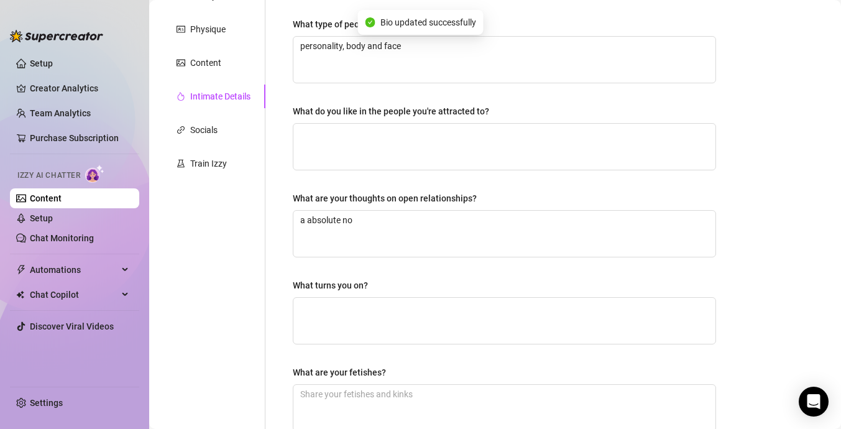
scroll to position [45, 0]
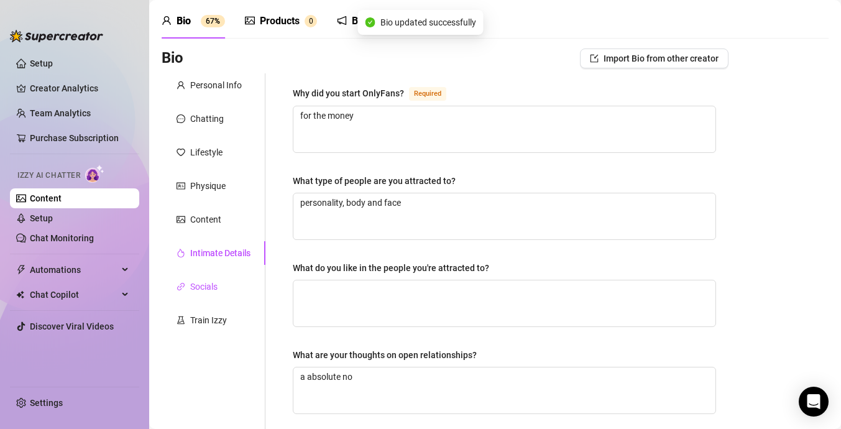
click at [216, 280] on div "Socials" at bounding box center [203, 287] width 27 height 14
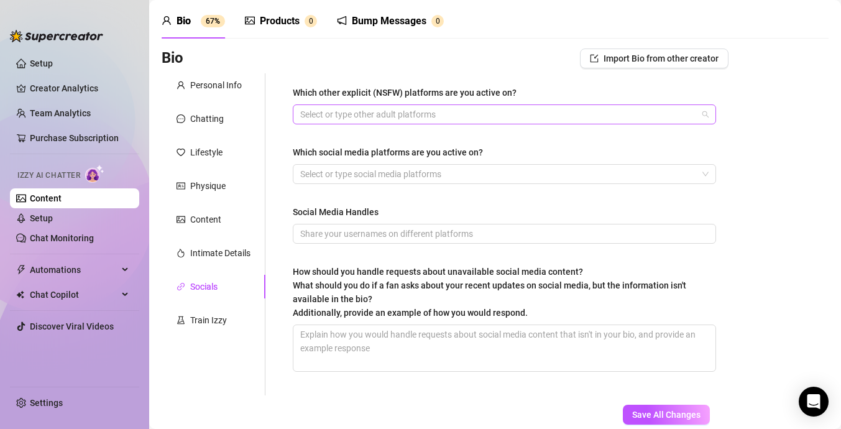
click at [405, 119] on div at bounding box center [497, 114] width 405 height 17
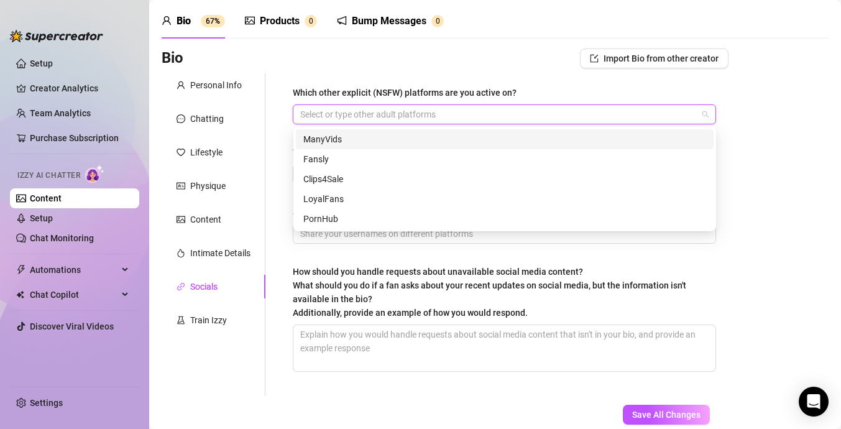
click at [435, 69] on div "Bio Import Bio from other creator" at bounding box center [445, 60] width 567 height 25
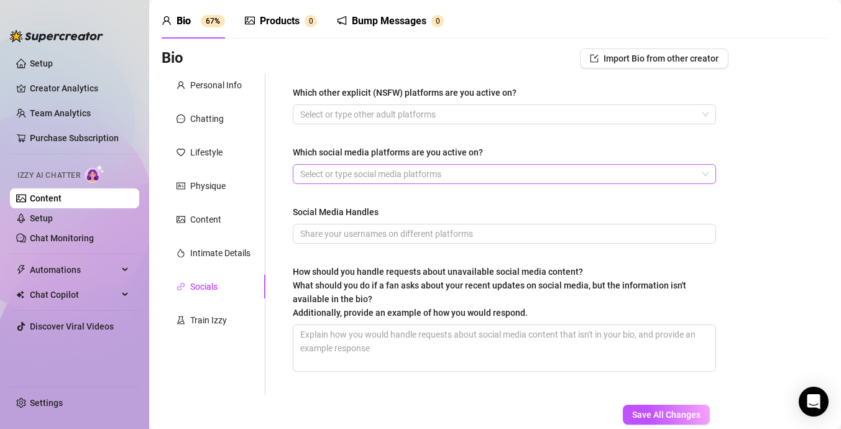
click at [393, 173] on div at bounding box center [497, 173] width 405 height 17
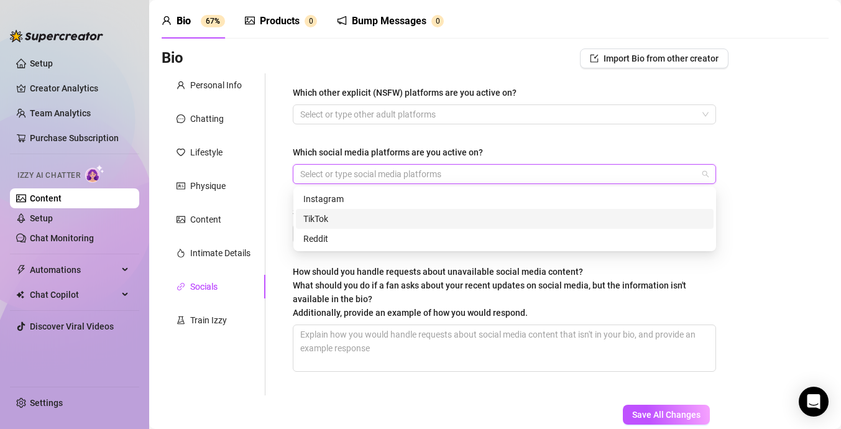
click at [379, 216] on div "TikTok" at bounding box center [504, 219] width 403 height 14
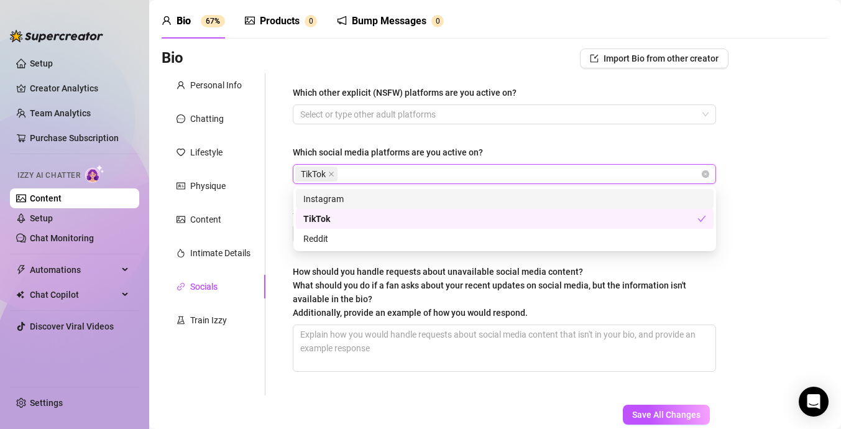
click at [485, 132] on div "Which other explicit (NSFW) platforms are you active on? Select or type other a…" at bounding box center [504, 234] width 423 height 297
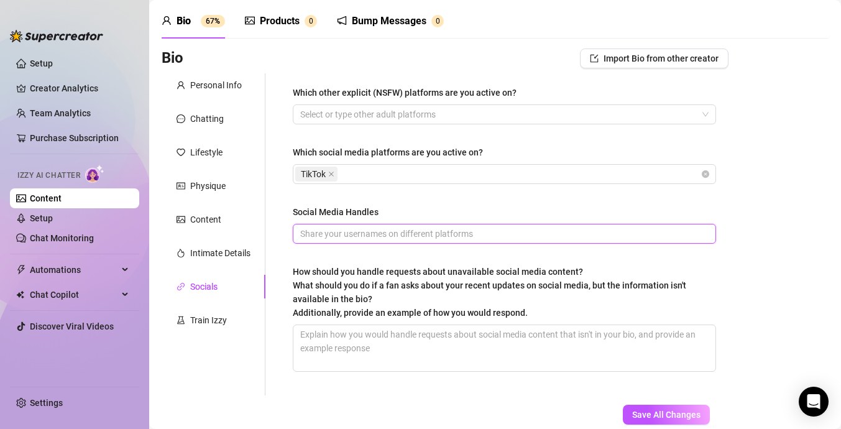
click at [411, 238] on input "Social Media Handles" at bounding box center [503, 234] width 406 height 14
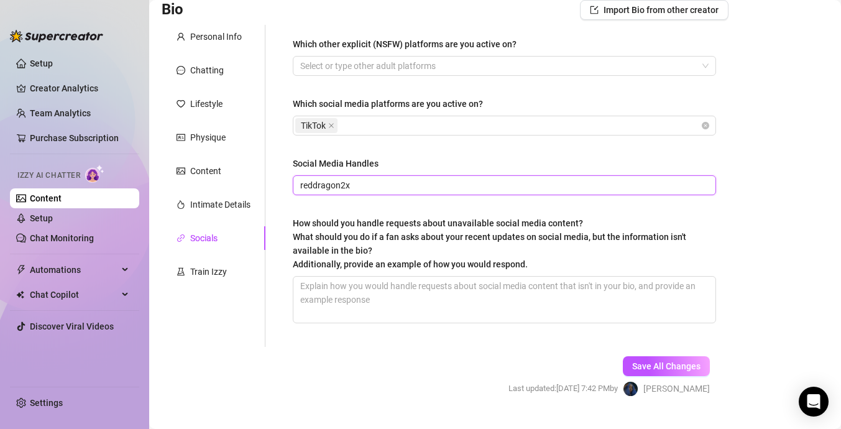
scroll to position [95, 0]
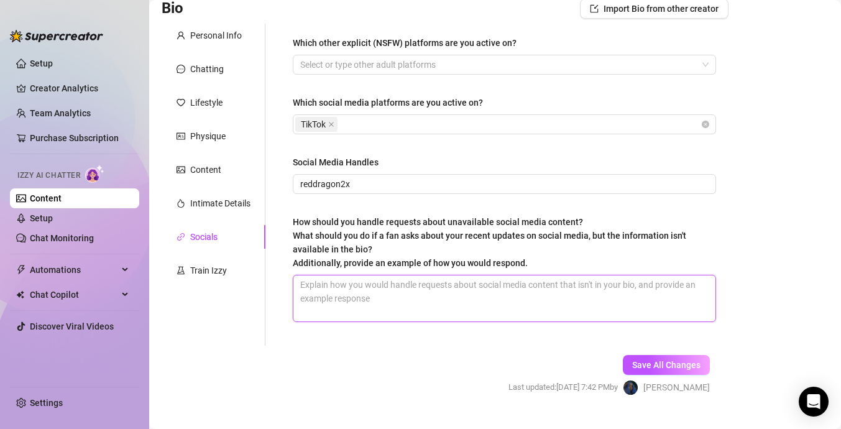
click at [471, 292] on textarea "How should you handle requests about unavailable social media content? What sho…" at bounding box center [504, 298] width 422 height 46
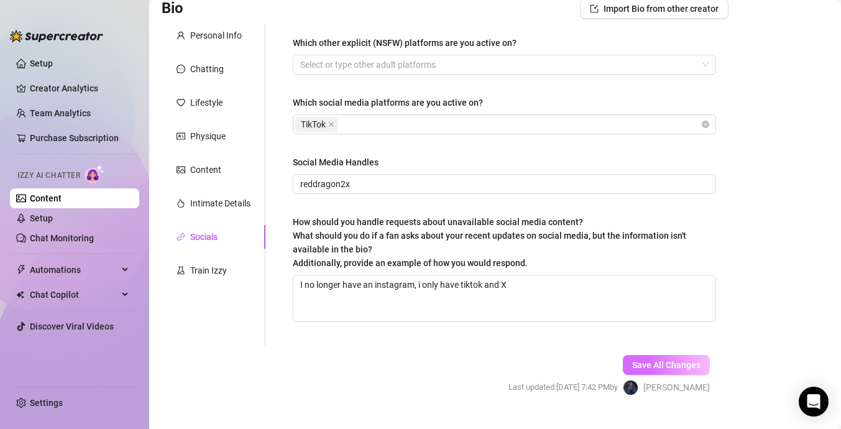
click at [632, 362] on button "Save All Changes" at bounding box center [666, 365] width 87 height 20
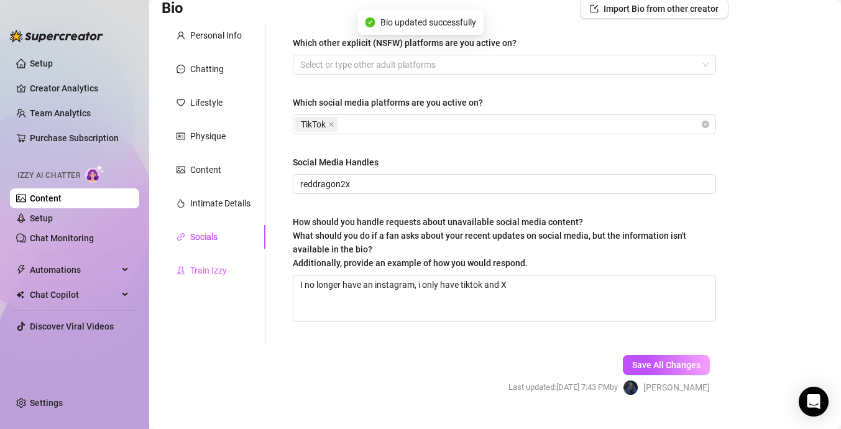
click at [238, 266] on div "Train Izzy" at bounding box center [214, 271] width 104 height 24
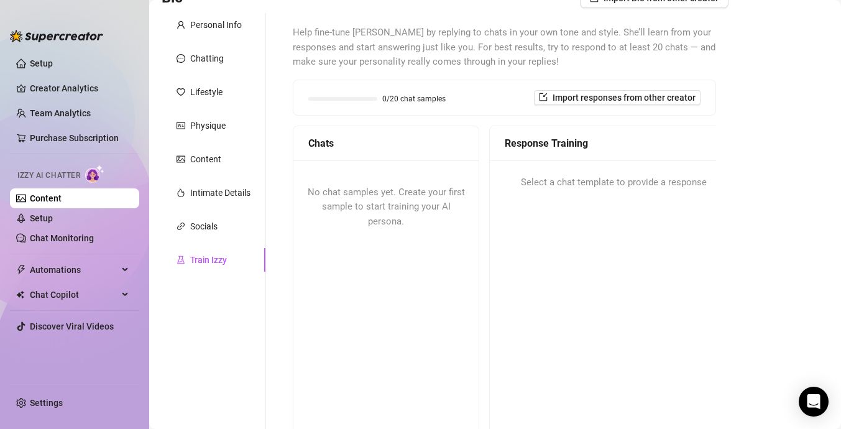
scroll to position [0, 0]
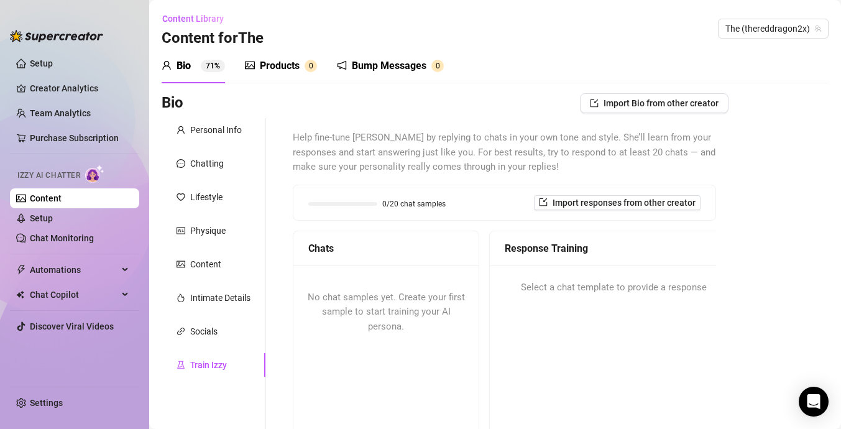
click at [210, 365] on div "Train Izzy" at bounding box center [208, 365] width 37 height 14
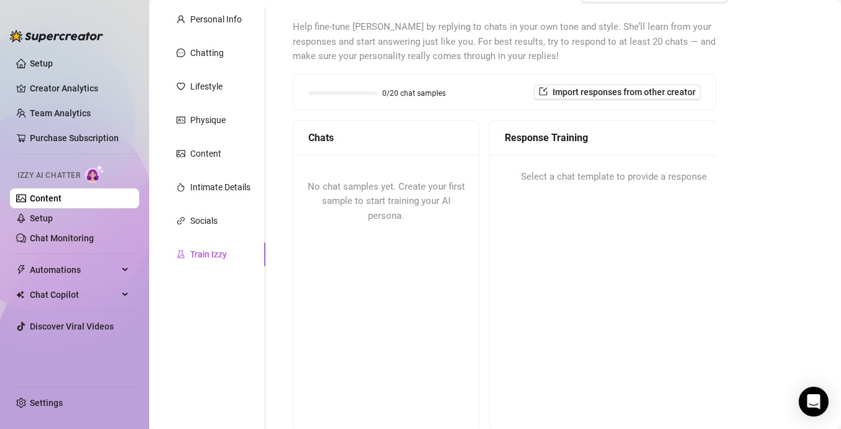
scroll to position [116, 0]
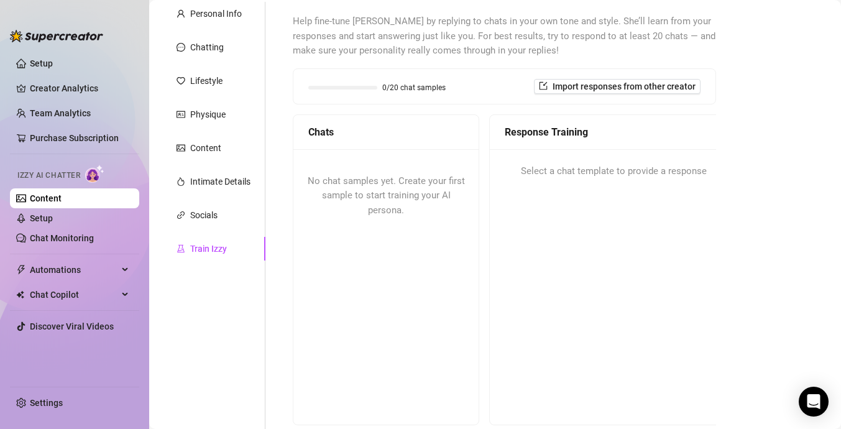
click at [390, 177] on span "No chat samples yet. Create your first sample to start training your AI persona." at bounding box center [386, 195] width 157 height 40
click at [598, 86] on span "Import responses from other creator" at bounding box center [624, 86] width 143 height 10
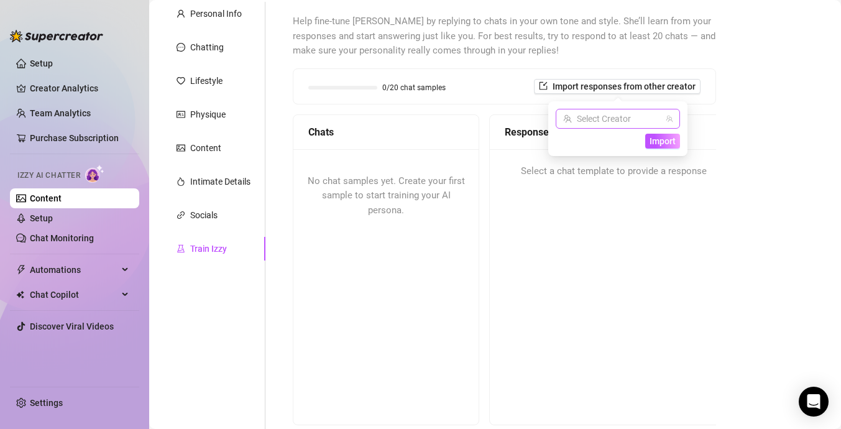
click at [653, 121] on input "search" at bounding box center [612, 118] width 98 height 19
click at [637, 148] on span "( thereddragon2x )" at bounding box center [639, 144] width 68 height 14
click at [653, 143] on span "Import" at bounding box center [663, 141] width 26 height 10
click at [662, 147] on button "Import" at bounding box center [662, 141] width 35 height 15
click at [663, 144] on span "Import" at bounding box center [663, 141] width 26 height 10
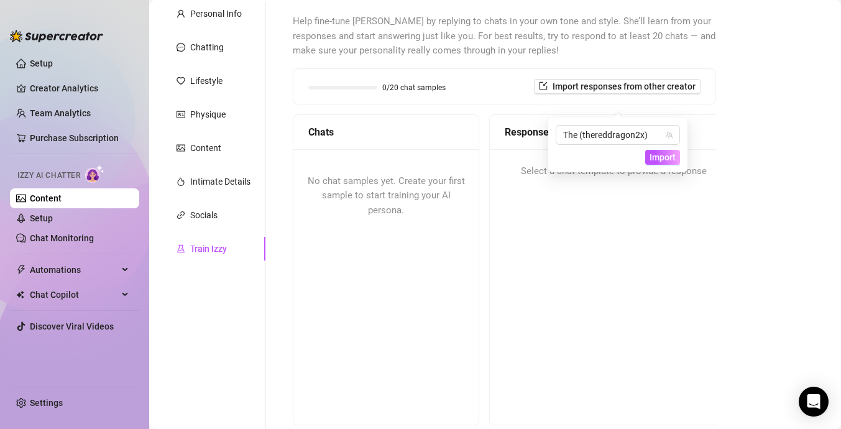
scroll to position [0, 0]
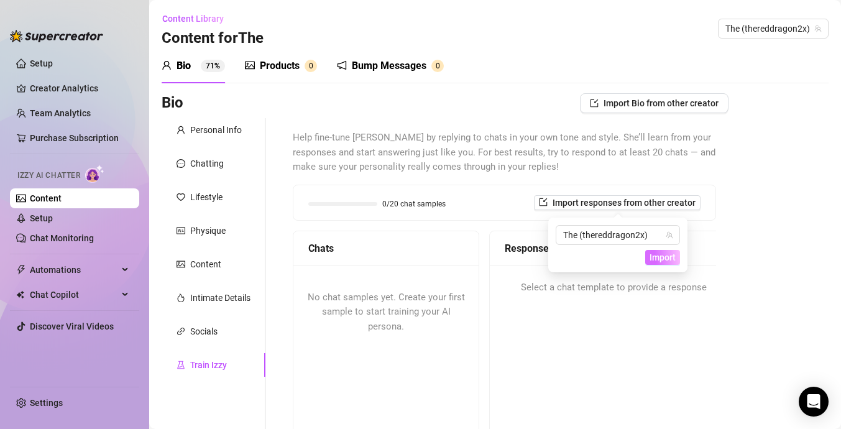
click at [668, 254] on span "Import" at bounding box center [663, 257] width 26 height 10
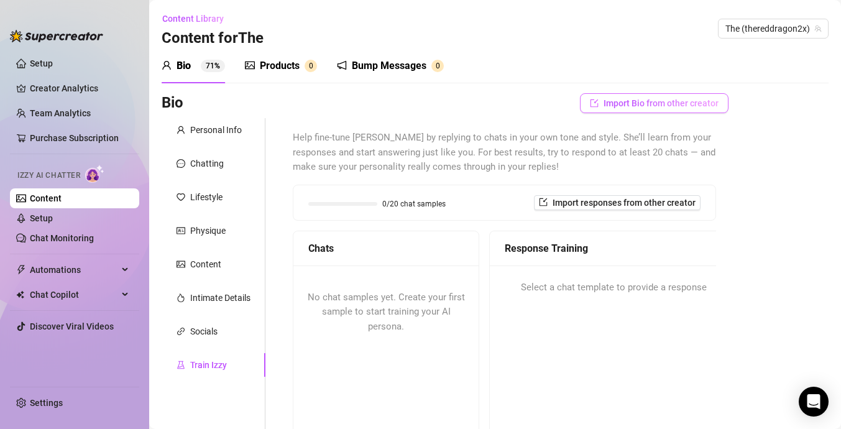
click at [687, 104] on span "Import Bio from other creator" at bounding box center [661, 103] width 115 height 10
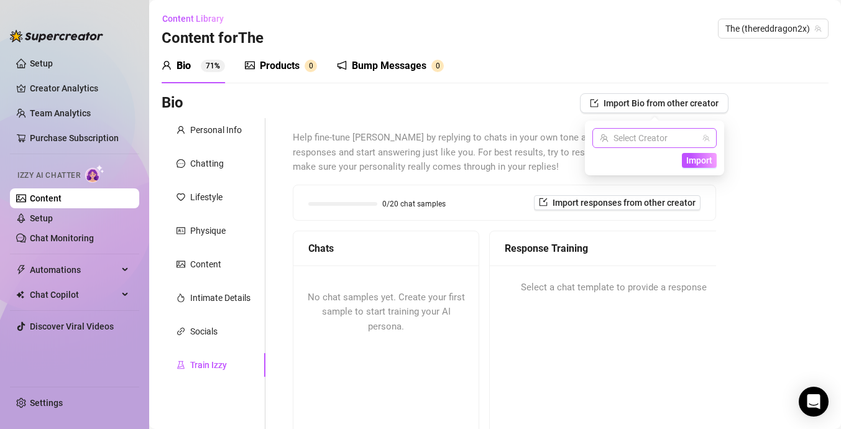
click at [669, 130] on input "search" at bounding box center [649, 138] width 98 height 19
click at [649, 163] on span "( thereddragon2x )" at bounding box center [676, 164] width 68 height 14
drag, startPoint x: 711, startPoint y: 161, endPoint x: 706, endPoint y: 180, distance: 19.2
click at [711, 161] on span "Import" at bounding box center [699, 160] width 26 height 10
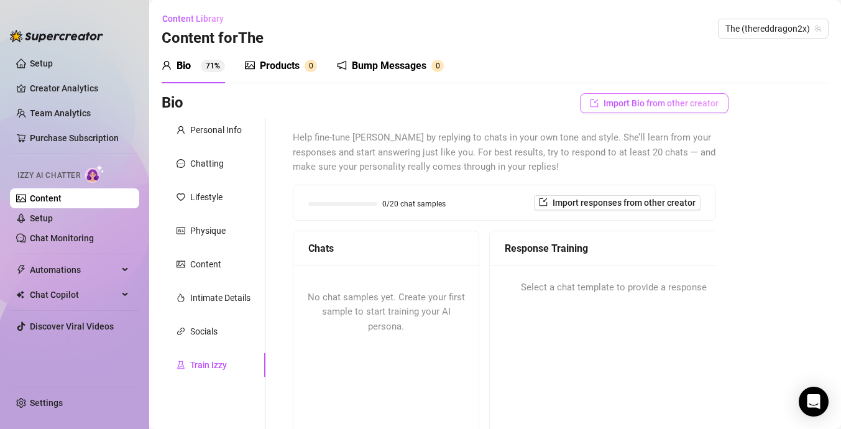
click at [675, 101] on span "Import Bio from other creator" at bounding box center [661, 103] width 115 height 10
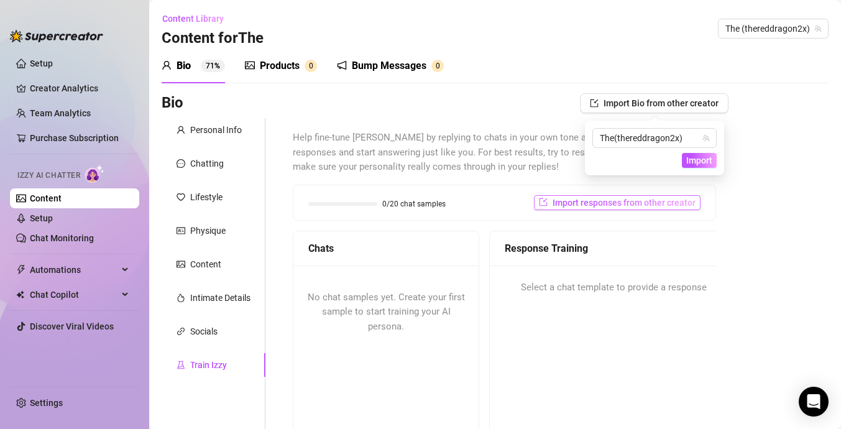
click at [657, 200] on span "Import responses from other creator" at bounding box center [624, 203] width 143 height 10
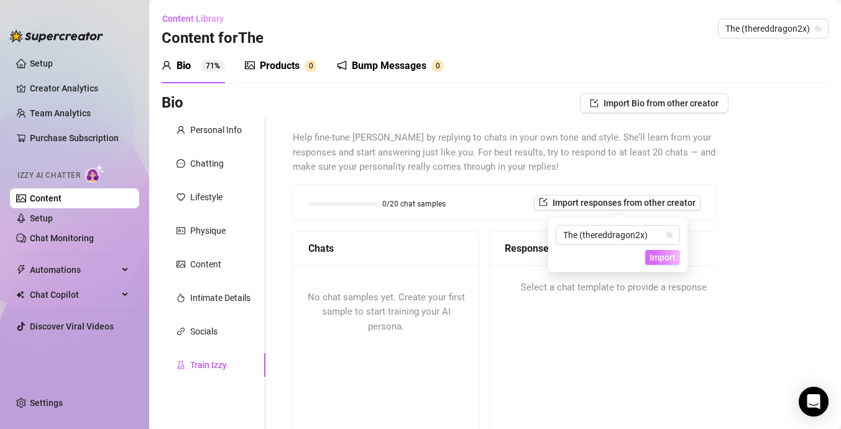
click at [662, 259] on span "Import" at bounding box center [663, 257] width 26 height 10
click at [708, 167] on span "Help fine-tune [PERSON_NAME] by replying to chats in your own tone and style. S…" at bounding box center [504, 153] width 423 height 44
click at [198, 322] on div "Socials" at bounding box center [214, 332] width 104 height 24
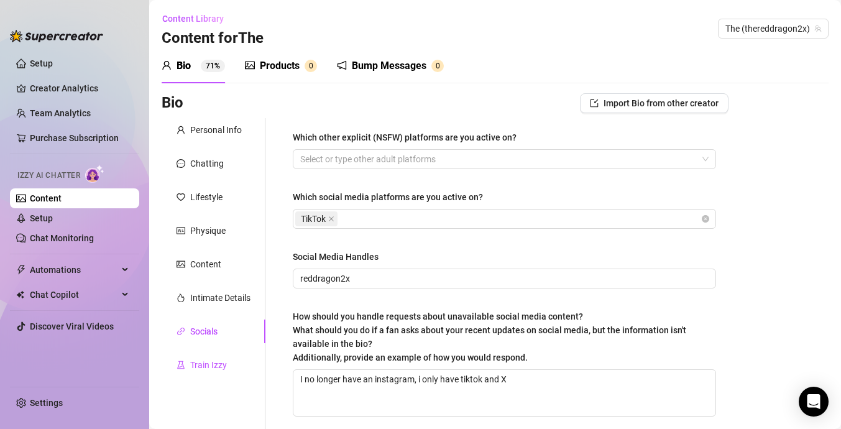
click at [209, 359] on div "Train Izzy" at bounding box center [208, 365] width 37 height 14
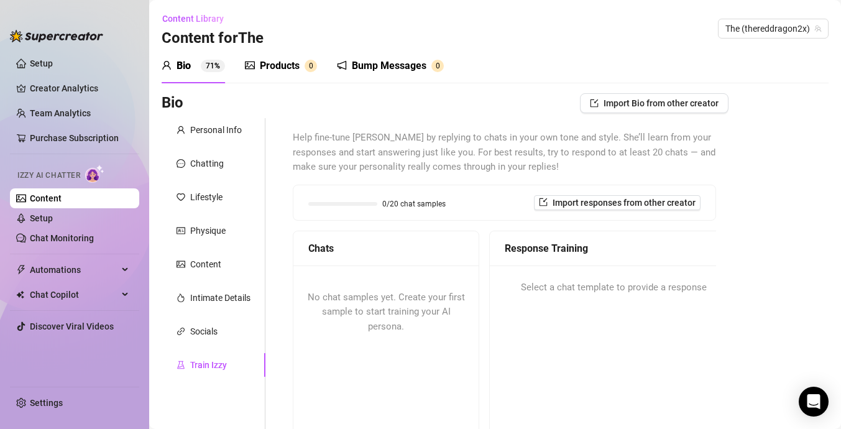
click at [683, 88] on div "Bio 71% Products 0 Bump Messages 0 Bio Import Bio from other creator Personal I…" at bounding box center [495, 336] width 667 height 577
click at [683, 104] on span "Import Bio from other creator" at bounding box center [661, 103] width 115 height 10
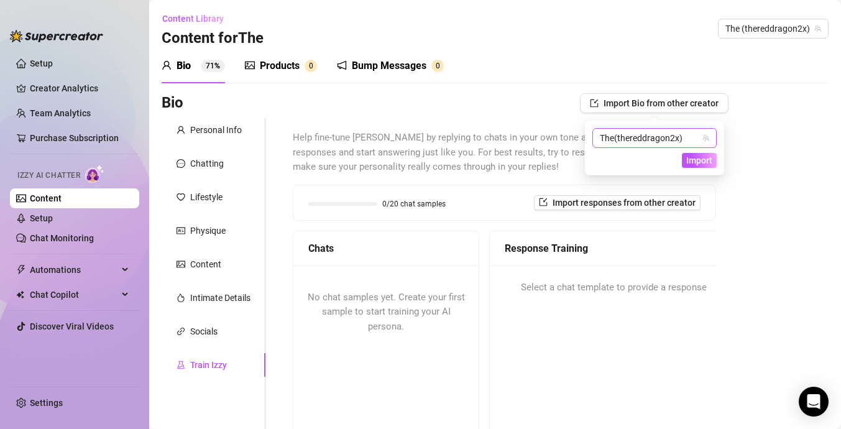
click at [662, 141] on span "( thereddragon2x )" at bounding box center [648, 138] width 68 height 10
click at [655, 166] on span "( thereddragon2x )" at bounding box center [678, 164] width 70 height 14
click at [688, 165] on span "Import" at bounding box center [699, 160] width 26 height 10
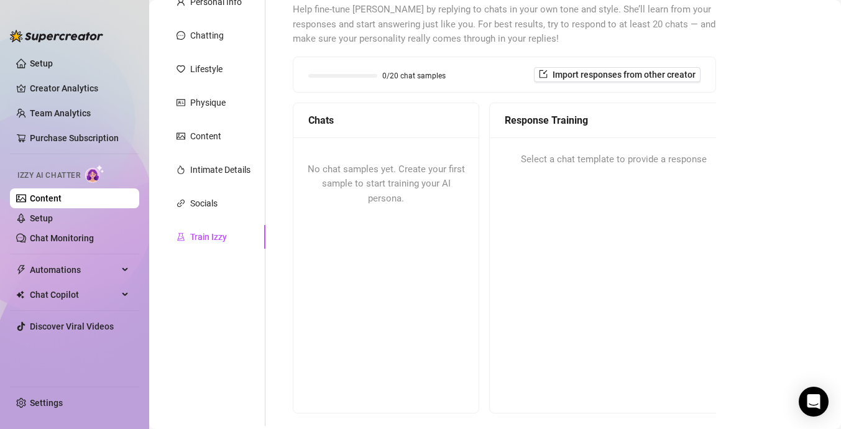
scroll to position [138, 0]
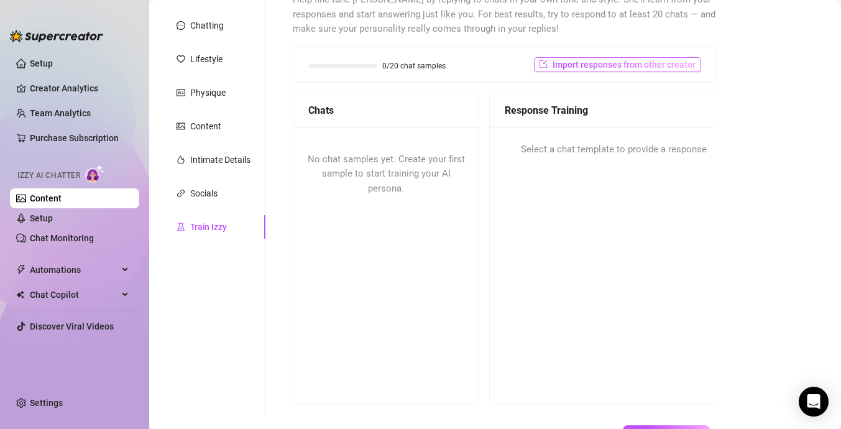
click at [642, 67] on span "Import responses from other creator" at bounding box center [624, 65] width 143 height 10
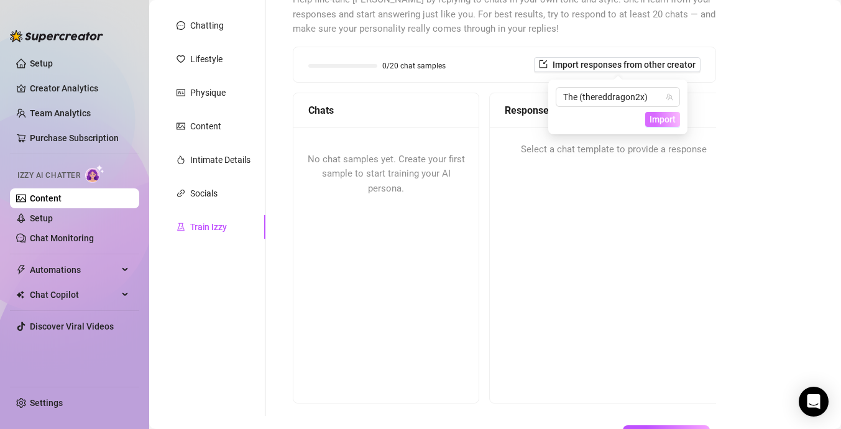
click at [653, 119] on span "Import" at bounding box center [663, 119] width 26 height 10
click at [667, 123] on span "Import" at bounding box center [663, 119] width 26 height 10
click at [652, 96] on span "The (thereddragon2x)" at bounding box center [617, 97] width 109 height 19
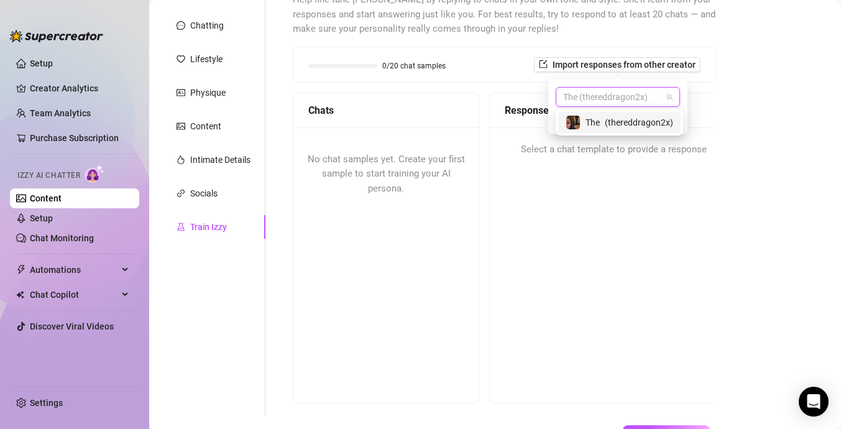
click at [632, 118] on span "( thereddragon2x )" at bounding box center [639, 123] width 68 height 14
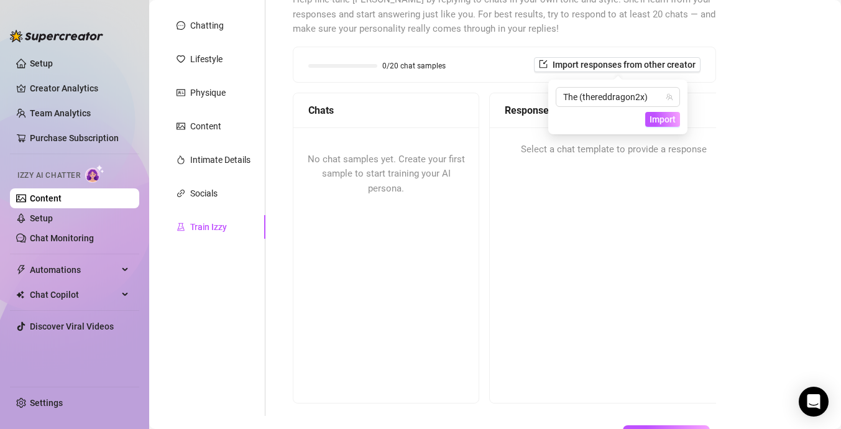
click at [665, 109] on div "The (thereddragon2x) Import" at bounding box center [618, 107] width 124 height 40
click at [665, 115] on span "Import" at bounding box center [663, 119] width 26 height 10
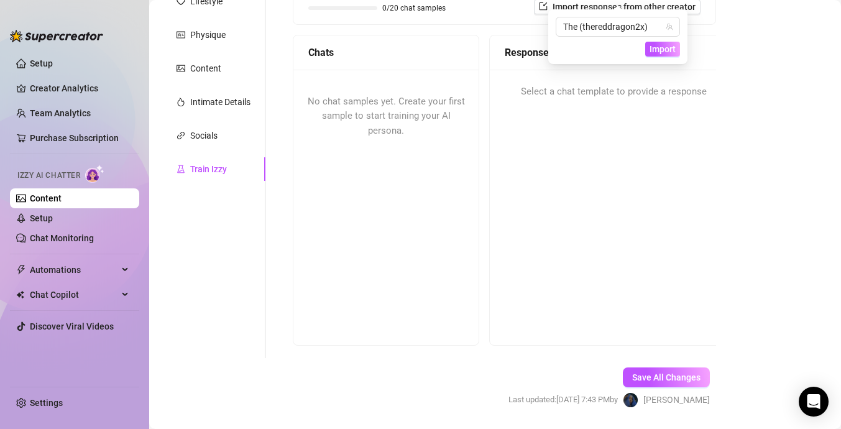
scroll to position [233, 0]
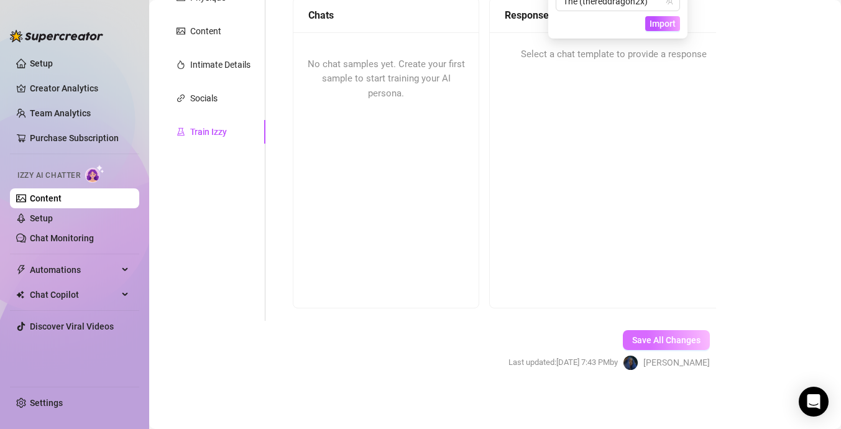
click at [658, 338] on span "Save All Changes" at bounding box center [666, 340] width 68 height 10
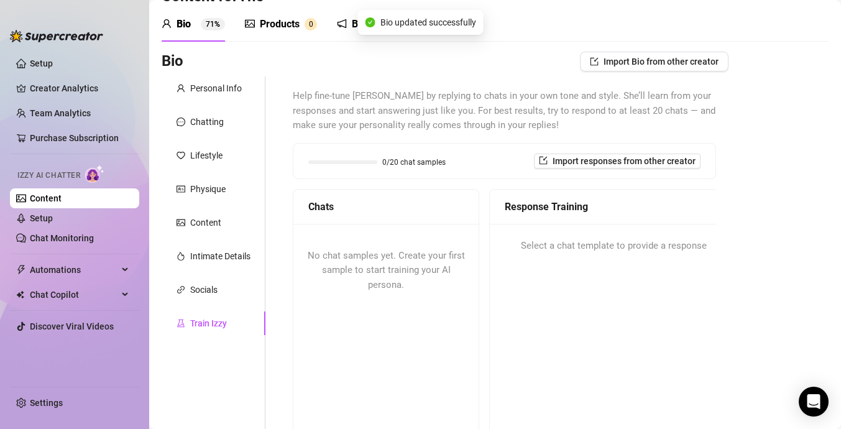
scroll to position [0, 0]
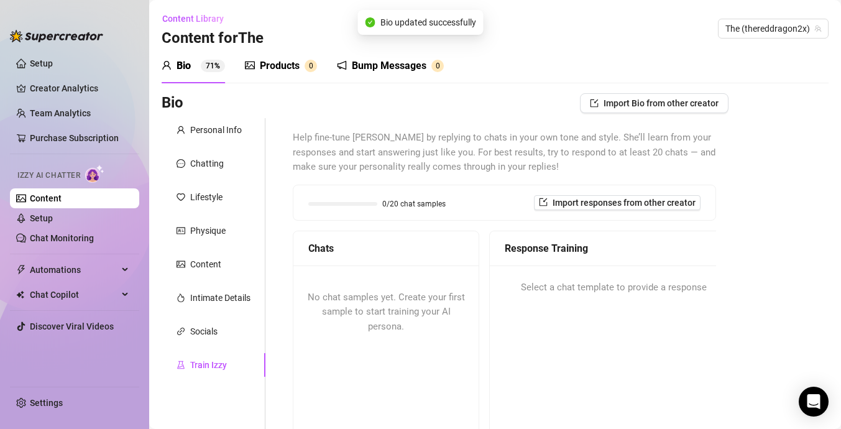
click at [308, 63] on sup "0" at bounding box center [311, 66] width 12 height 12
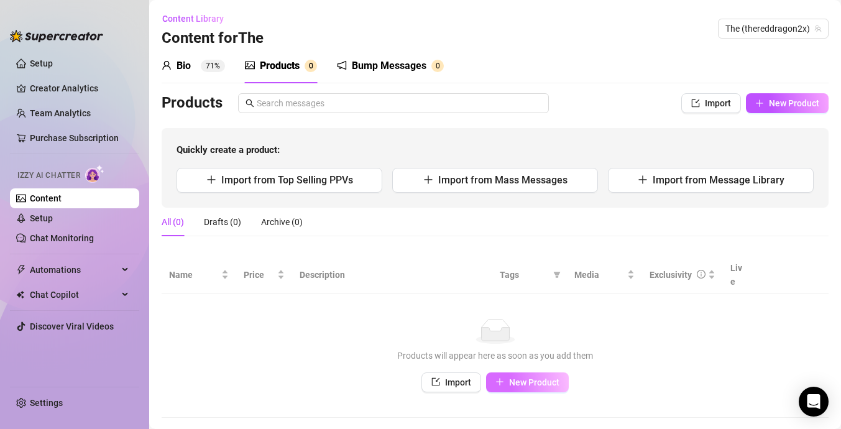
click at [530, 372] on button "New Product" at bounding box center [527, 382] width 83 height 20
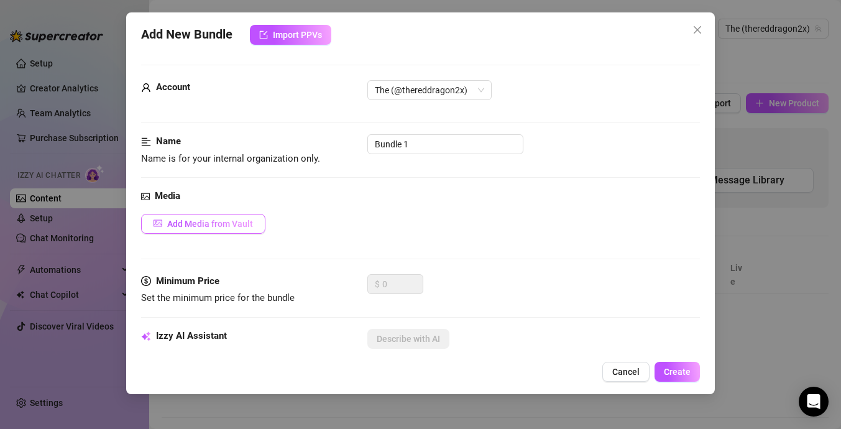
click at [217, 219] on span "Add Media from Vault" at bounding box center [210, 224] width 86 height 10
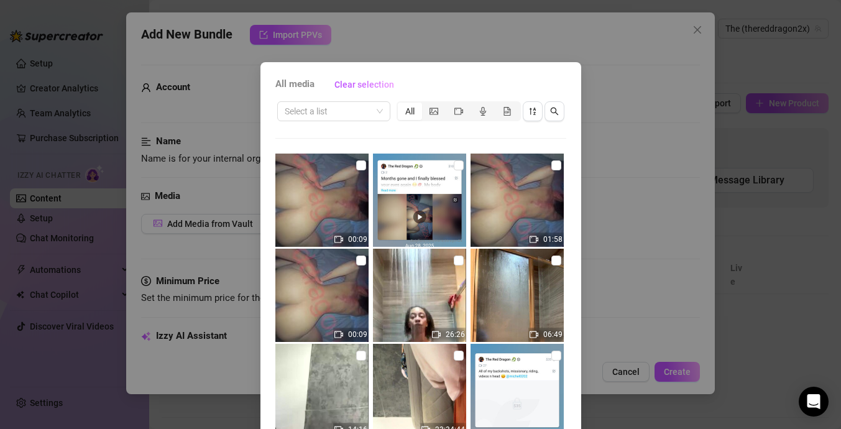
click at [616, 74] on div "All media Clear selection Select a list All 00:09 01:58 00:09 26:26 06:49 14:16…" at bounding box center [420, 214] width 841 height 429
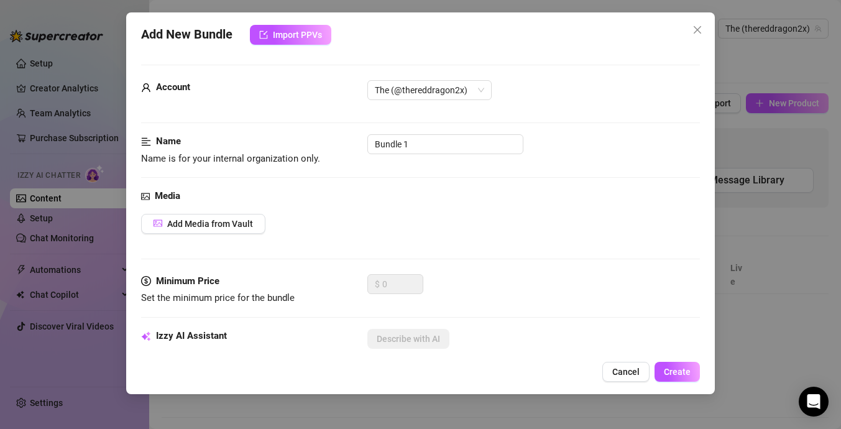
click at [467, 156] on div "Name Name is for your internal organization only. Bundle 1" at bounding box center [420, 150] width 559 height 32
click at [474, 145] on input "Bundle 1" at bounding box center [445, 144] width 156 height 20
click at [642, 371] on button "Cancel" at bounding box center [625, 372] width 47 height 20
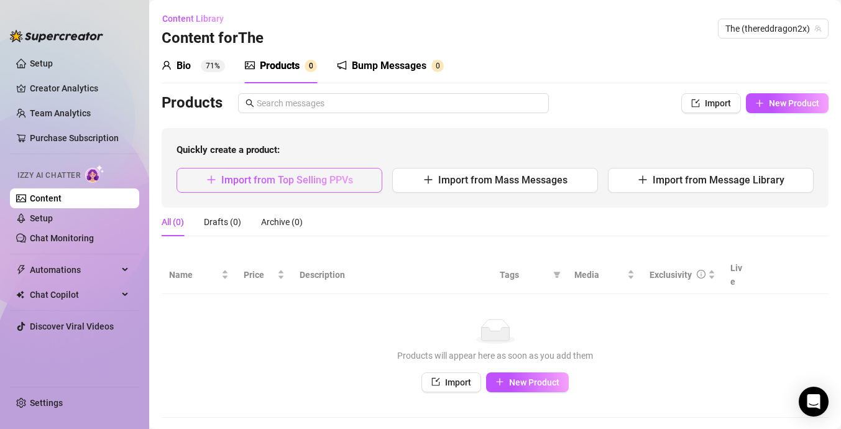
click at [323, 169] on button "Import from Top Selling PPVs" at bounding box center [280, 180] width 206 height 25
